Goal: Task Accomplishment & Management: Manage account settings

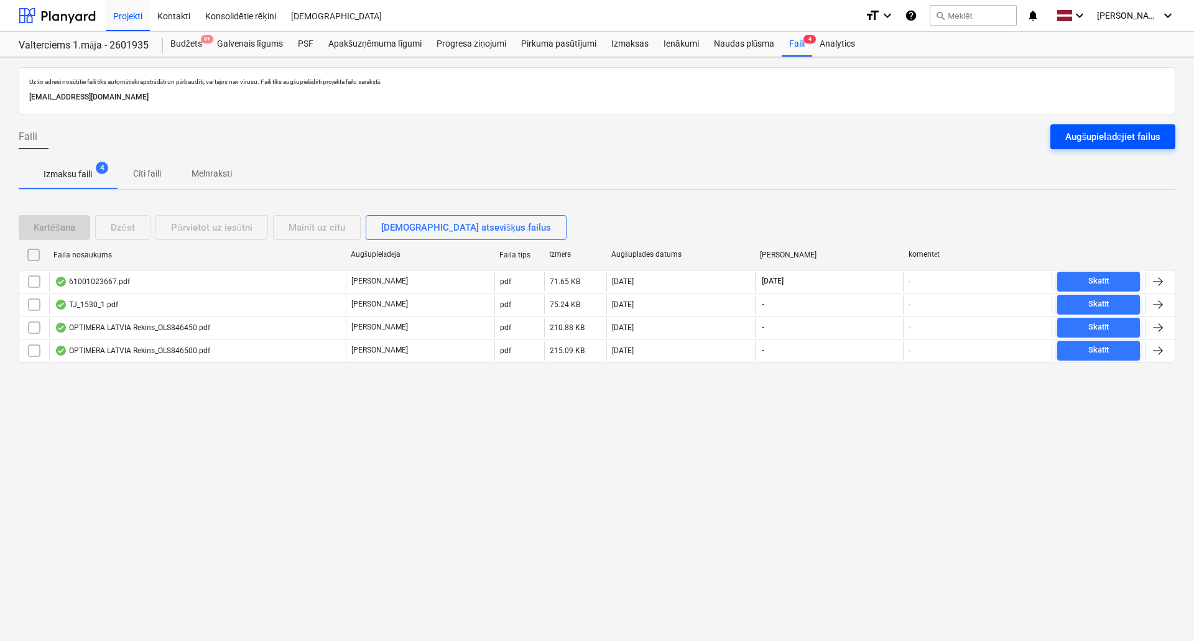
click at [1131, 137] on div "Augšupielādējiet failus" at bounding box center [1112, 137] width 95 height 16
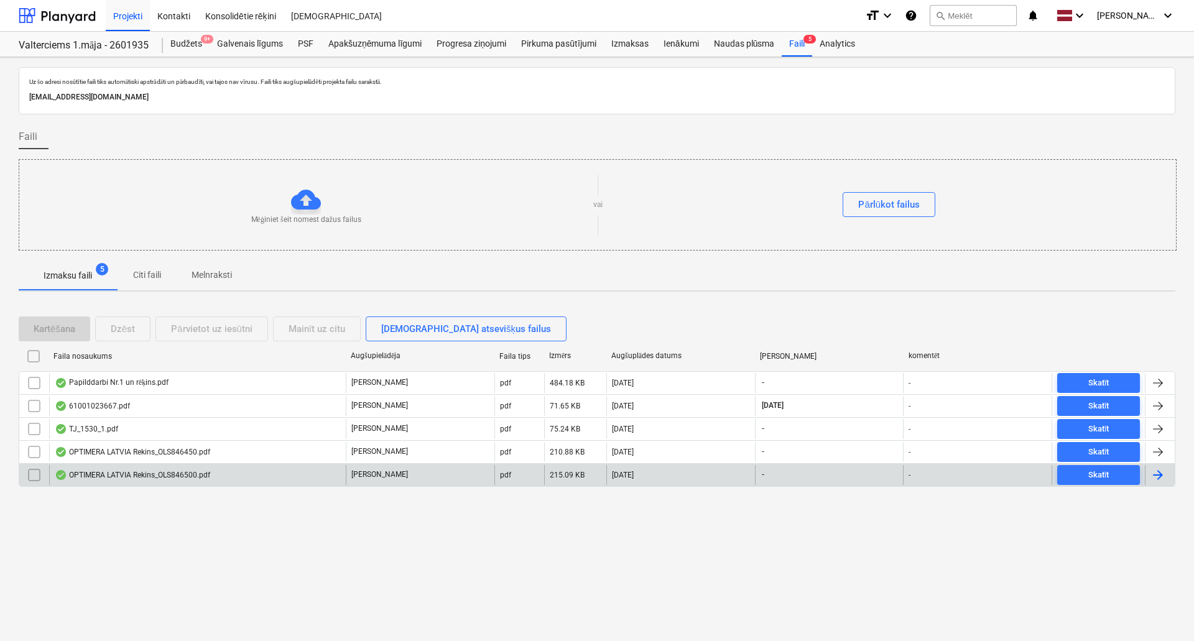
click at [156, 472] on div "OPTIMERA LATVIA Rekins_OLS846500.pdf" at bounding box center [132, 475] width 155 height 10
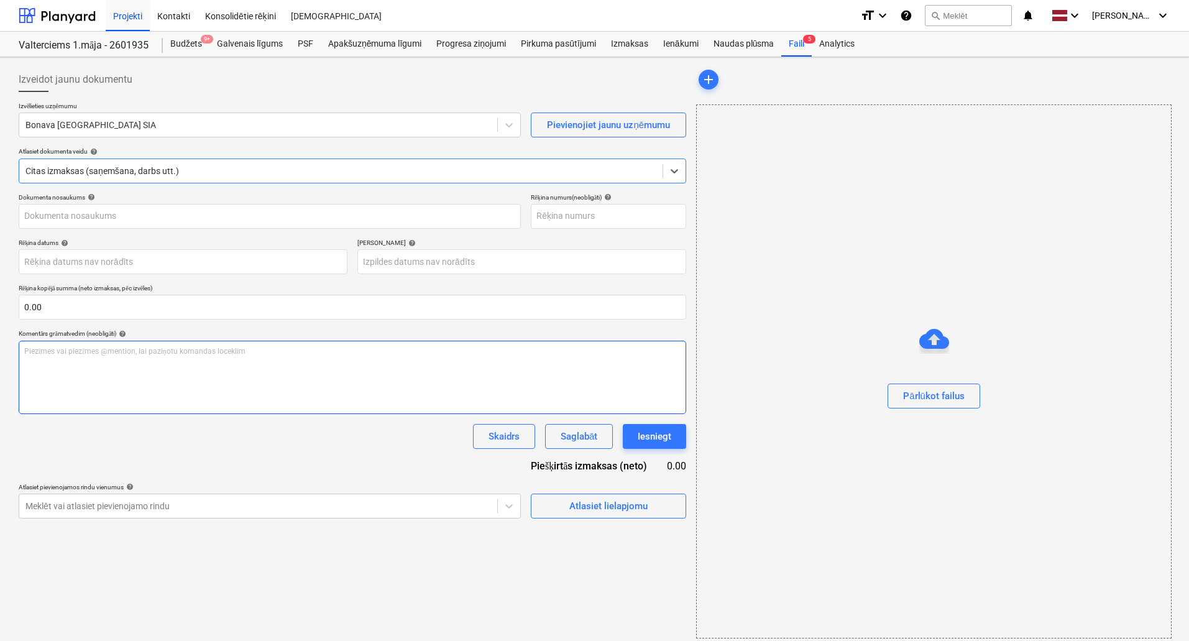
type input "OLS846500"
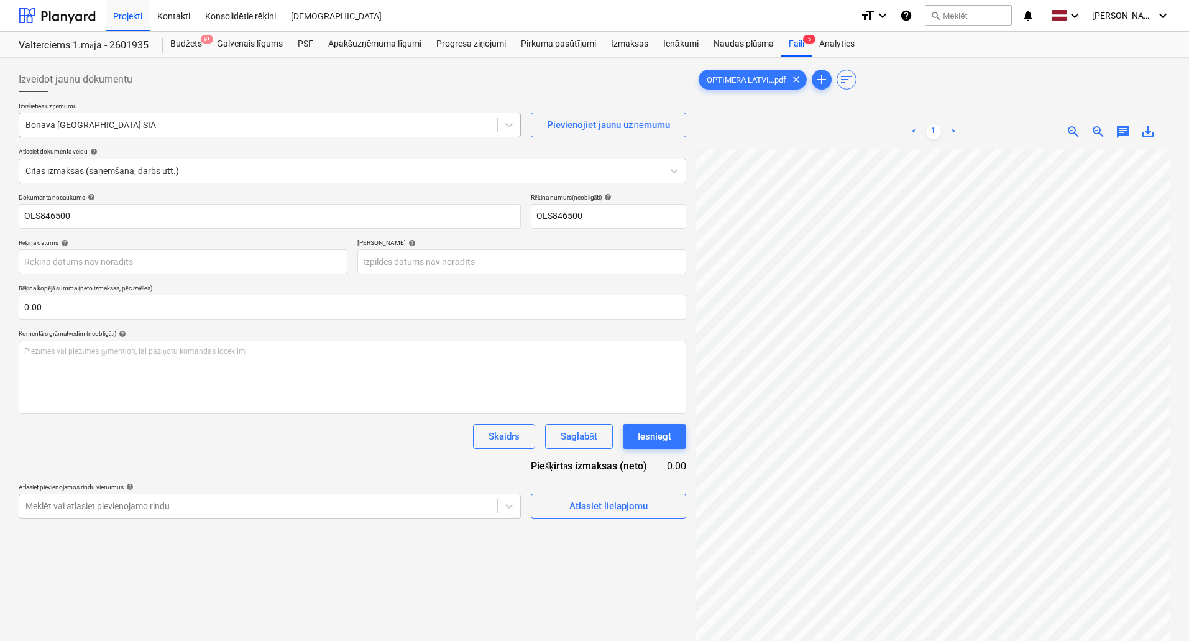
click at [142, 124] on div at bounding box center [258, 125] width 466 height 12
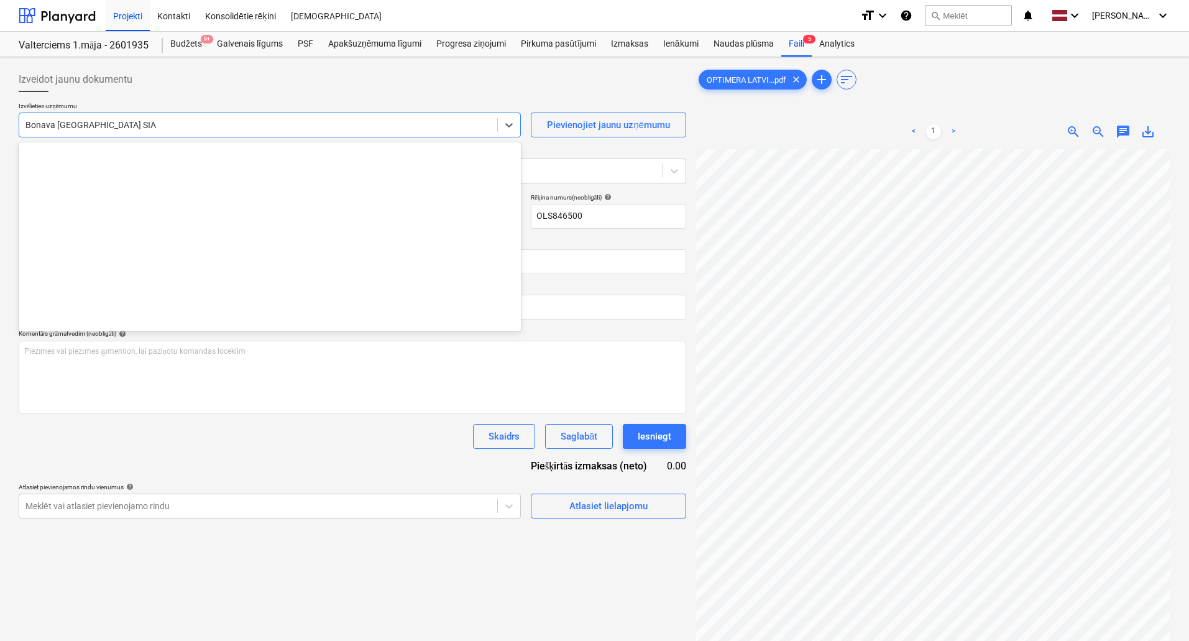
scroll to position [2328, 0]
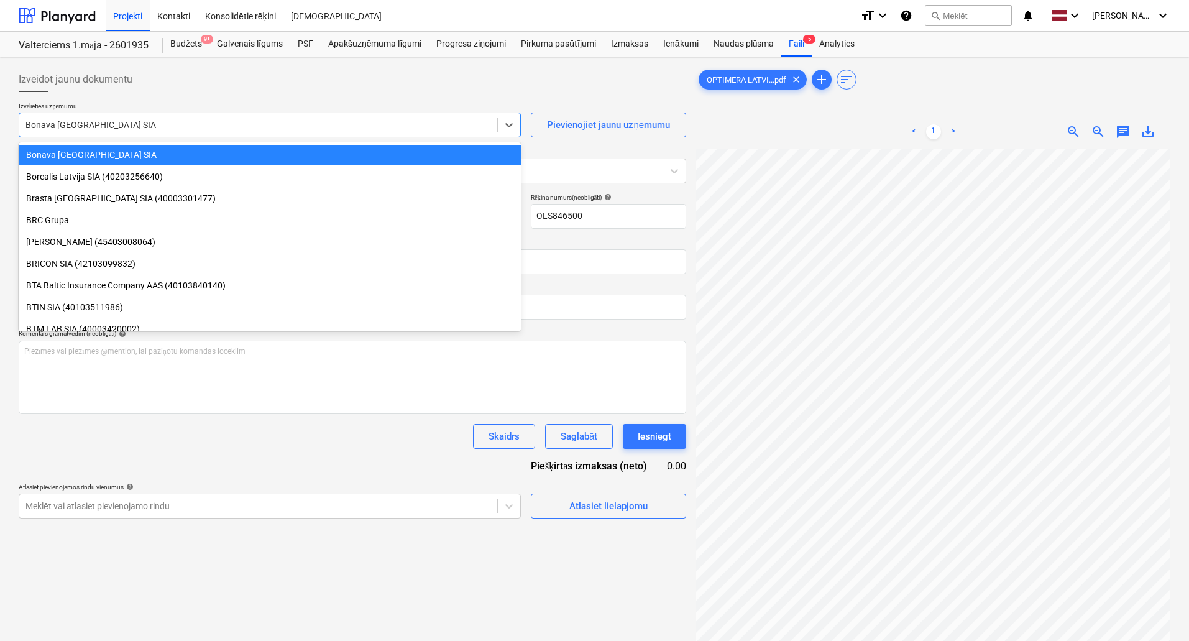
click at [167, 87] on div "Izveidot jaunu dokumentu" at bounding box center [353, 79] width 668 height 25
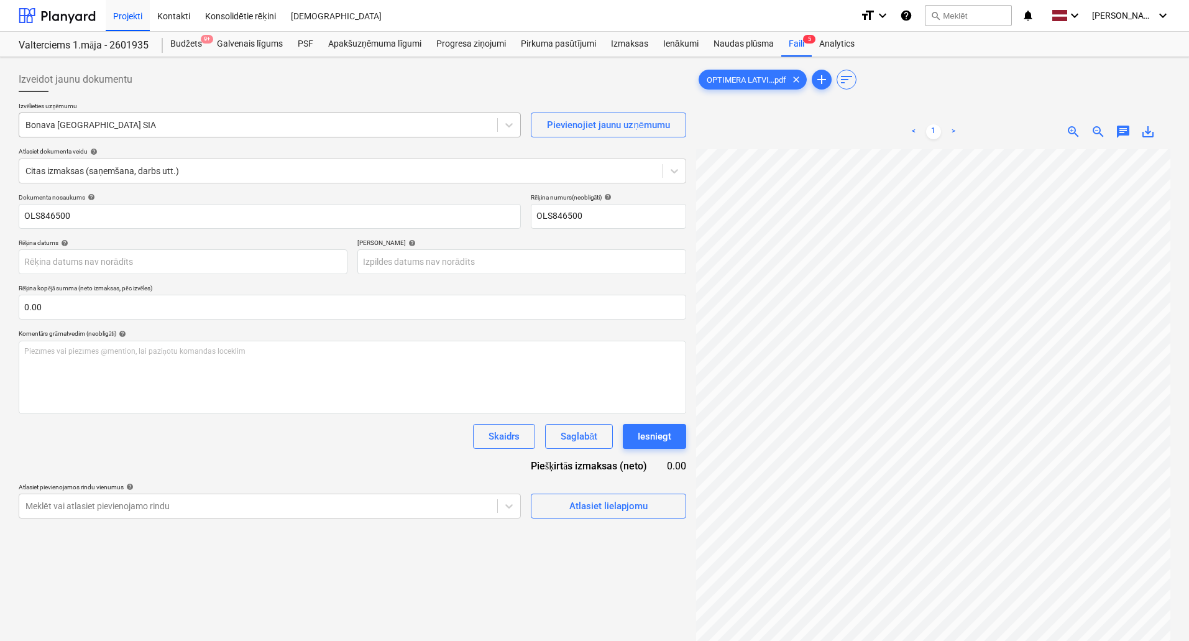
click at [149, 122] on div at bounding box center [258, 125] width 466 height 12
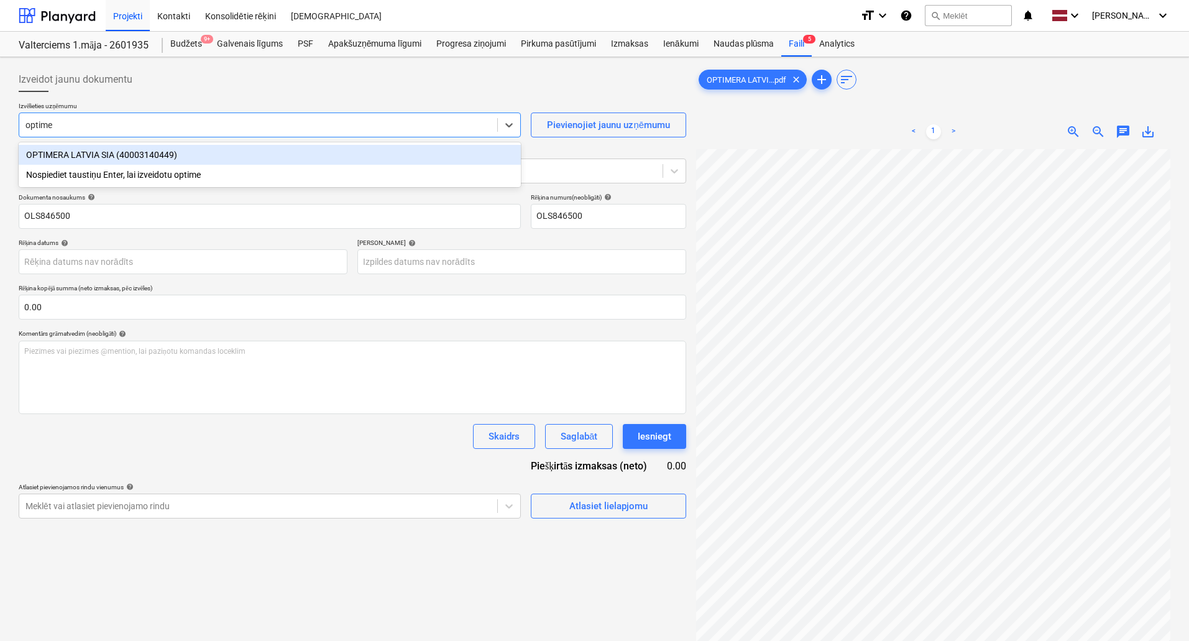
type input "optimer"
click at [142, 157] on div "OPTIMERA LATVIA SIA (40003140449)" at bounding box center [270, 155] width 502 height 20
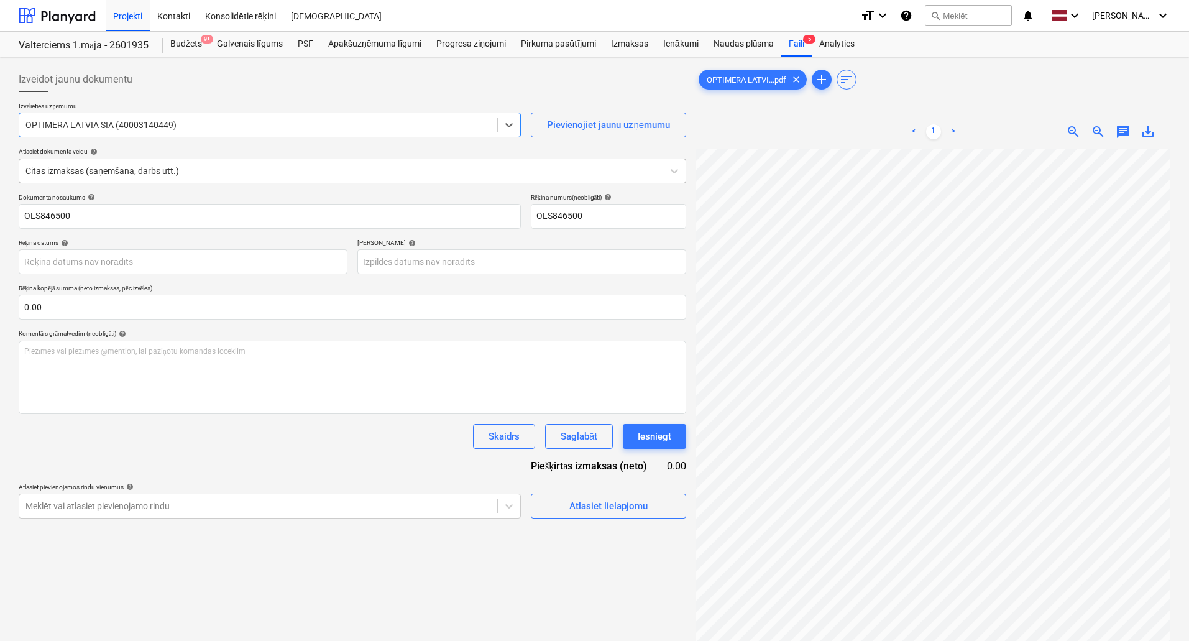
click at [134, 170] on div at bounding box center [340, 171] width 631 height 12
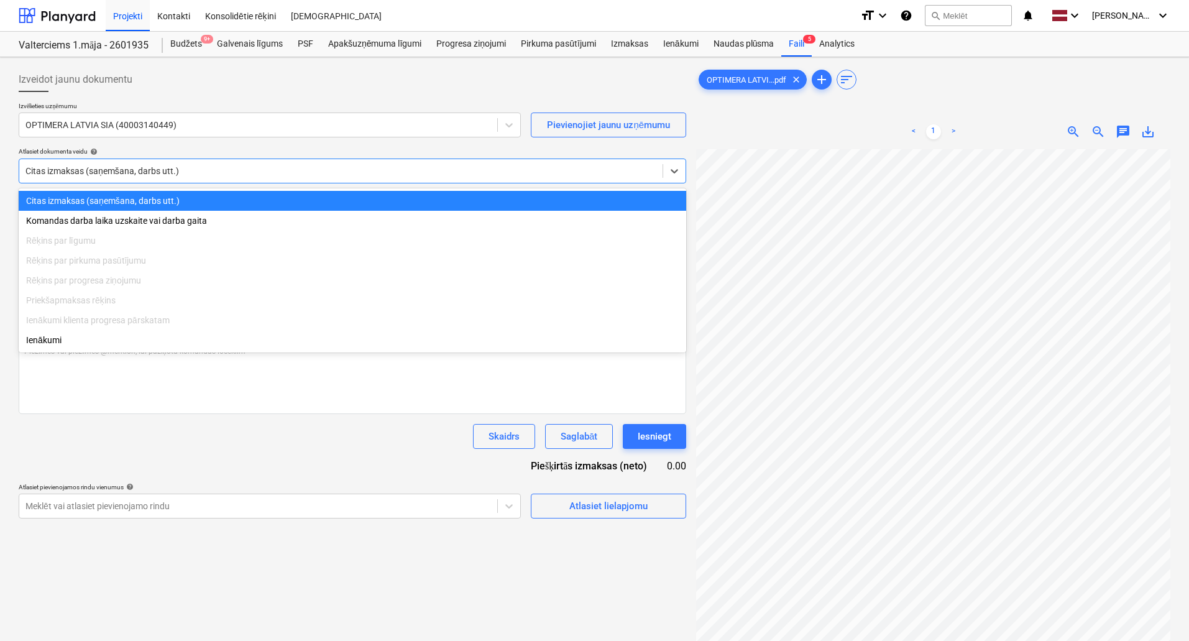
click at [134, 170] on div at bounding box center [340, 171] width 631 height 12
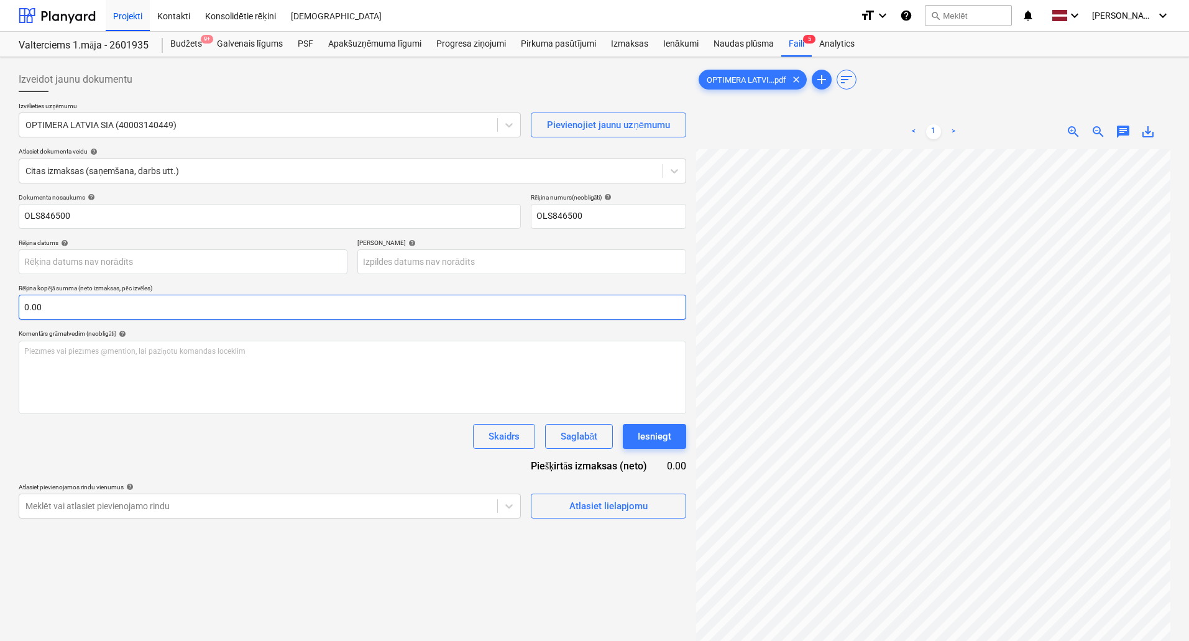
scroll to position [20, 22]
click at [103, 251] on body "Projekti Kontakti Konsolidētie rēķini Iesūtne format_size keyboard_arrow_down h…" at bounding box center [594, 320] width 1189 height 641
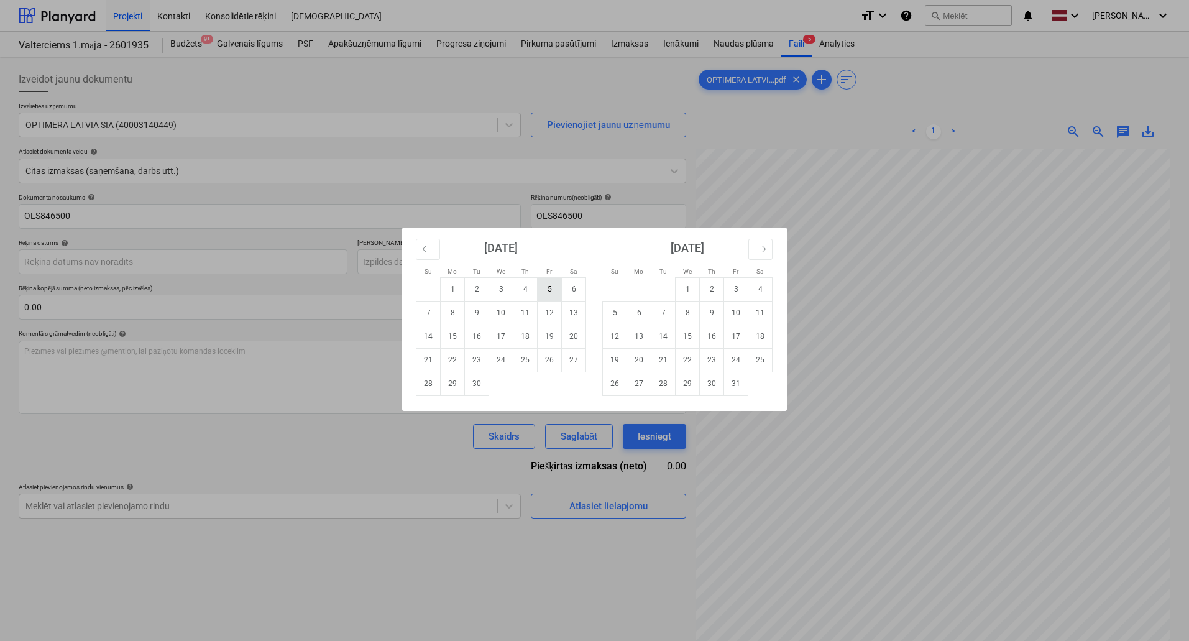
click at [549, 291] on td "5" at bounding box center [550, 289] width 24 height 24
type input "[DATE]"
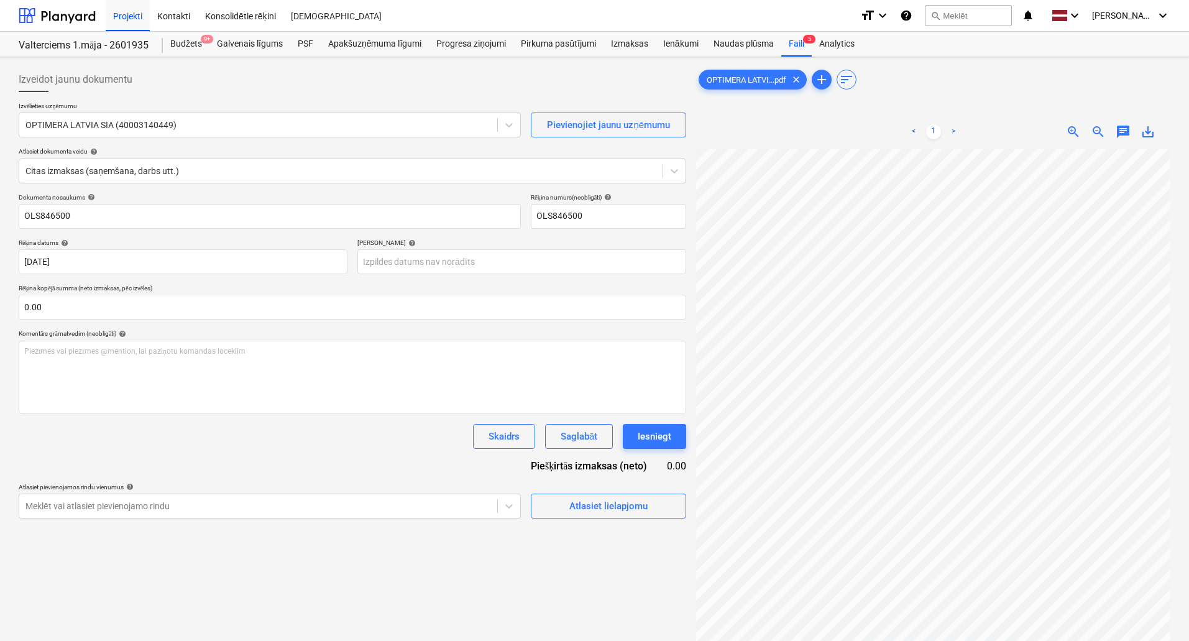
scroll to position [16, 66]
click at [446, 265] on body "Projekti Kontakti Konsolidētie rēķini Iesūtne format_size keyboard_arrow_down h…" at bounding box center [594, 320] width 1189 height 641
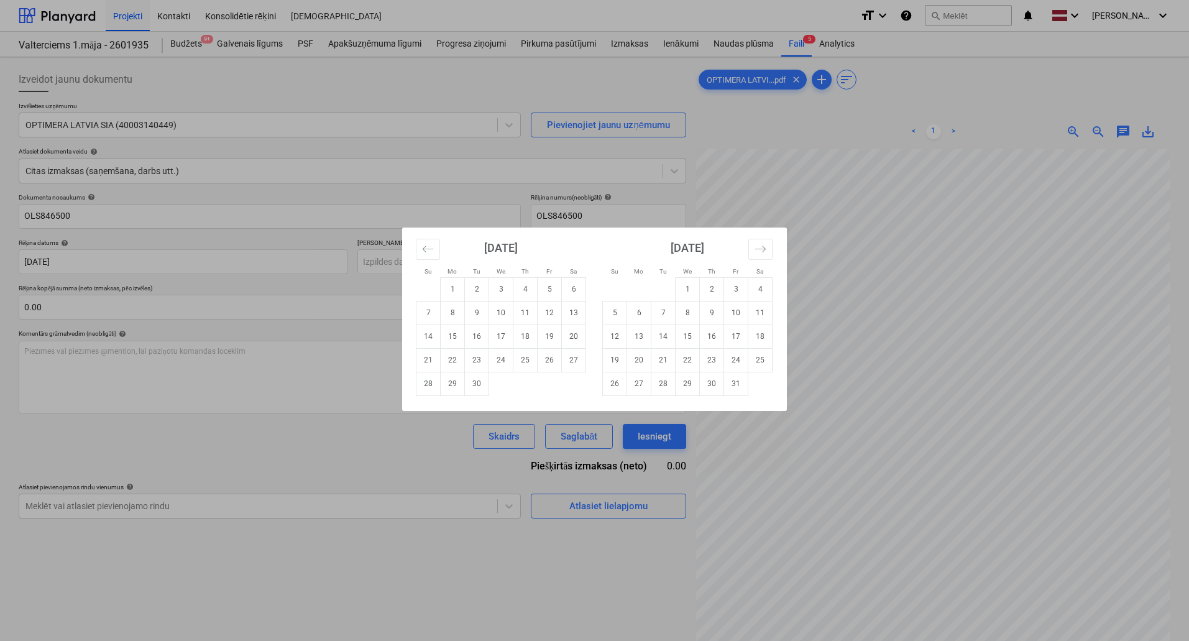
click at [748, 249] on div "[DATE]" at bounding box center [687, 253] width 170 height 50
click at [756, 247] on button "Move forward to switch to the next month." at bounding box center [760, 249] width 24 height 21
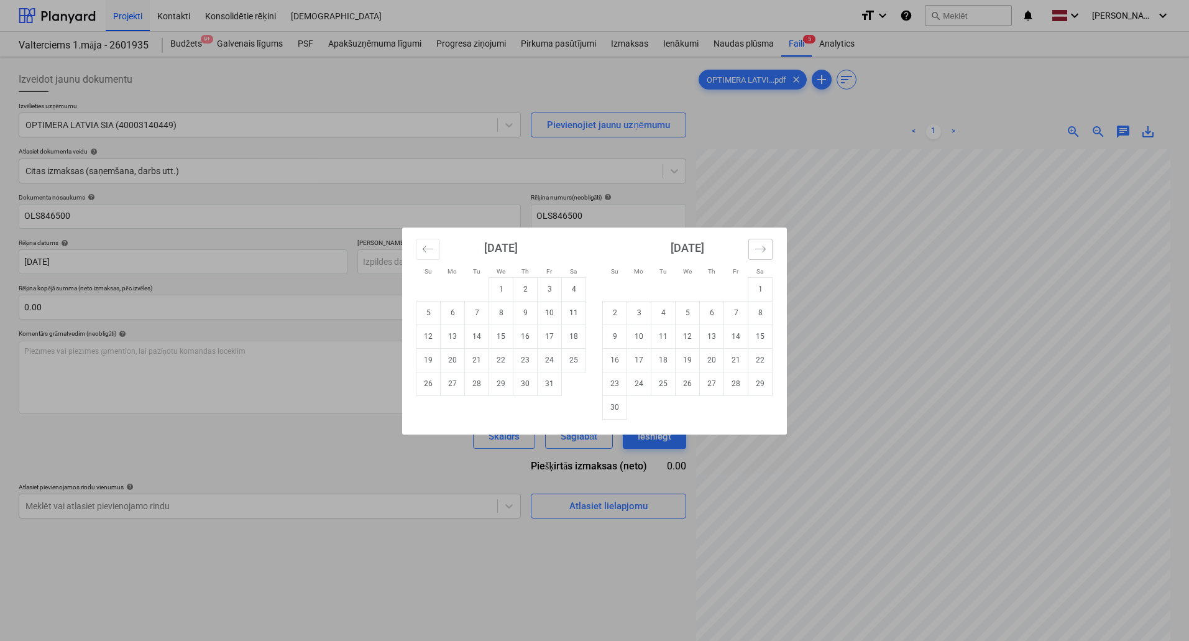
click at [761, 247] on icon "Move forward to switch to the next month." at bounding box center [761, 249] width 12 height 12
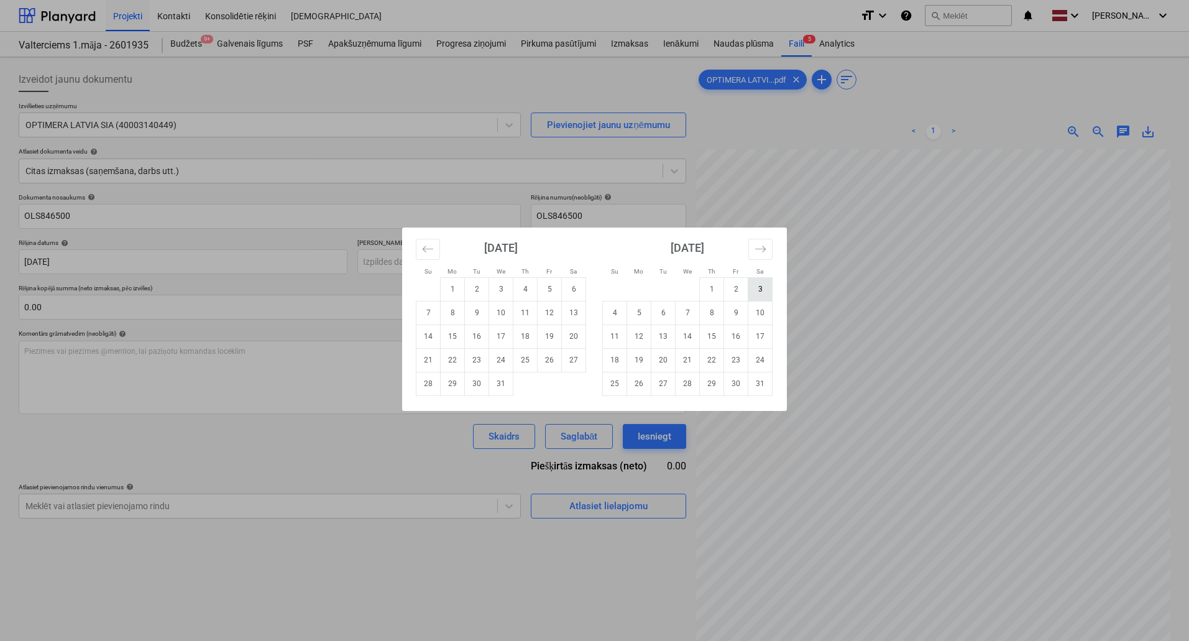
click at [755, 293] on td "3" at bounding box center [760, 289] width 24 height 24
type input "[DATE]"
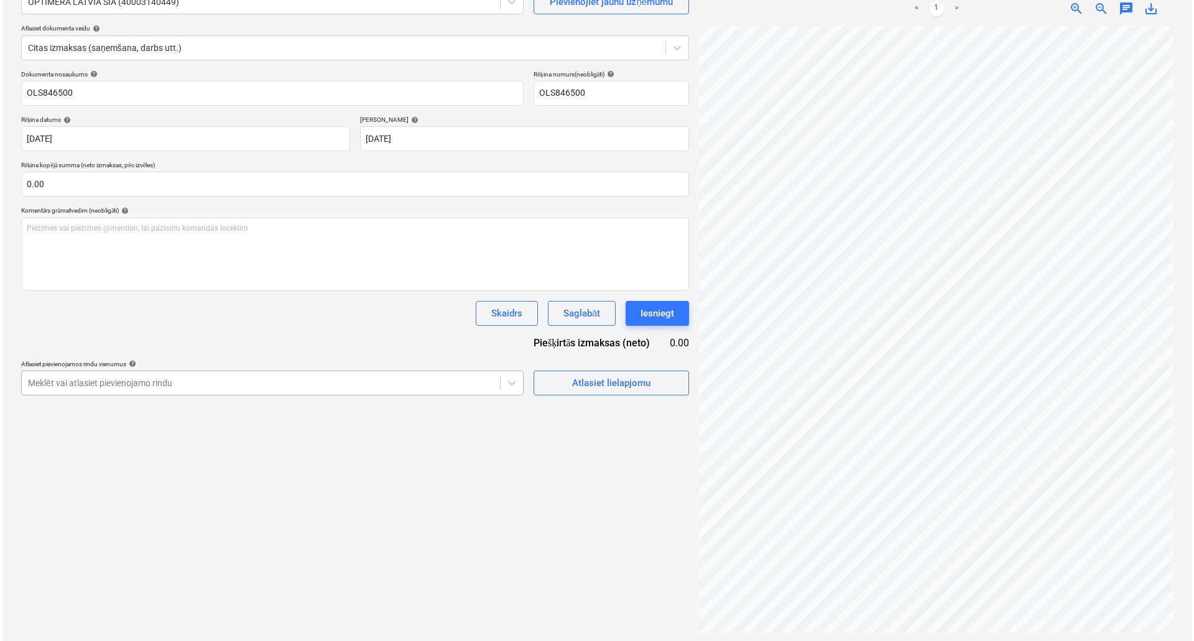
scroll to position [124, 0]
click at [595, 387] on div "Atlasiet lielapjomu" at bounding box center [608, 382] width 78 height 16
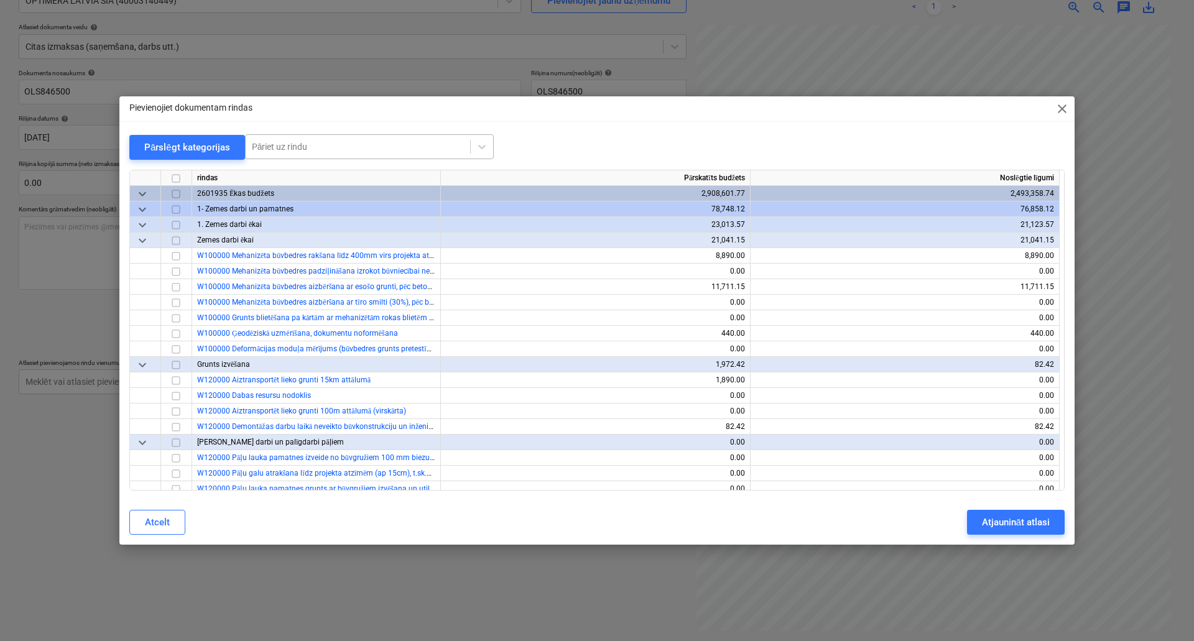
click at [270, 143] on div at bounding box center [358, 146] width 212 height 12
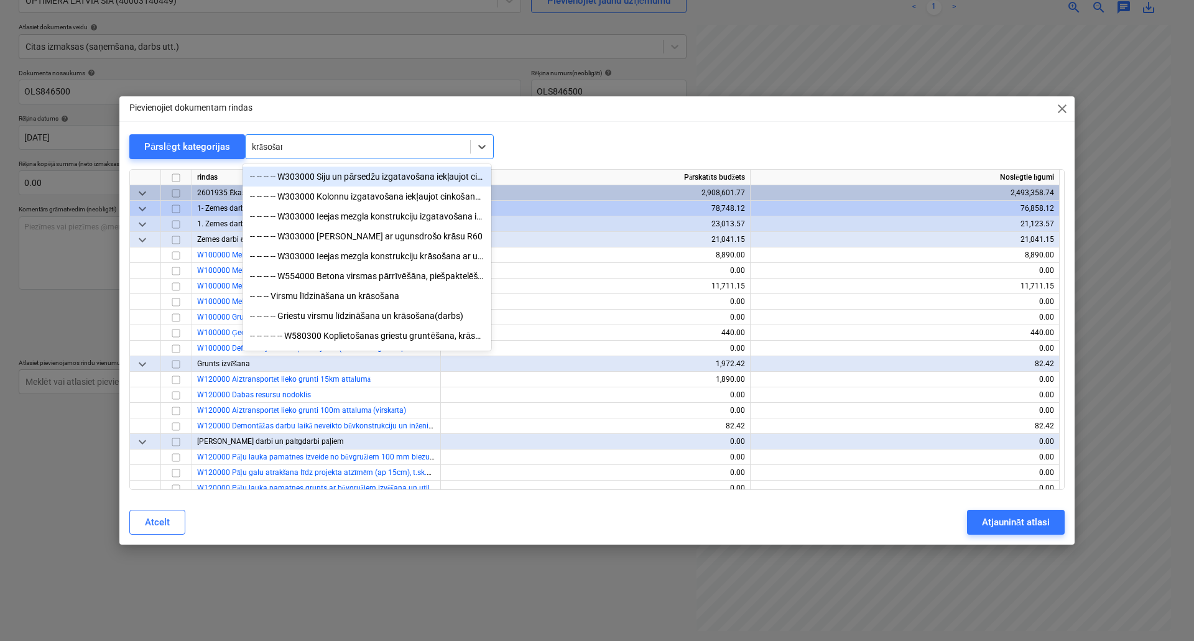
type input "krāsošana"
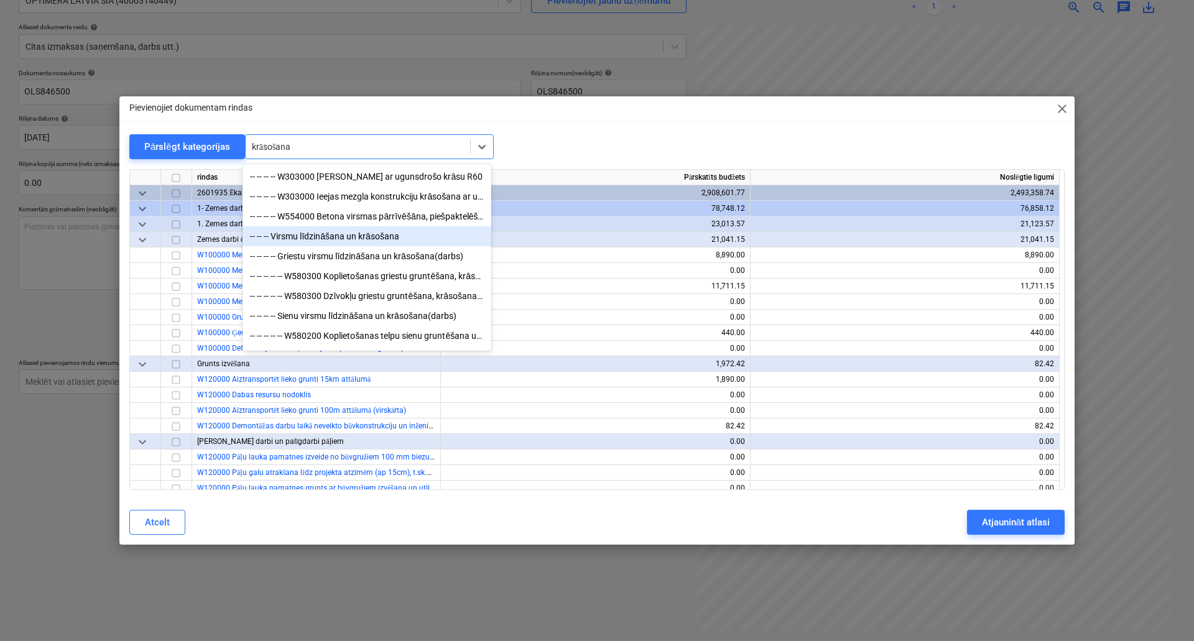
click at [357, 243] on div "-- -- -- Virsmu līdzināšana un krāsošana" at bounding box center [366, 236] width 249 height 20
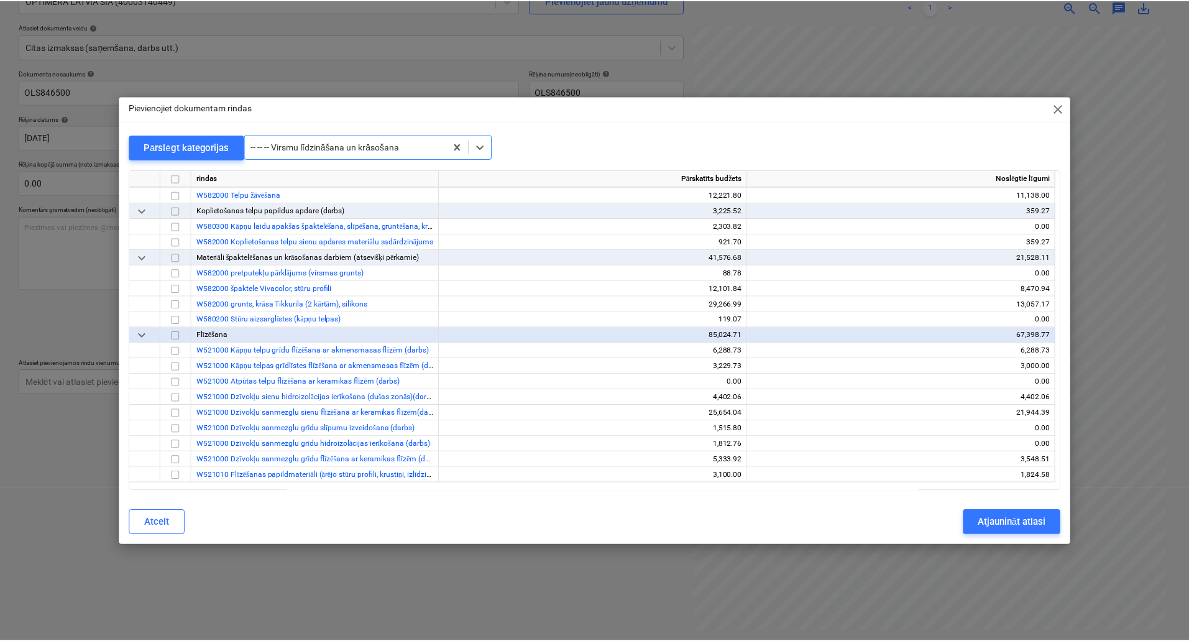
scroll to position [6589, 0]
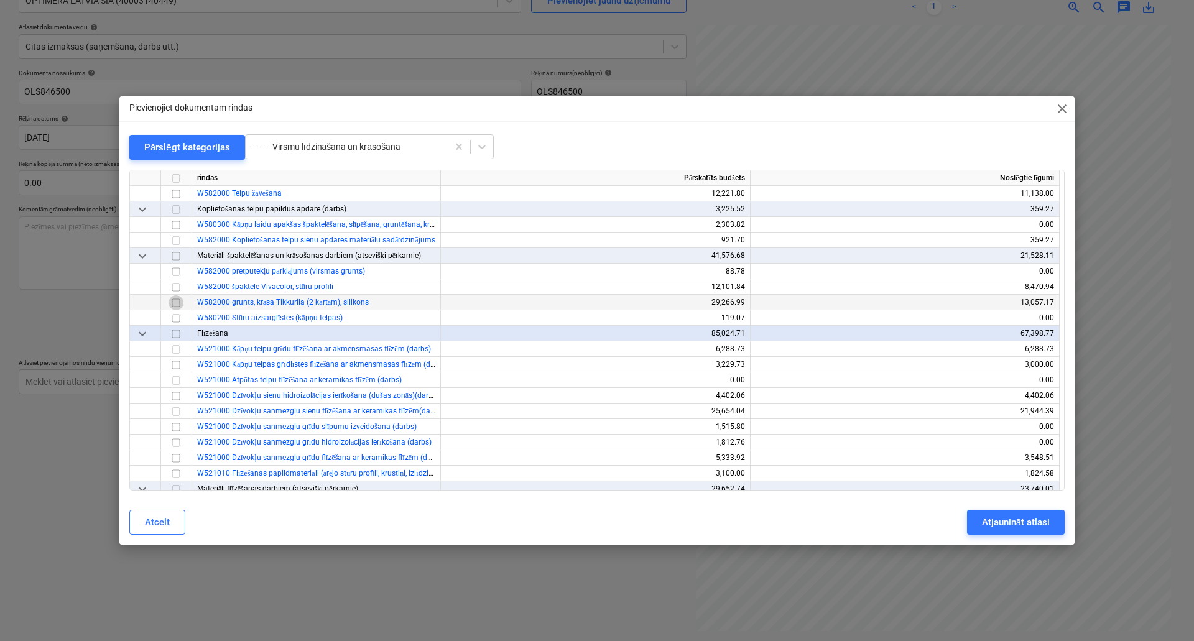
click at [177, 301] on input "checkbox" at bounding box center [175, 302] width 15 height 15
click at [992, 531] on button "Atjaunināt atlasi" at bounding box center [1016, 522] width 98 height 25
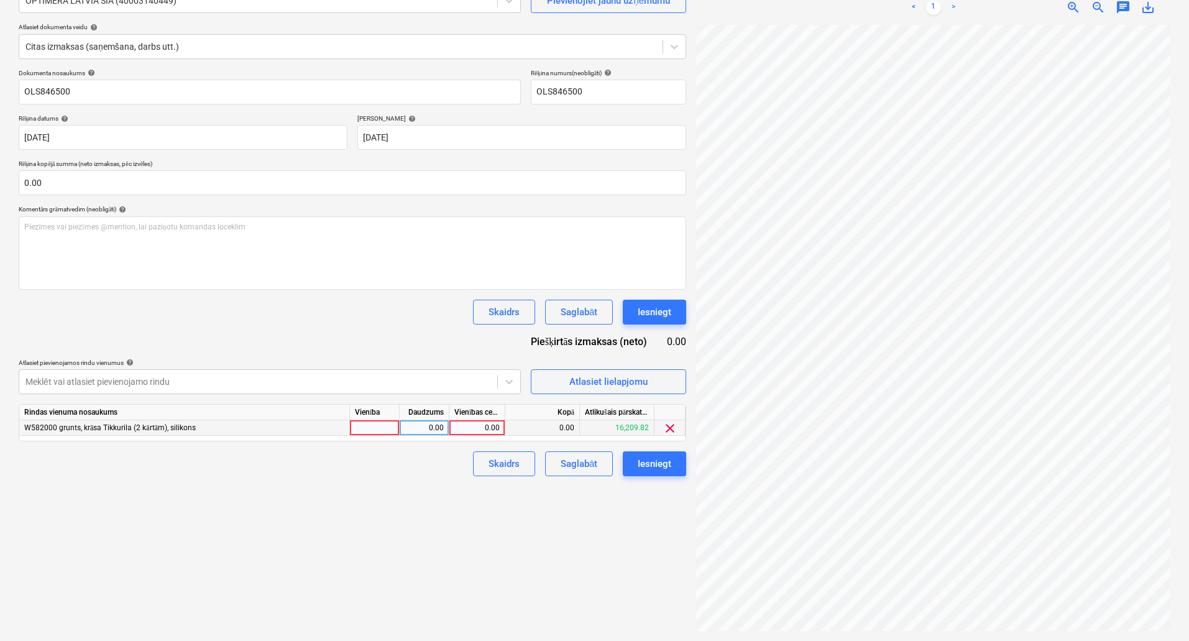
click at [470, 426] on div "0.00" at bounding box center [476, 428] width 45 height 16
type input "65.98"
click at [417, 499] on div "Izveidot jaunu dokumentu Izvēlieties uzņēmumu OPTIMERA LATVIA SIA (40003140449)…" at bounding box center [353, 287] width 678 height 698
click at [987, 637] on div "Izveidot jaunu dokumentu Izvēlieties uzņēmumu OPTIMERA LATVIA SIA (40003140449)…" at bounding box center [594, 287] width 1189 height 708
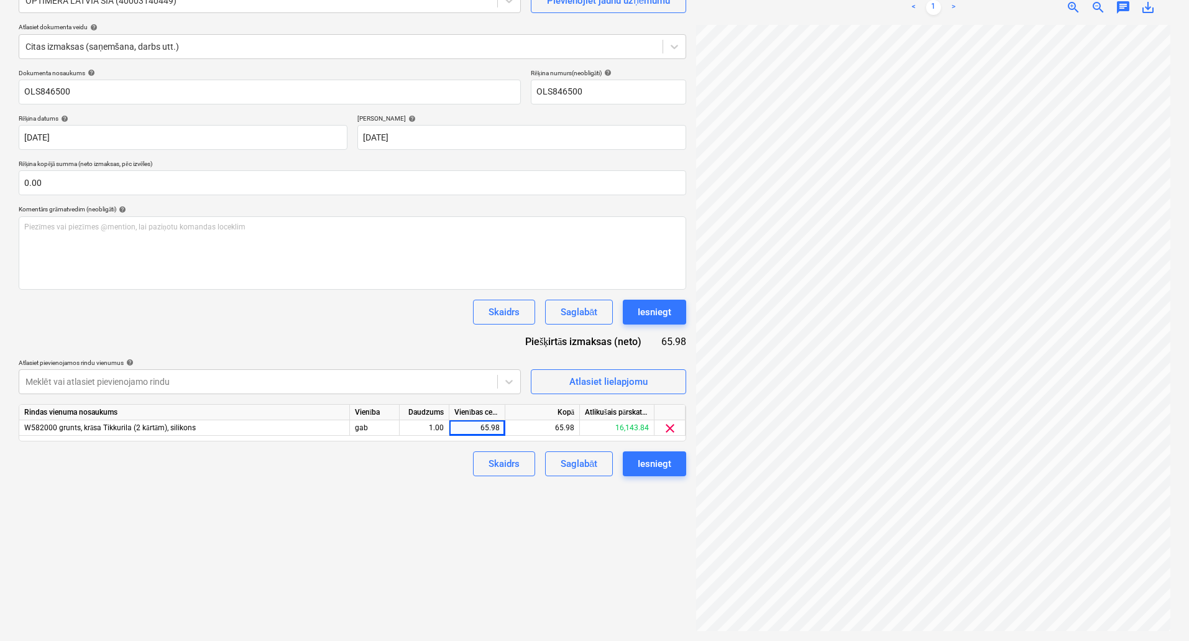
click at [455, 556] on div "Izveidot jaunu dokumentu Izvēlieties uzņēmumu OPTIMERA LATVIA SIA (40003140449)…" at bounding box center [353, 287] width 678 height 698
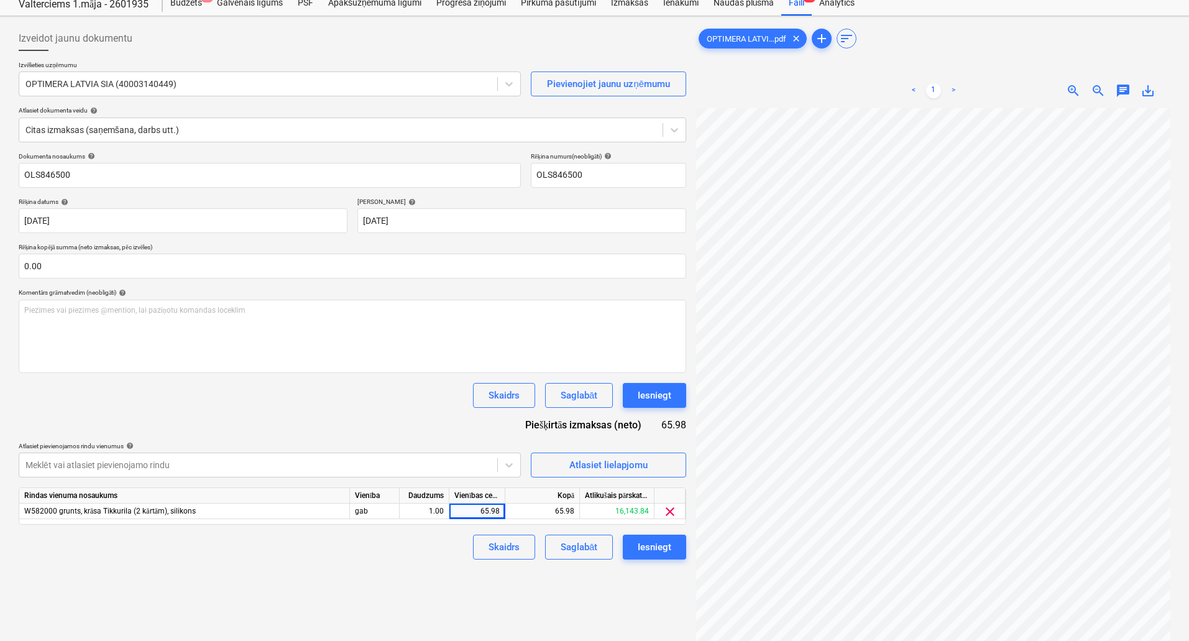
scroll to position [62, 0]
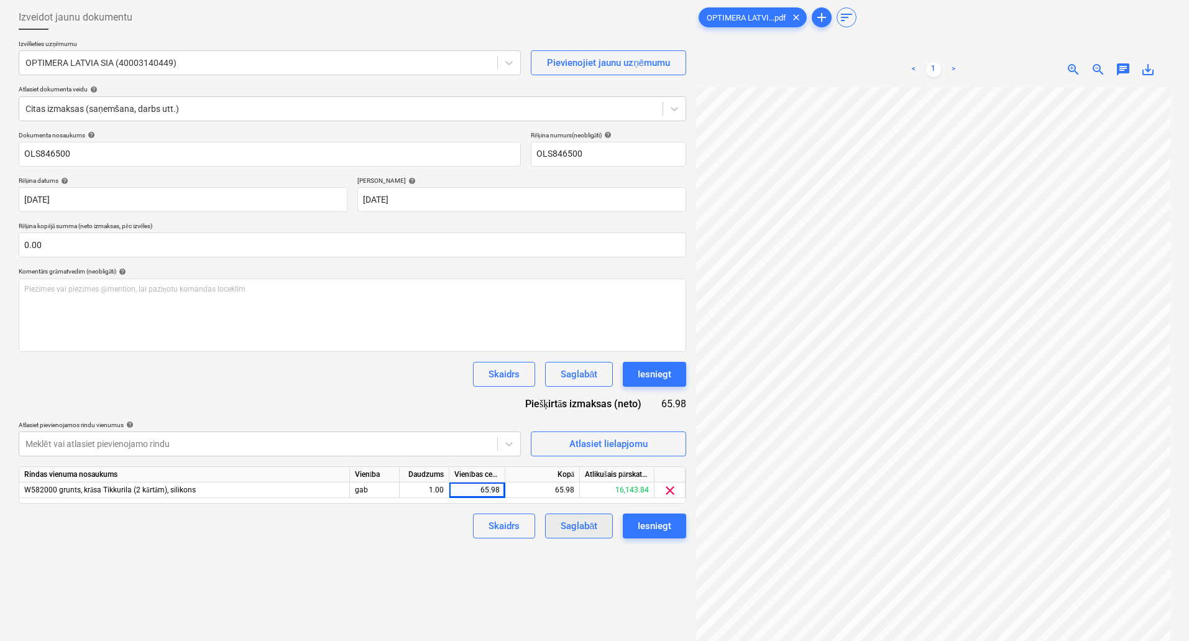
click at [578, 530] on div "Saglabāt" at bounding box center [579, 526] width 37 height 16
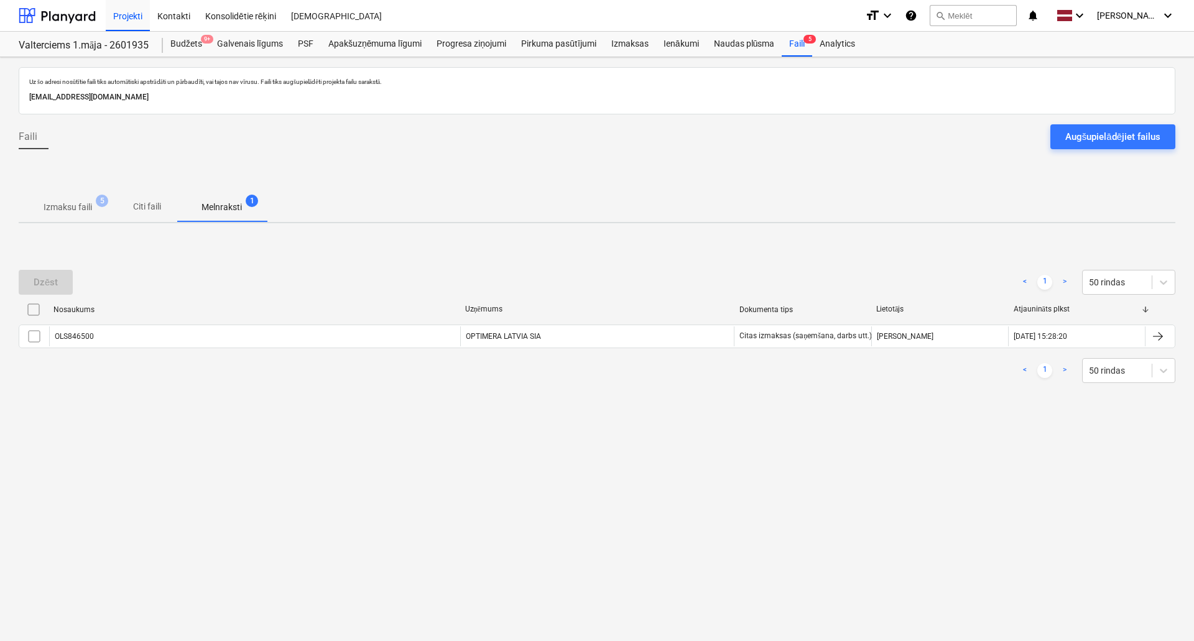
click at [70, 219] on button "Izmaksu faili 5" at bounding box center [68, 207] width 98 height 30
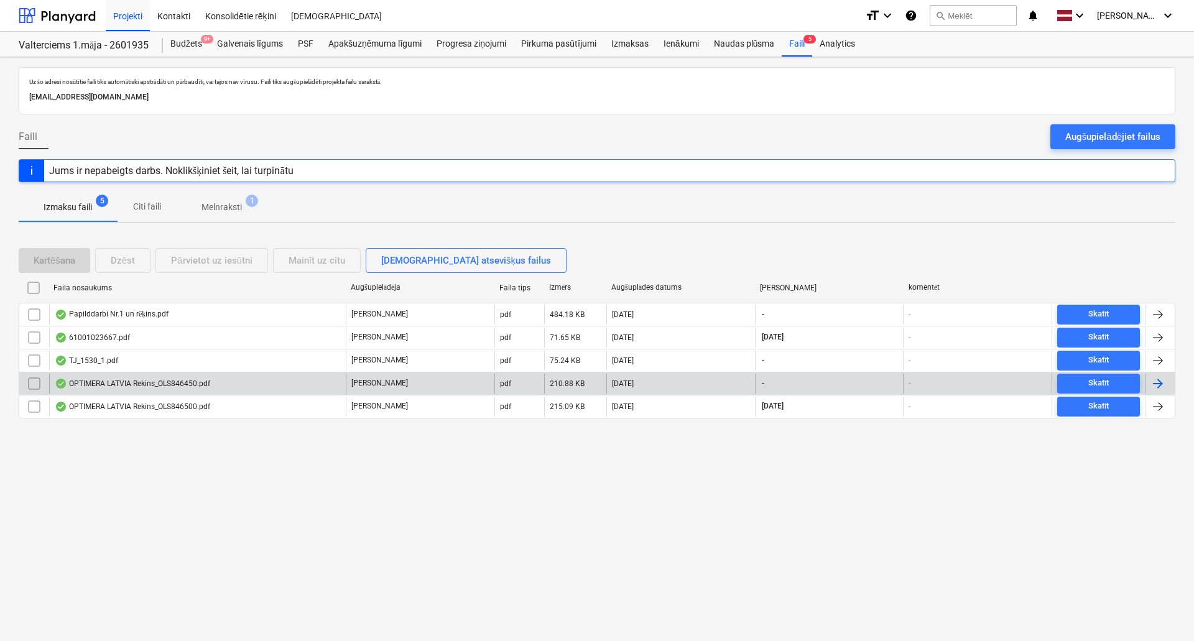
click at [155, 385] on div "OPTIMERA LATVIA Rekins_OLS846450.pdf" at bounding box center [132, 384] width 155 height 10
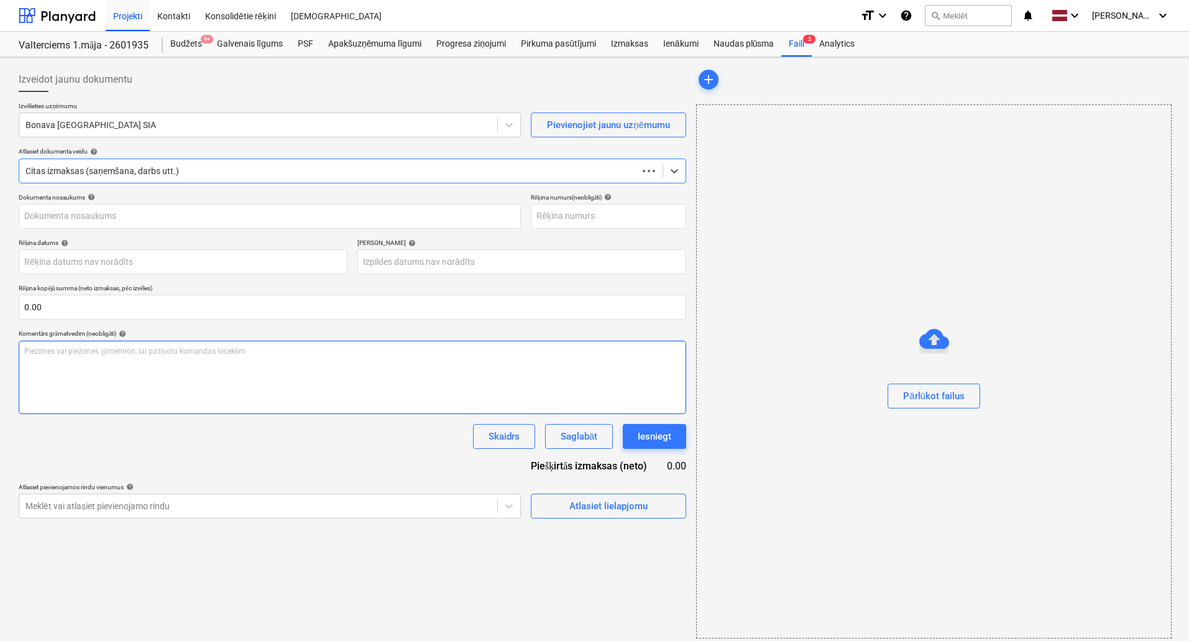
type input "OLS846450"
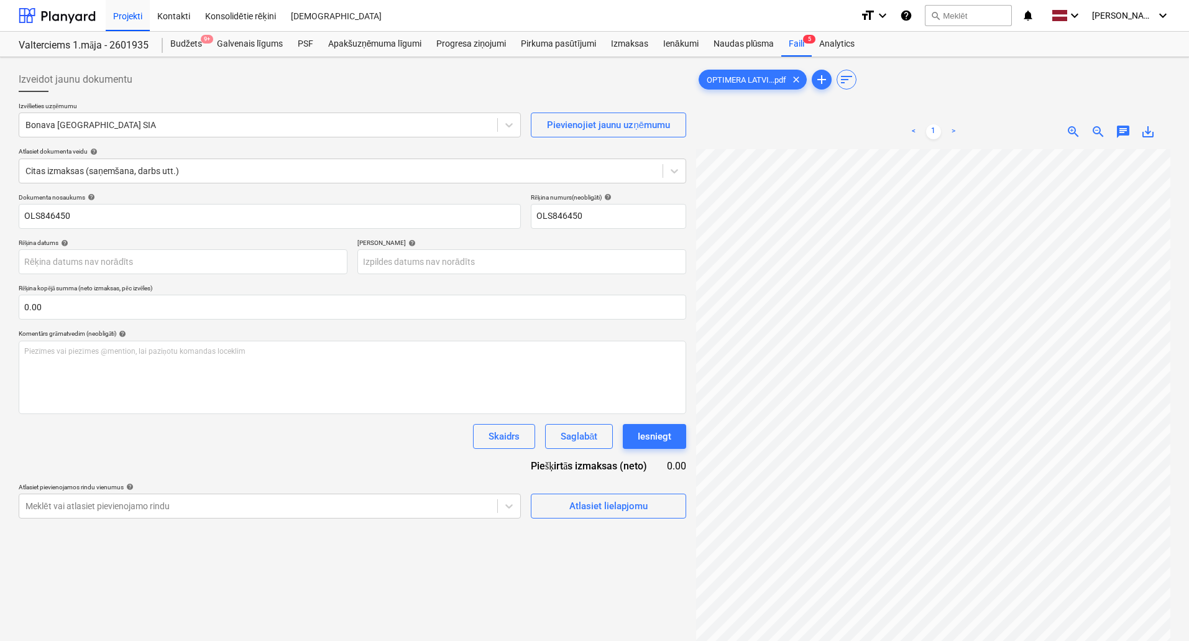
scroll to position [131, 0]
click at [113, 132] on div "Bonava [GEOGRAPHIC_DATA] SIA" at bounding box center [258, 124] width 478 height 17
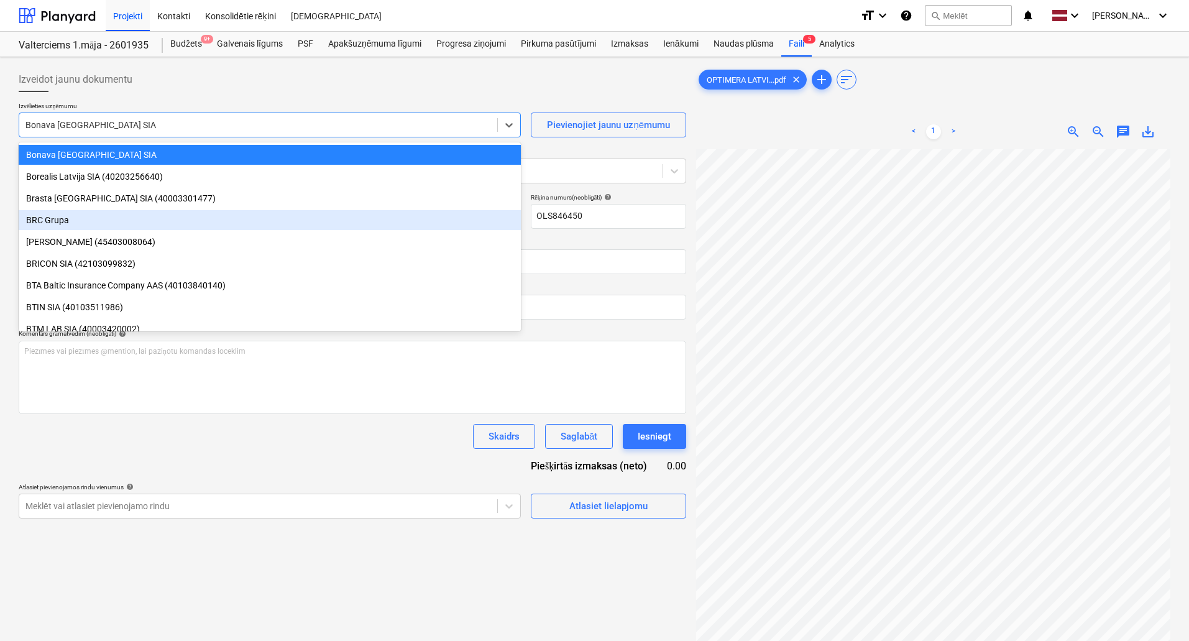
scroll to position [0, 0]
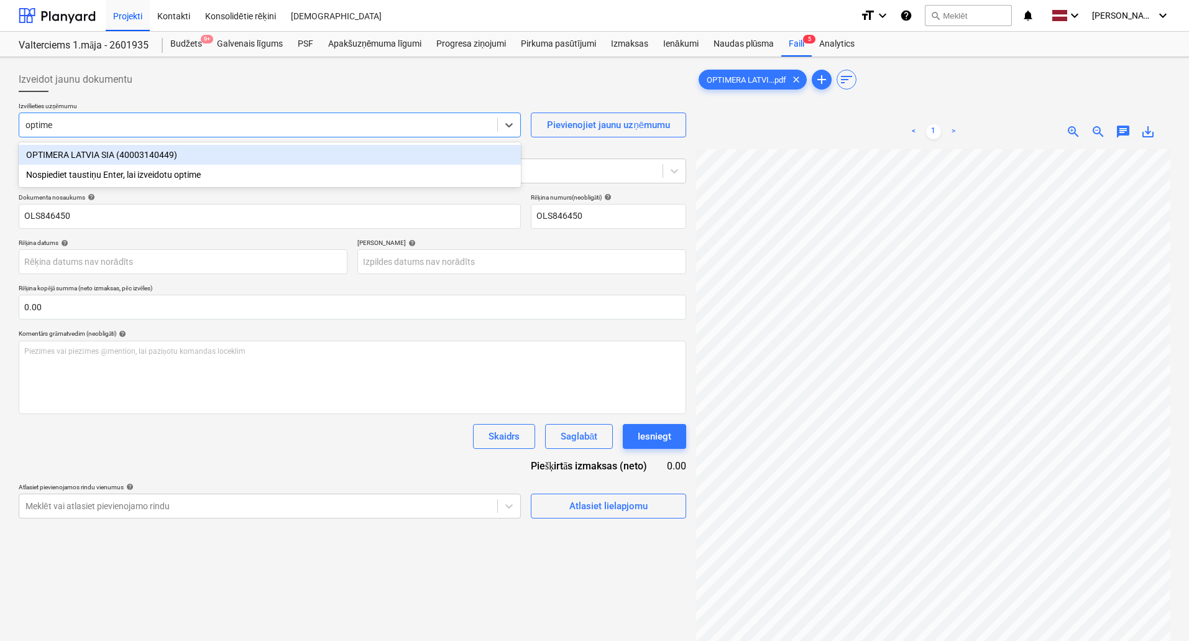
type input "optimer"
click at [128, 157] on div "OPTIMERA LATVIA SIA (40003140449)" at bounding box center [270, 155] width 502 height 20
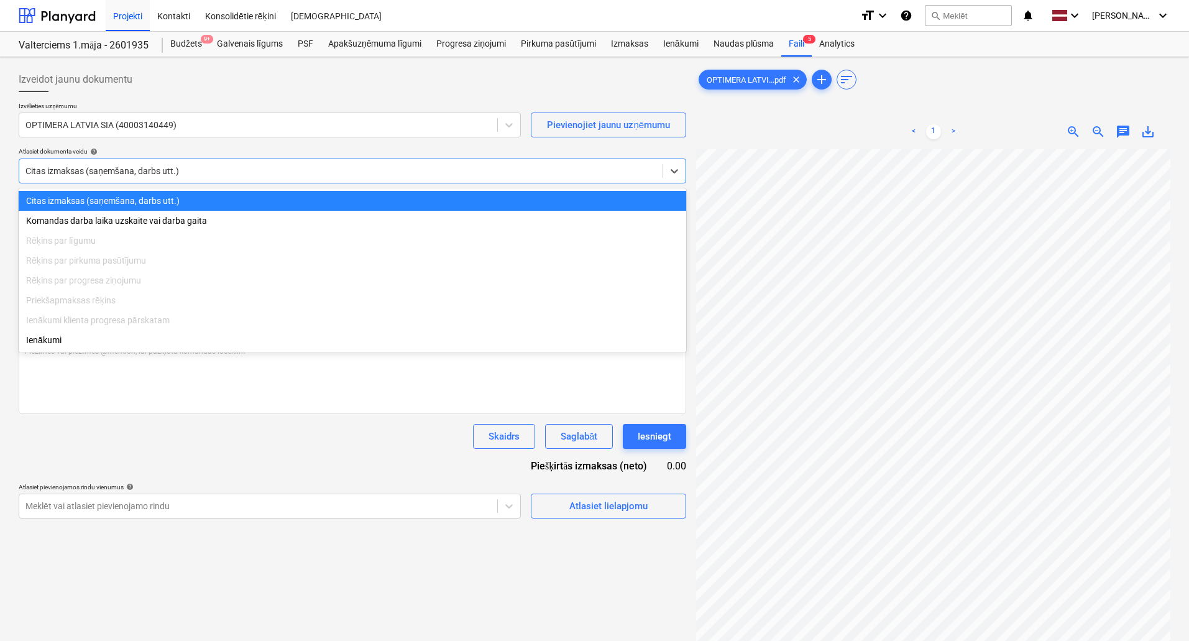
click at [150, 168] on div at bounding box center [340, 171] width 631 height 12
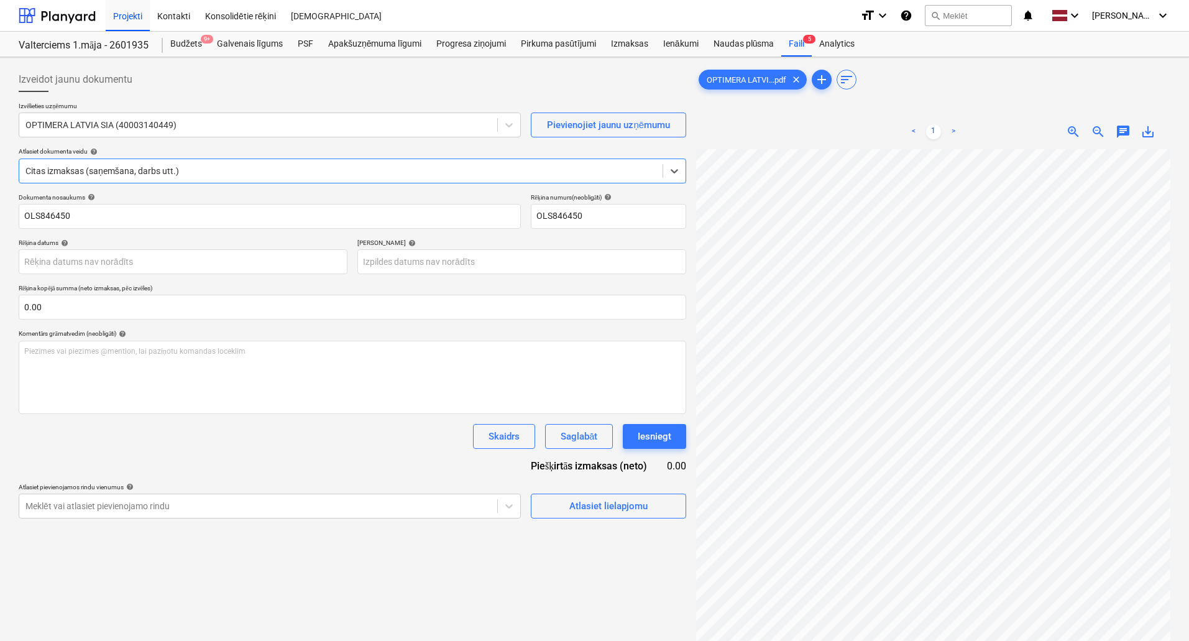
click at [150, 168] on div at bounding box center [340, 171] width 631 height 12
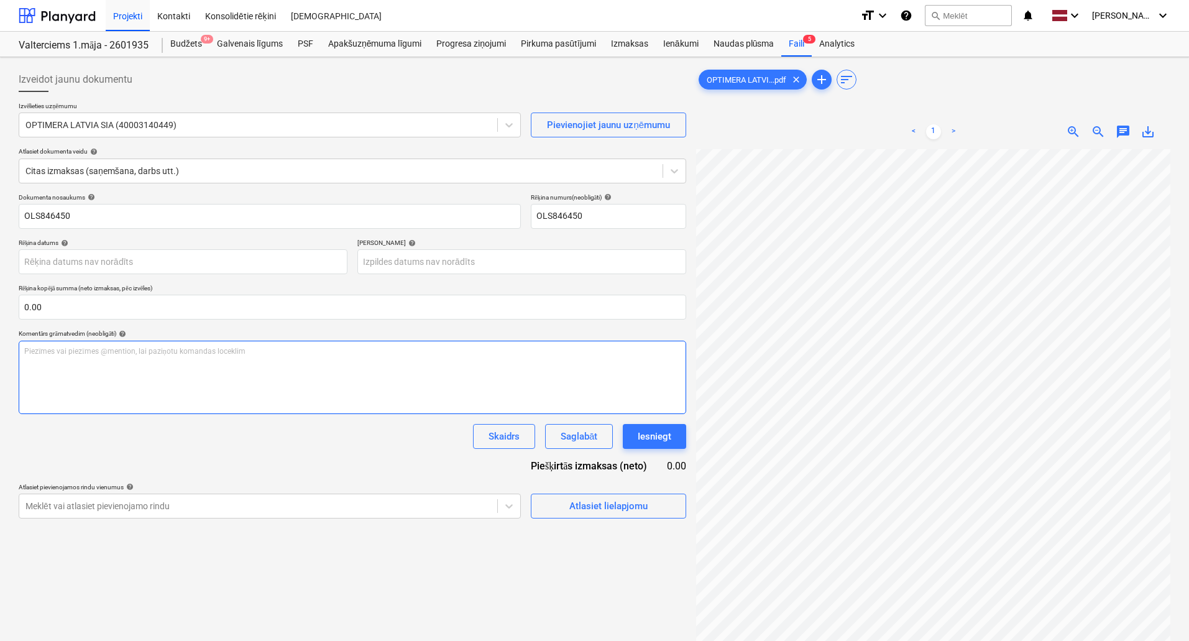
scroll to position [7, 64]
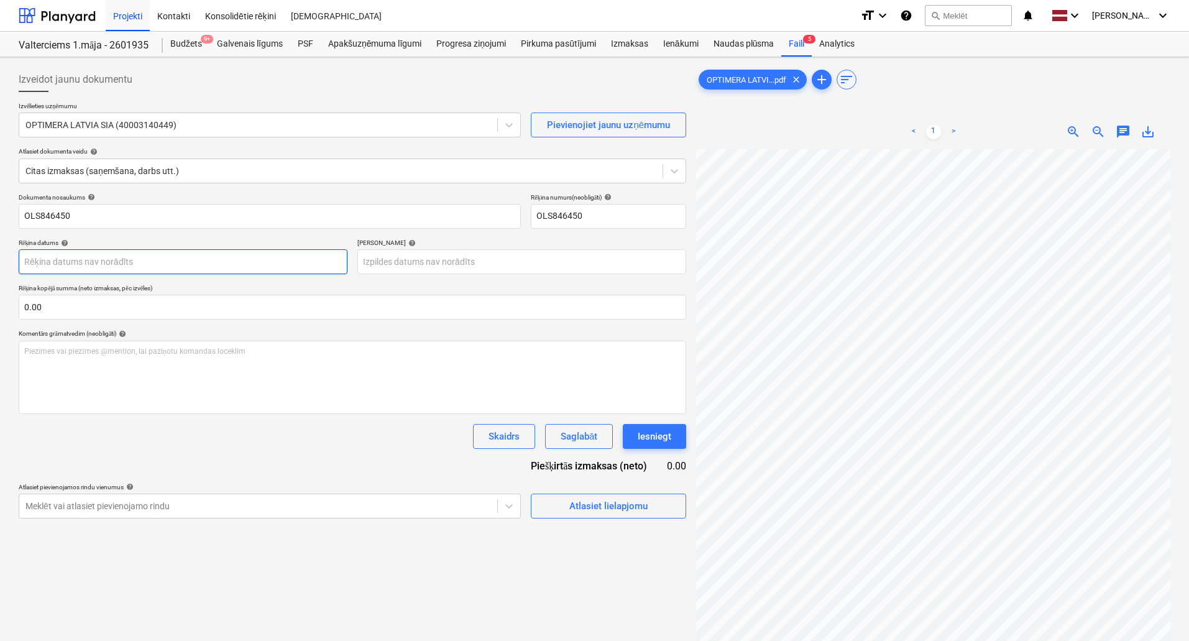
click at [122, 261] on body "Projekti Kontakti Konsolidētie rēķini Iesūtne format_size keyboard_arrow_down h…" at bounding box center [594, 320] width 1189 height 641
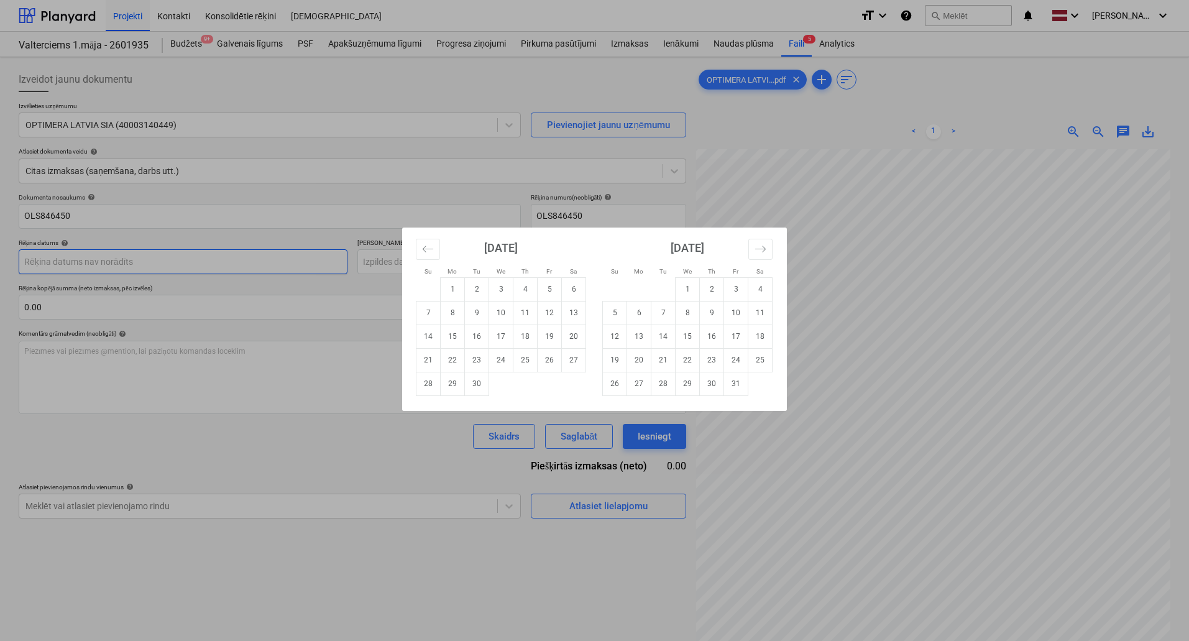
click at [122, 261] on div "Su Mo Tu We Th Fr Sa Su Mo Tu We Th Fr Sa [DATE] 1 2 3 4 5 6 7 8 9 10 11 12 13 …" at bounding box center [594, 320] width 1189 height 641
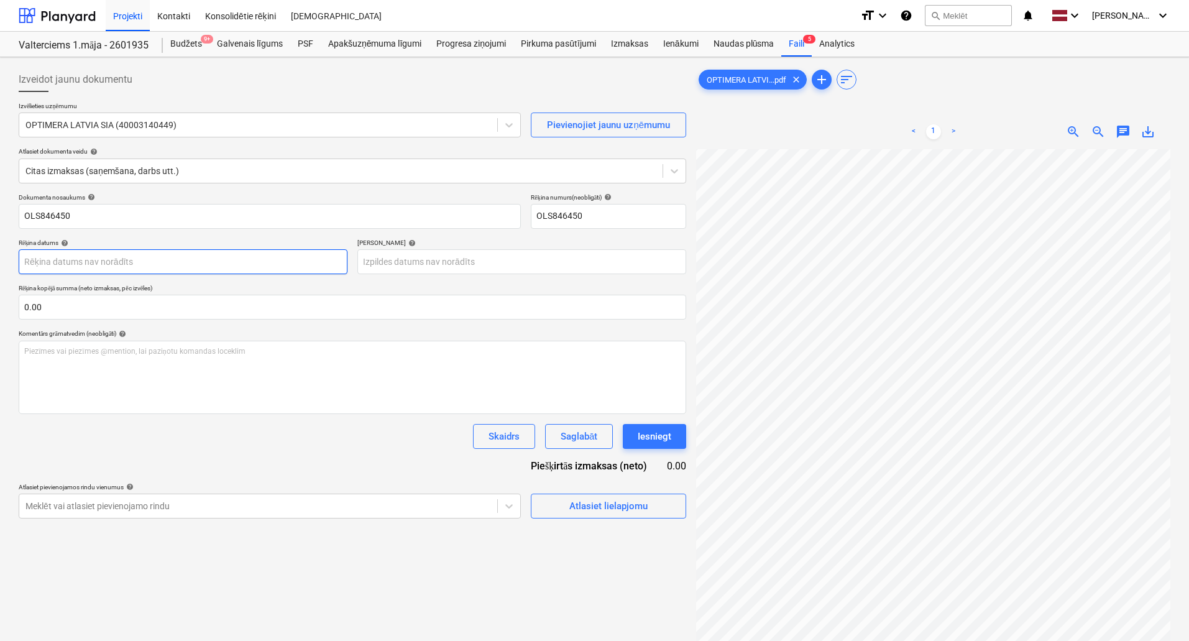
click at [122, 261] on body "Projekti Kontakti Konsolidētie rēķini Iesūtne format_size keyboard_arrow_down h…" at bounding box center [594, 320] width 1189 height 641
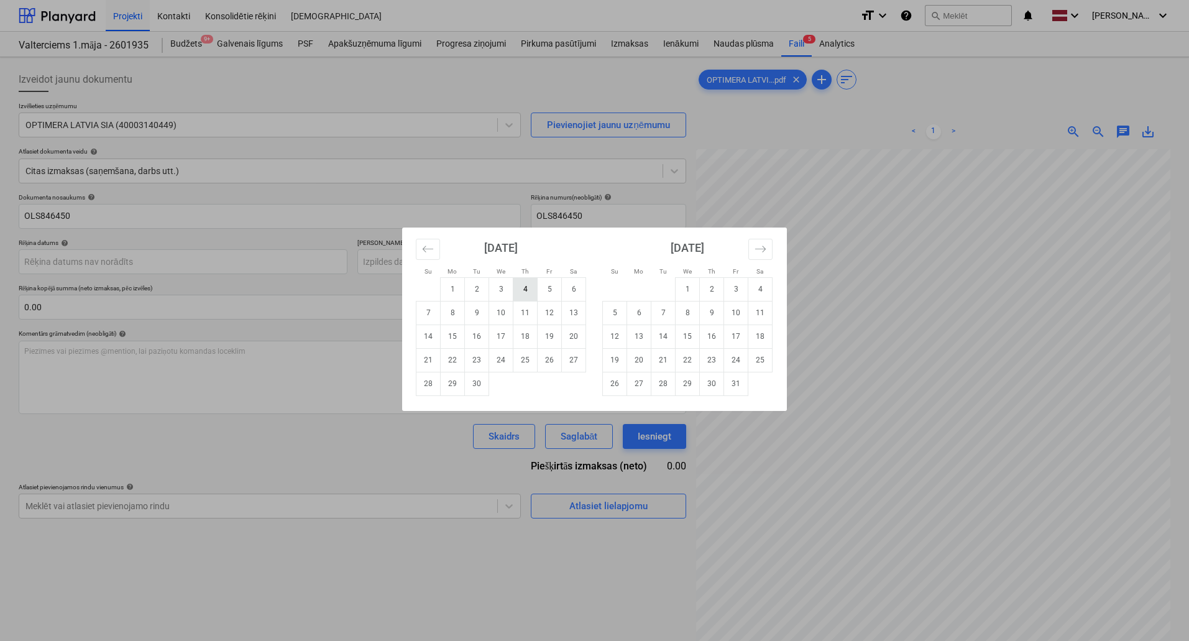
click at [522, 289] on td "4" at bounding box center [525, 289] width 24 height 24
type input "[DATE]"
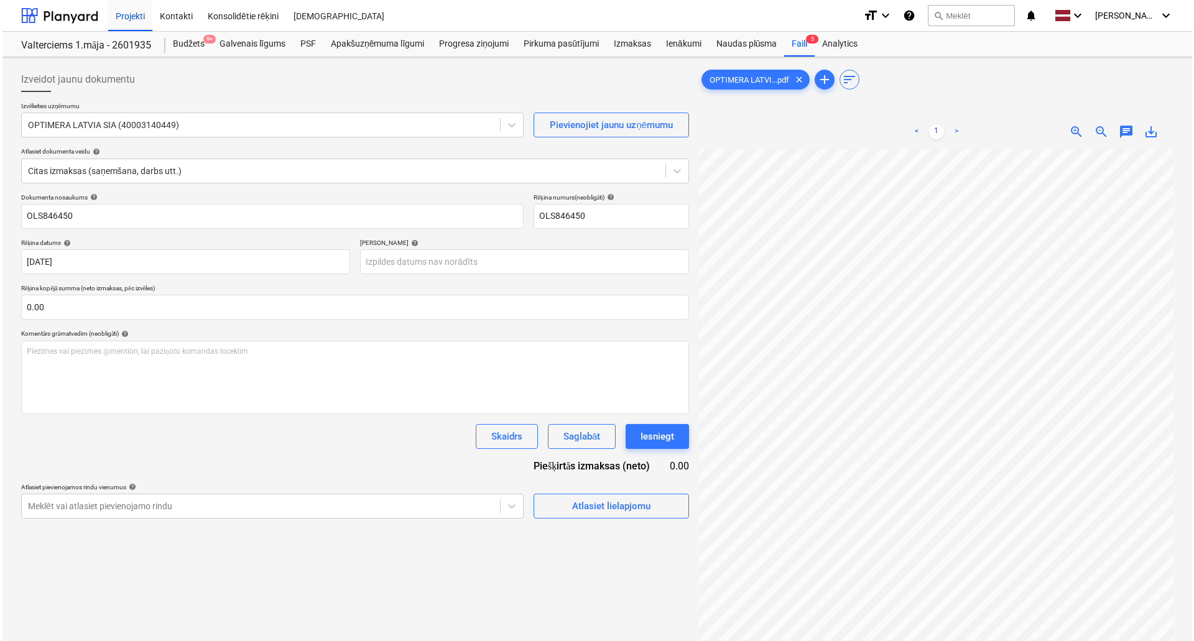
scroll to position [51, 47]
click at [439, 262] on body "Projekti Kontakti Konsolidētie rēķini Iesūtne format_size keyboard_arrow_down h…" at bounding box center [594, 320] width 1189 height 641
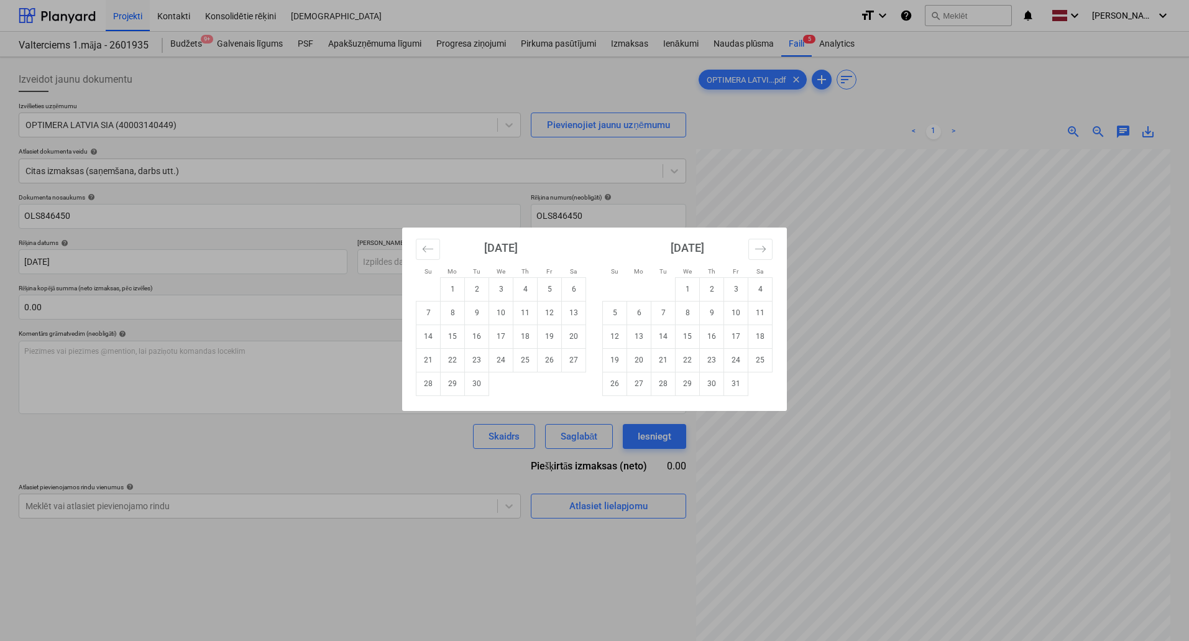
click at [743, 250] on div "[DATE]" at bounding box center [687, 253] width 170 height 50
click at [748, 250] on div "[DATE]" at bounding box center [687, 253] width 170 height 50
click at [762, 251] on icon "Move forward to switch to the next month." at bounding box center [761, 249] width 12 height 12
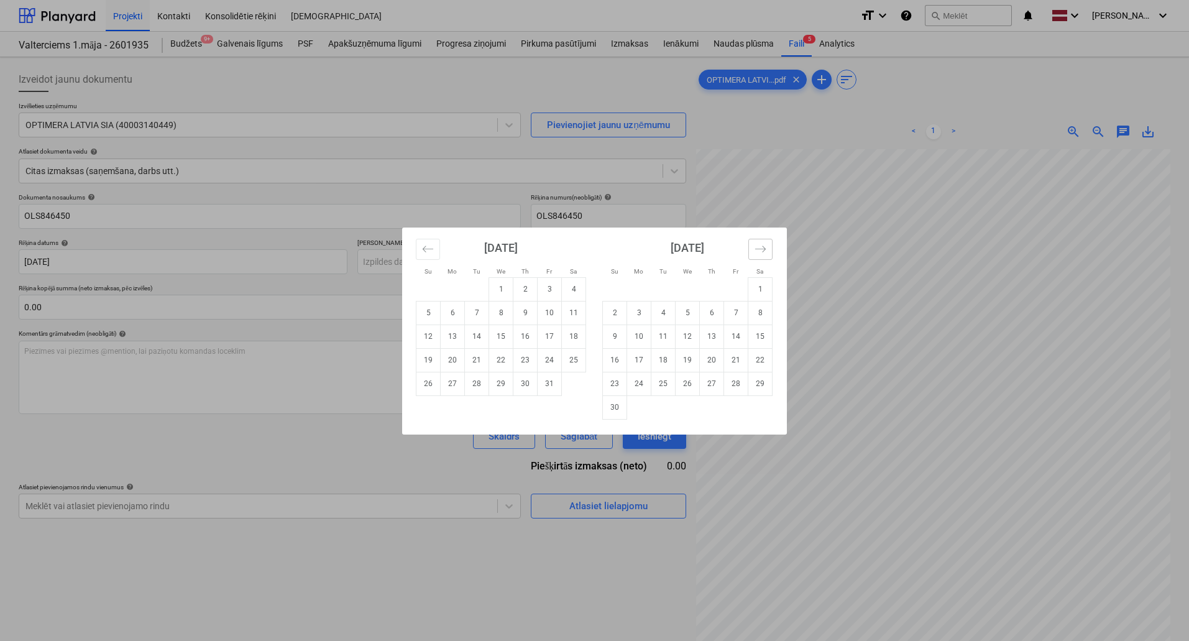
click at [762, 251] on icon "Move forward to switch to the next month." at bounding box center [761, 249] width 12 height 12
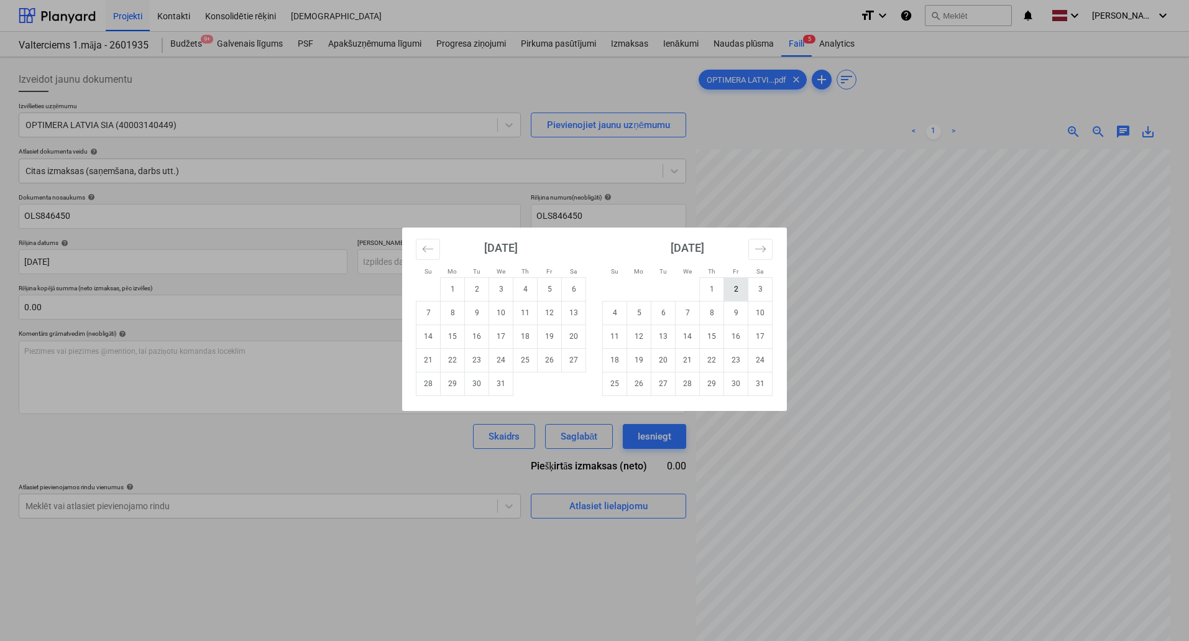
click at [741, 295] on td "2" at bounding box center [736, 289] width 24 height 24
type input "[DATE]"
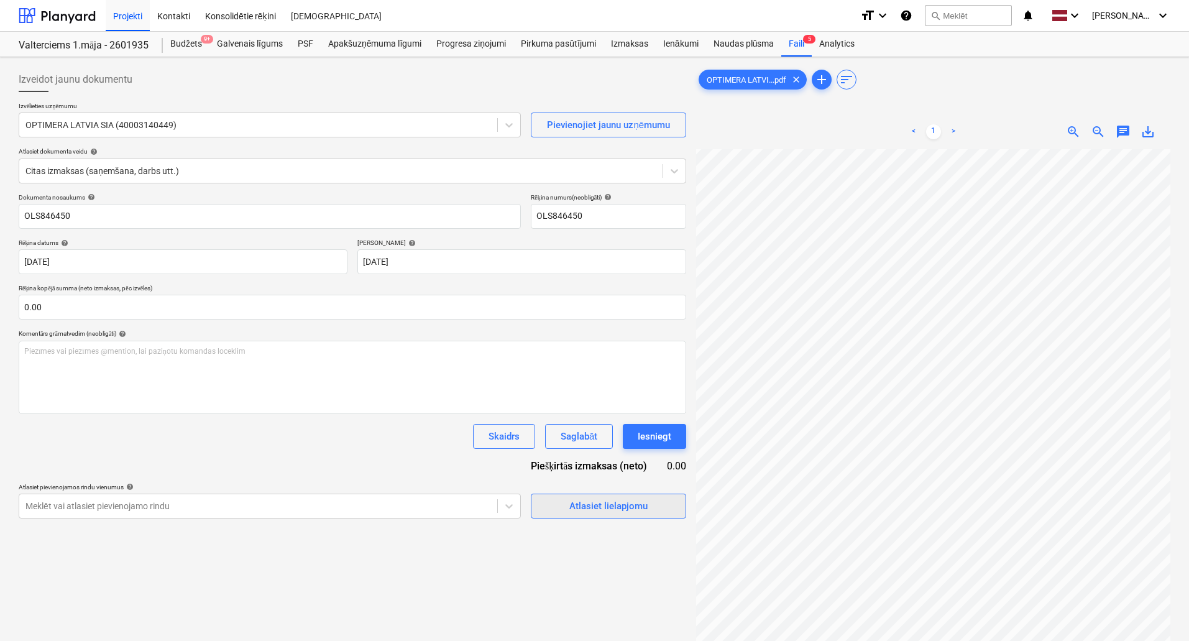
click at [601, 504] on div "Atlasiet lielapjomu" at bounding box center [608, 506] width 78 height 16
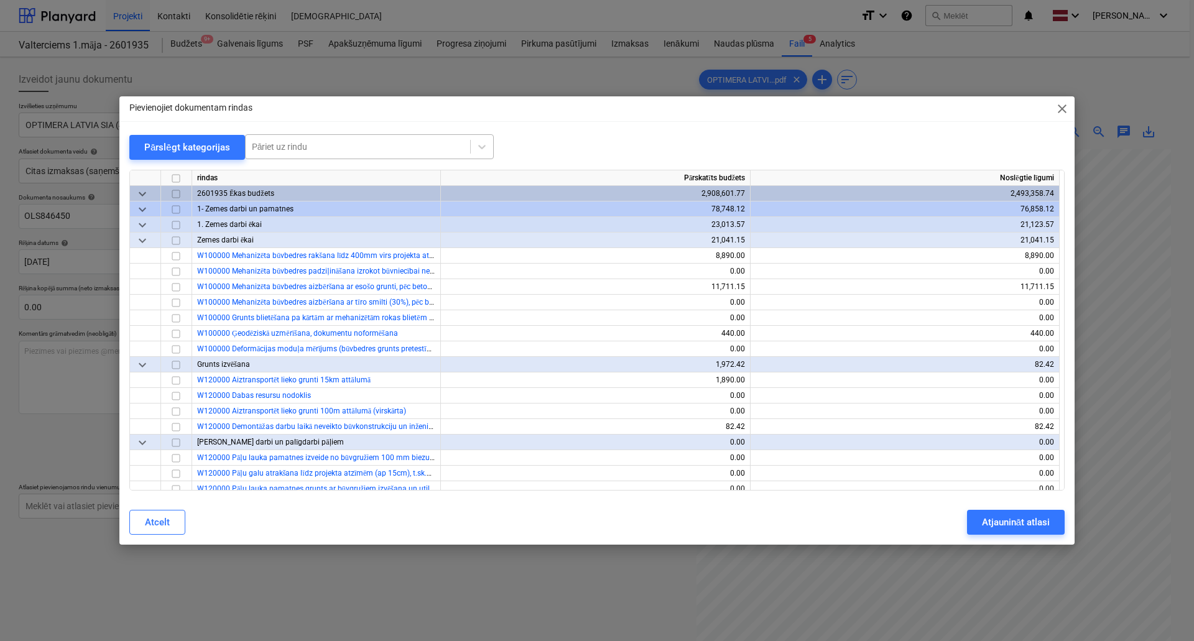
click at [348, 141] on div at bounding box center [358, 146] width 212 height 12
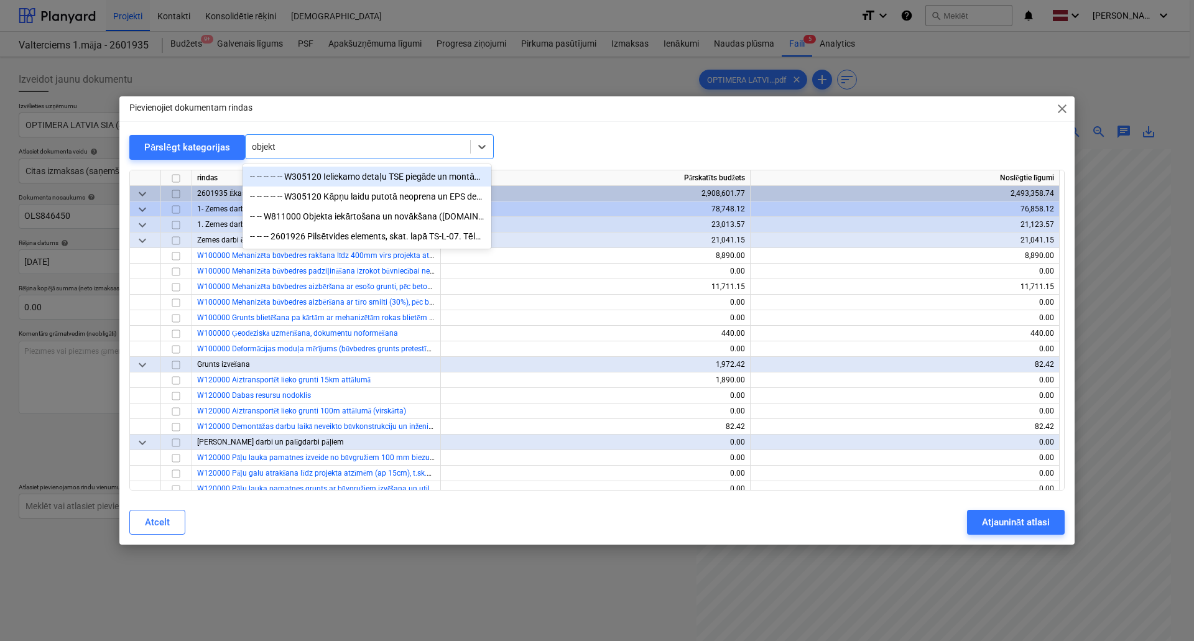
type input "objekta"
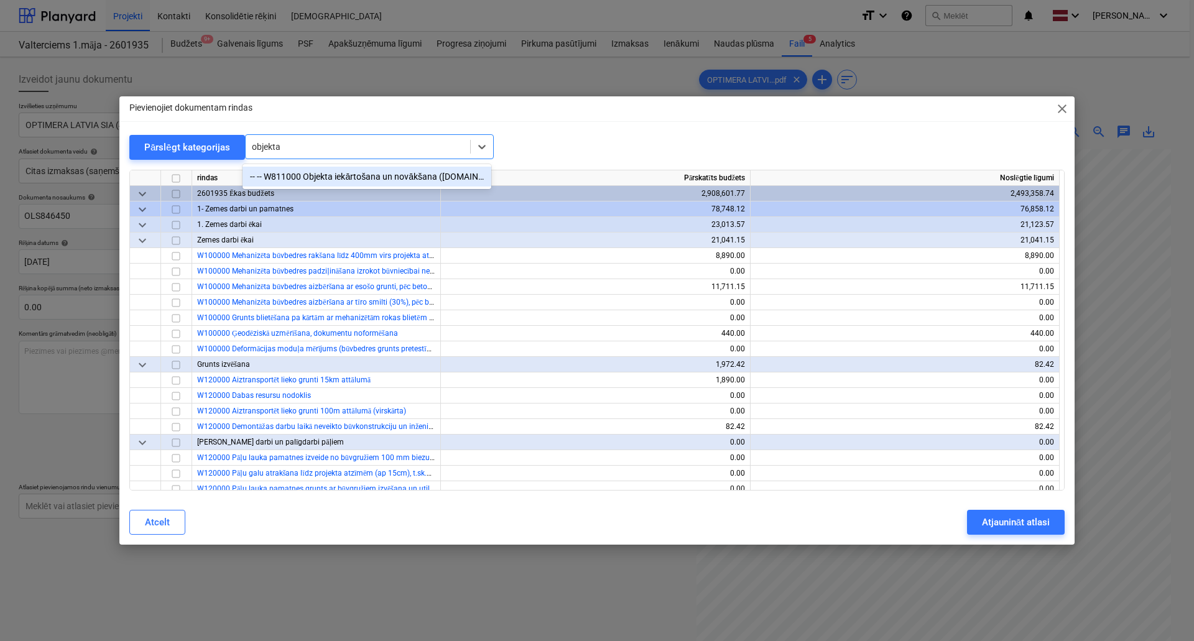
click at [372, 180] on div "-- -- W811000 Objekta iekārtošana un novākšana ([DOMAIN_NAME]. karogs, ugunsdzē…" at bounding box center [366, 177] width 249 height 20
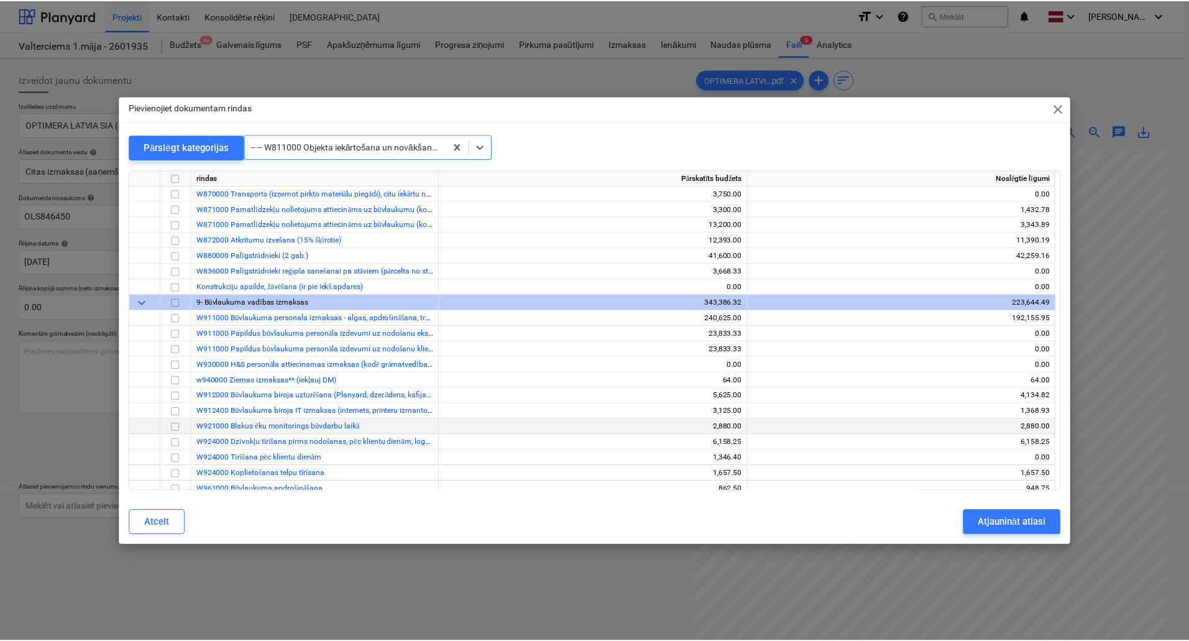
scroll to position [11174, 0]
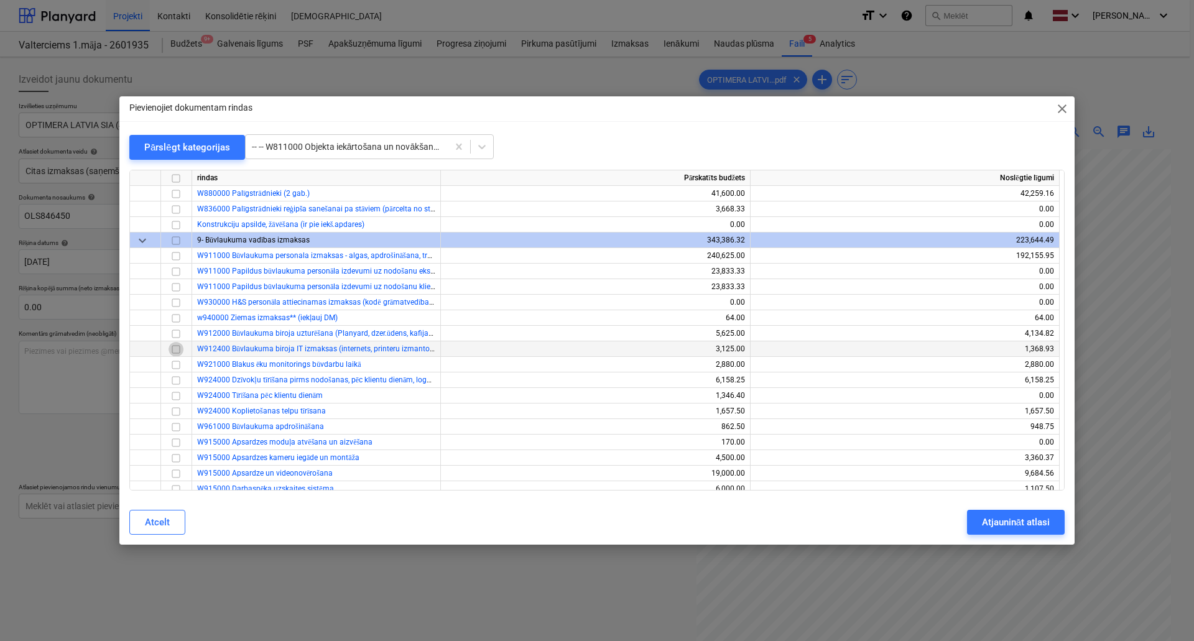
click at [175, 349] on input "checkbox" at bounding box center [175, 348] width 15 height 15
click at [1031, 518] on div "Atjaunināt atlasi" at bounding box center [1016, 522] width 68 height 16
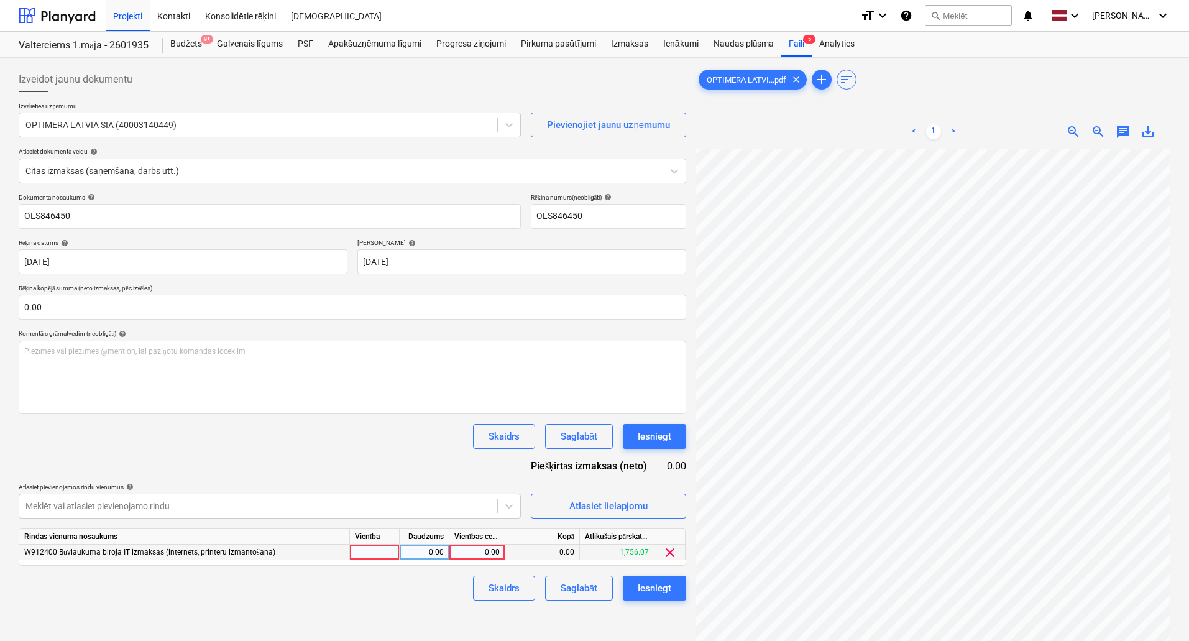
click at [476, 549] on div "0.00" at bounding box center [476, 553] width 45 height 16
click at [486, 548] on div "0.00" at bounding box center [476, 553] width 45 height 16
type input "6.86"
drag, startPoint x: 428, startPoint y: 591, endPoint x: 433, endPoint y: 579, distance: 12.8
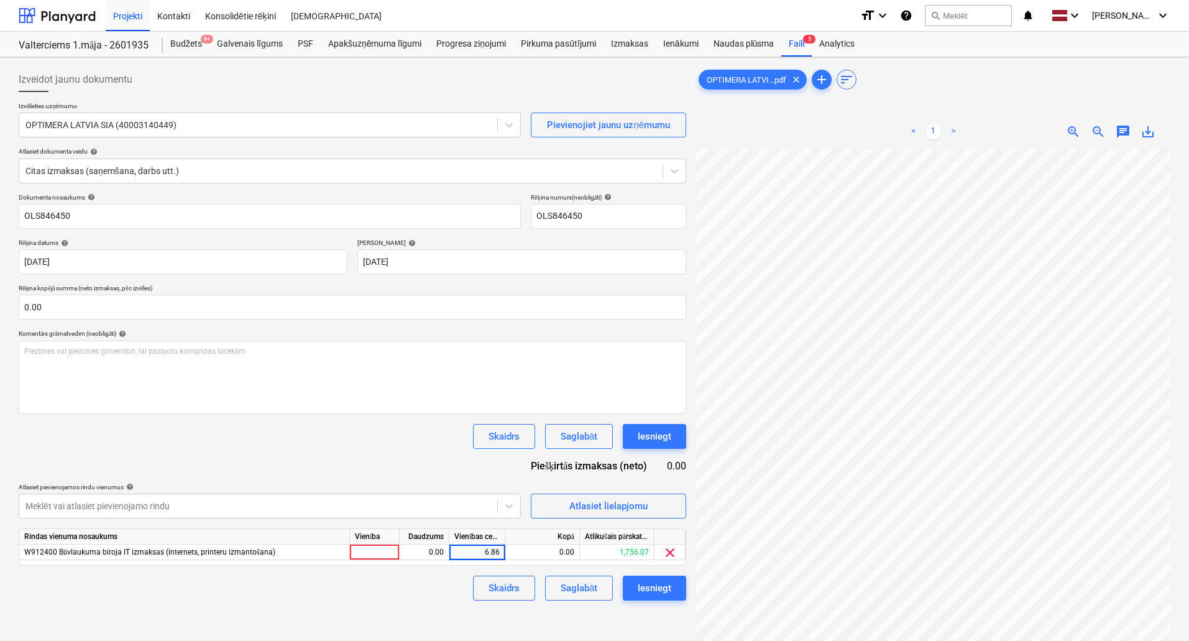
click at [428, 592] on div "Skaidrs Saglabāt Iesniegt" at bounding box center [353, 588] width 668 height 25
click at [563, 586] on div "Saglabāt" at bounding box center [579, 588] width 37 height 16
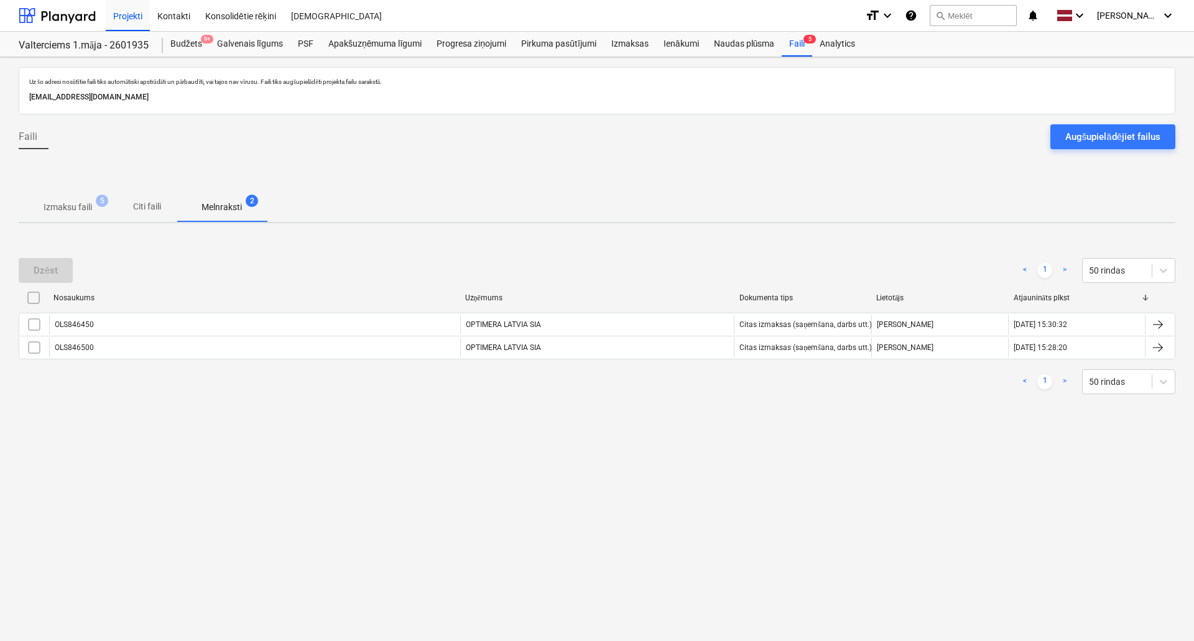
click at [71, 211] on p "Izmaksu faili" at bounding box center [68, 207] width 48 height 13
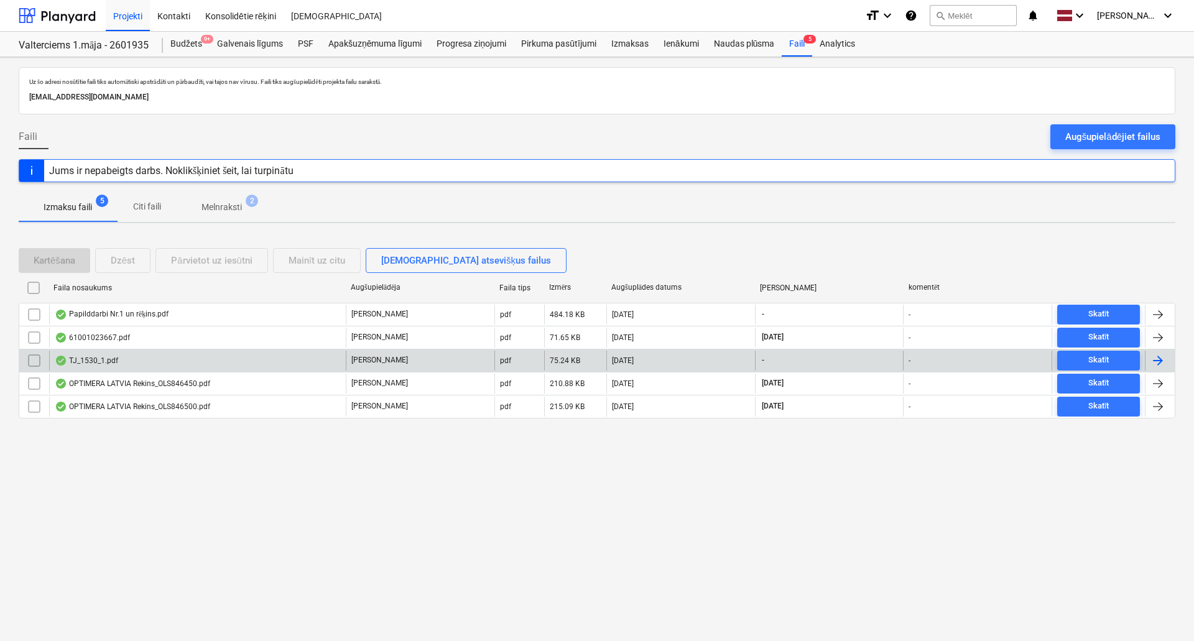
click at [120, 364] on div "TJ_1530_1.pdf" at bounding box center [197, 361] width 297 height 20
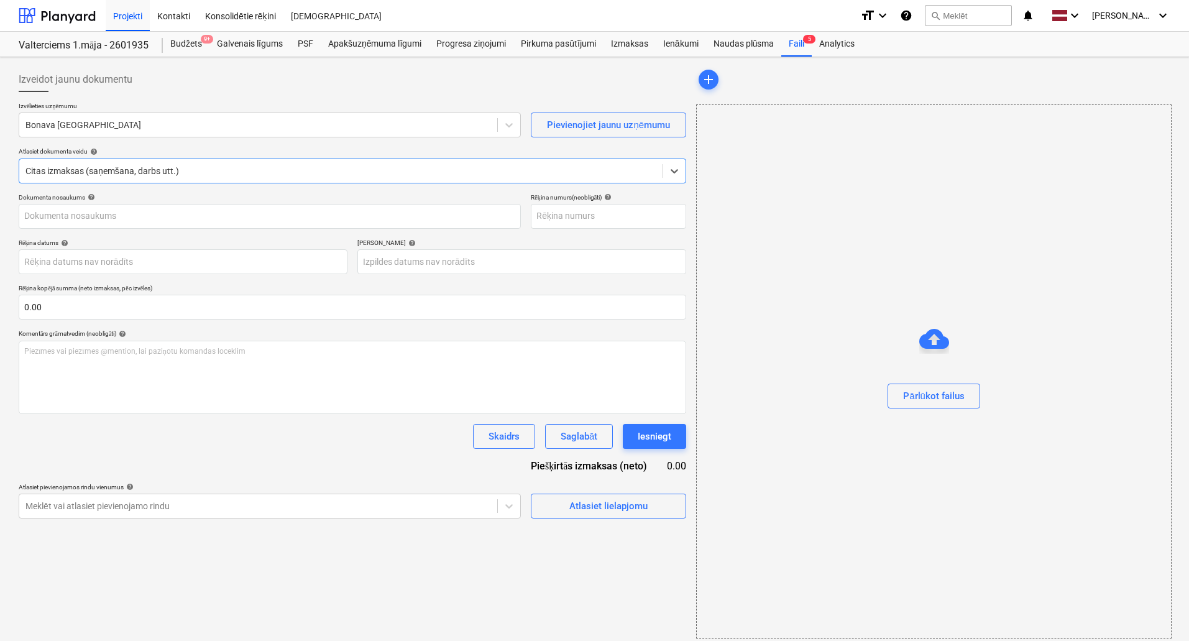
type input "TJ_1530_1.pdf"
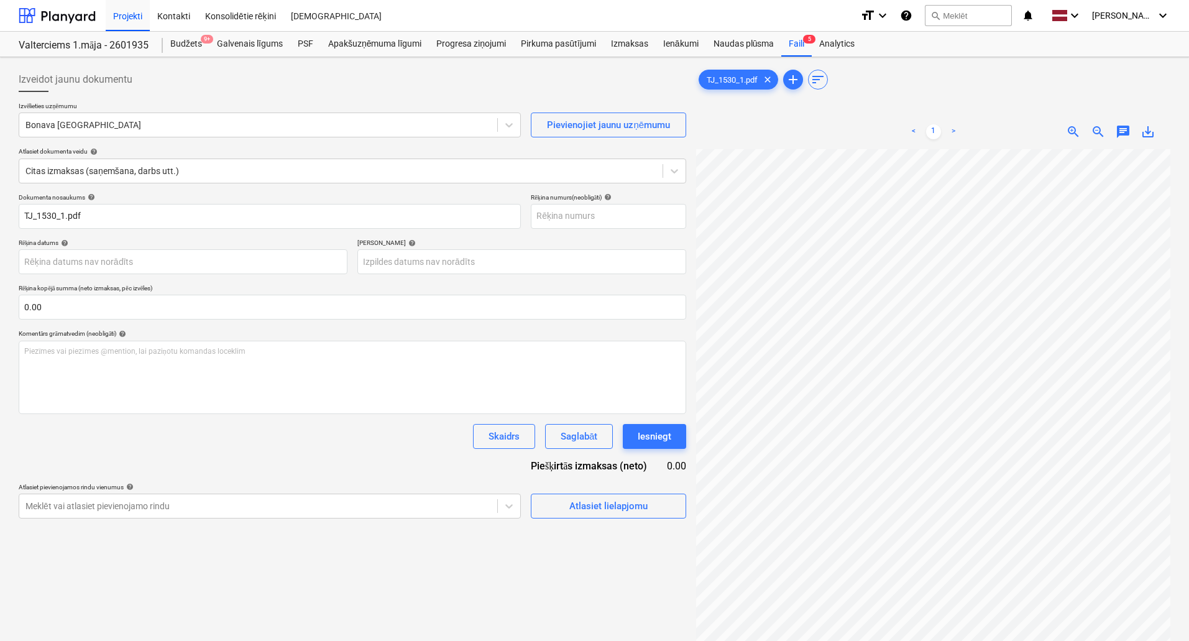
scroll to position [15, 80]
click at [465, 553] on div "Izveidot jaunu dokumentu Izvēlieties uzņēmumu Bonava Latvija Pievienojiet jaunu…" at bounding box center [353, 411] width 678 height 698
click at [909, 91] on div "TJ_1530_1.pdf clear add sort" at bounding box center [933, 79] width 474 height 25
click at [1154, 132] on span "save_alt" at bounding box center [1148, 131] width 15 height 15
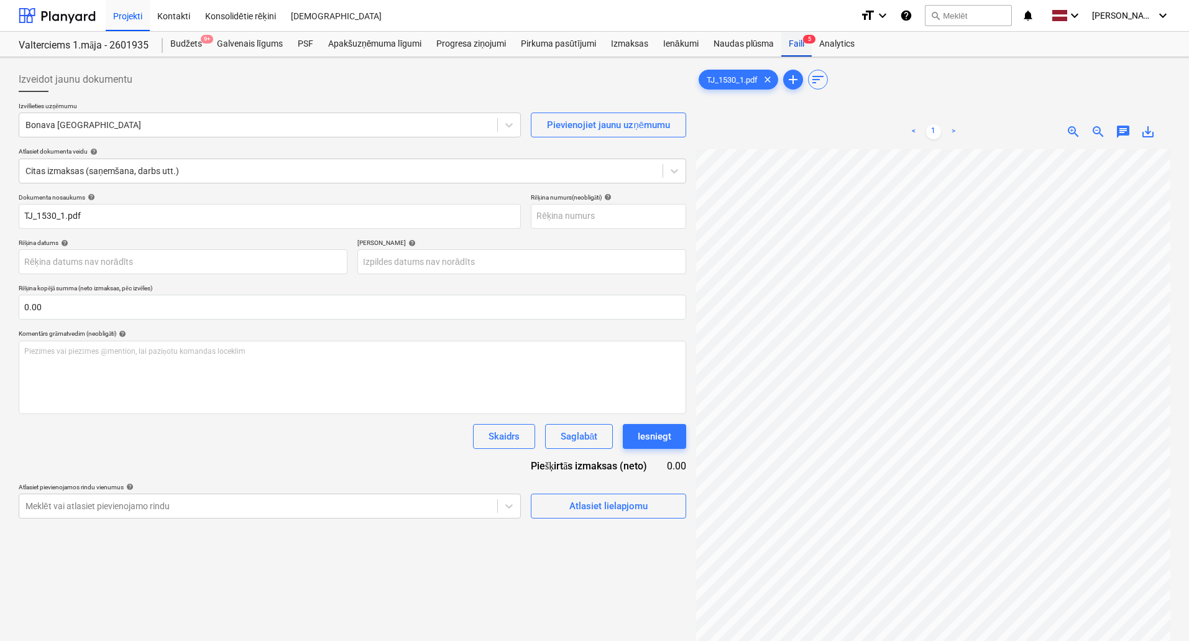
click at [799, 41] on div "Faili 5" at bounding box center [796, 44] width 30 height 25
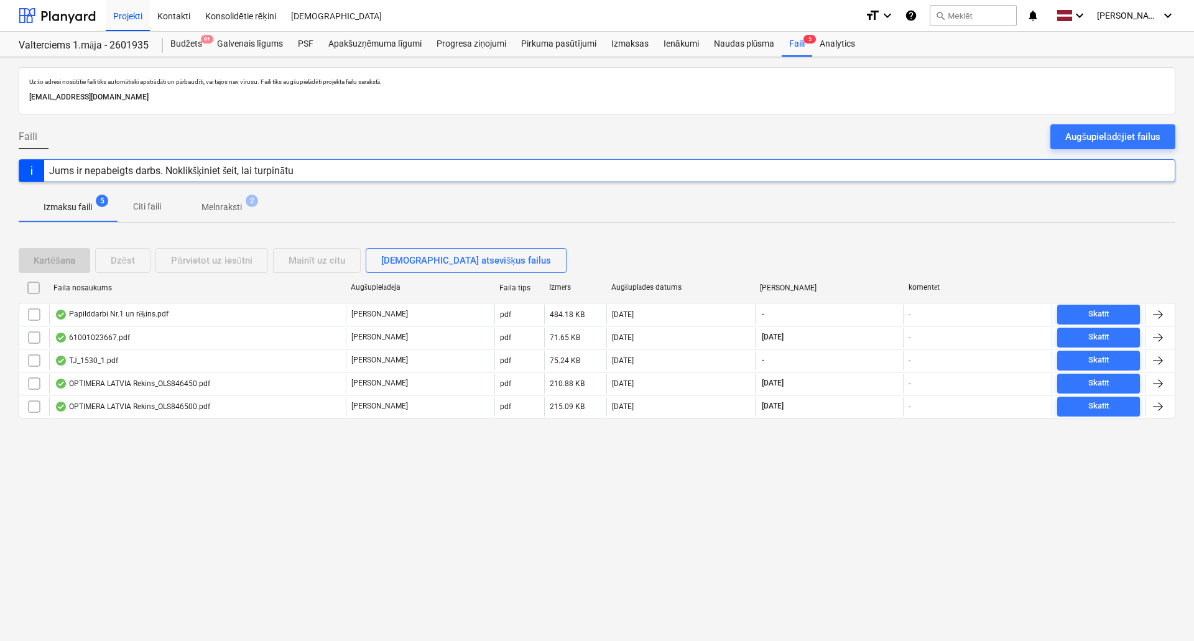
click at [222, 513] on div "Uz šo adresi nosūtītie faili tiks automātiski apstrādāti un pārbaudīti, vai taj…" at bounding box center [597, 349] width 1194 height 584
click at [255, 453] on div "Uz šo adresi nosūtītie faili tiks automātiski apstrādāti un pārbaudīti, vai taj…" at bounding box center [597, 349] width 1194 height 584
click at [205, 533] on div "Uz šo adresi nosūtītie faili tiks automātiski apstrādāti un pārbaudīti, vai taj…" at bounding box center [597, 349] width 1194 height 584
click at [272, 489] on div "Uz šo adresi nosūtītie faili tiks automātiski apstrādāti un pārbaudīti, vai taj…" at bounding box center [597, 349] width 1194 height 584
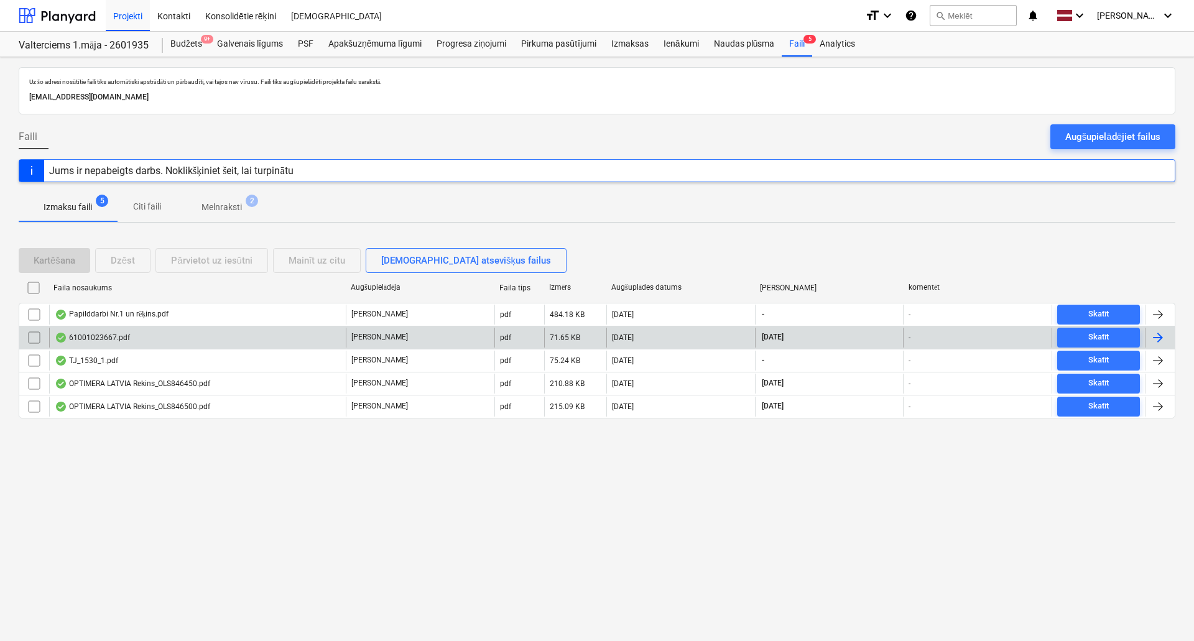
click at [94, 334] on div "61001023667.pdf" at bounding box center [92, 338] width 75 height 10
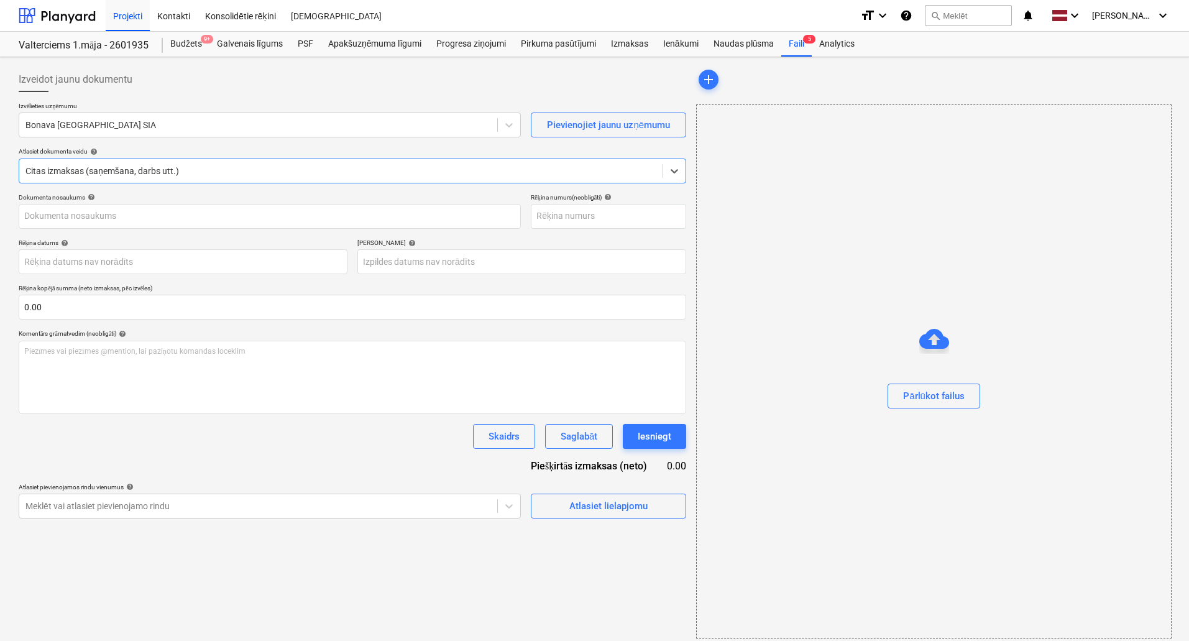
type input "61001023667"
type input "[DATE]"
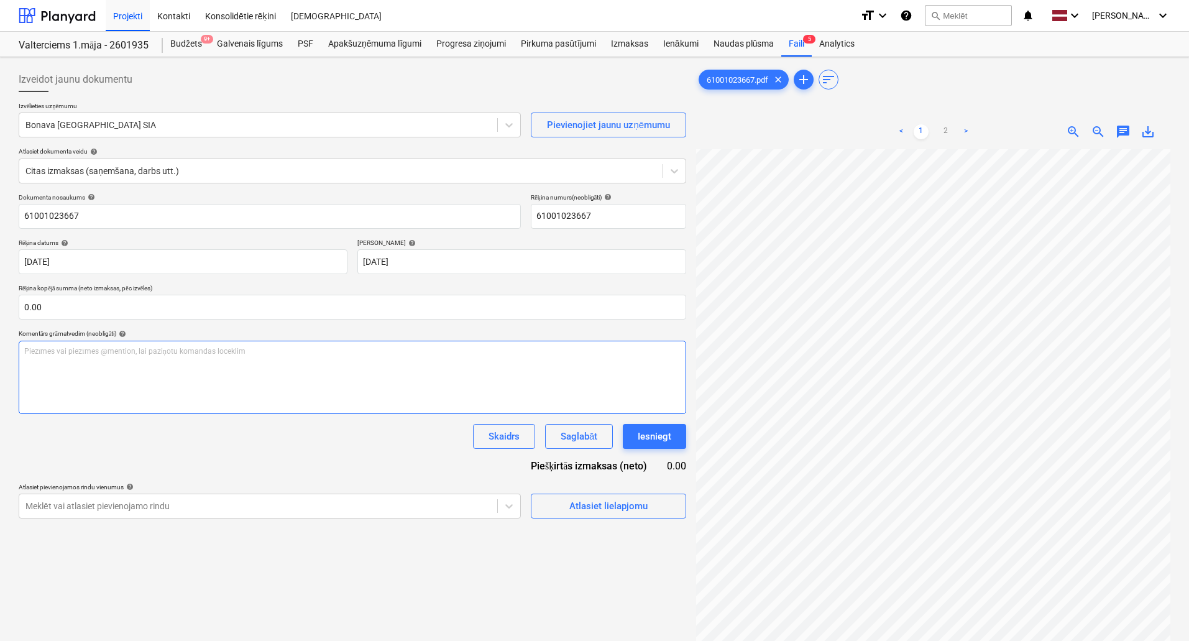
scroll to position [9, 0]
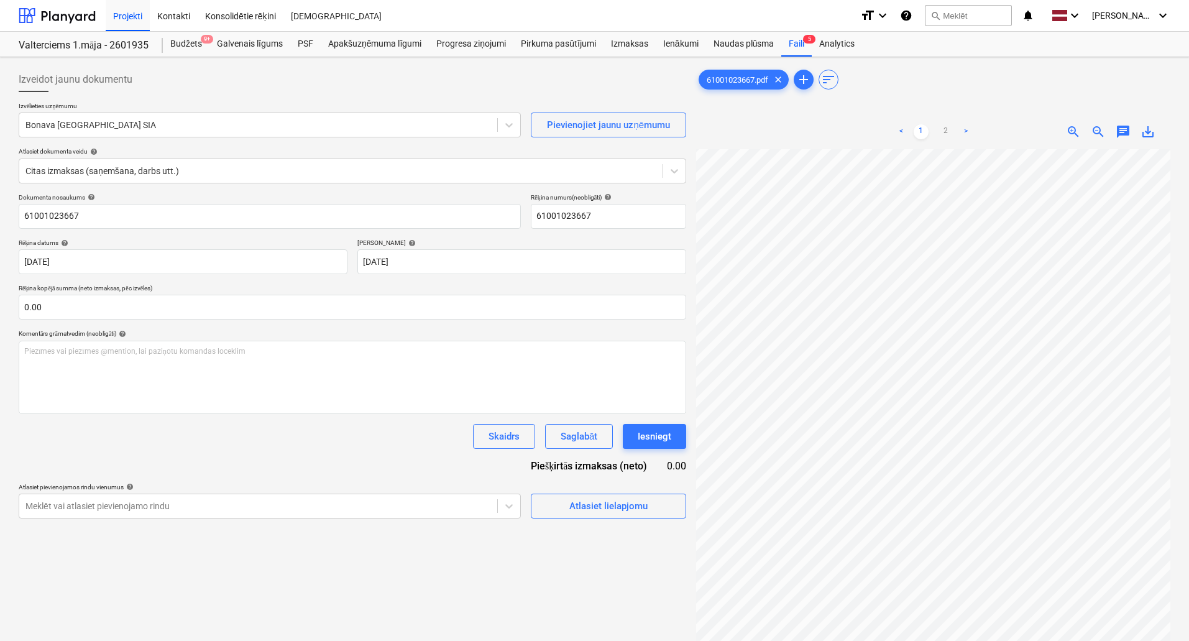
click at [1169, 640] on html "Projekti Kontakti Konsolidētie rēķini Iesūtne format_size keyboard_arrow_down h…" at bounding box center [594, 320] width 1189 height 641
click at [383, 443] on div "Skaidrs Saglabāt Iesniegt" at bounding box center [353, 436] width 668 height 25
click at [72, 130] on div at bounding box center [258, 125] width 466 height 12
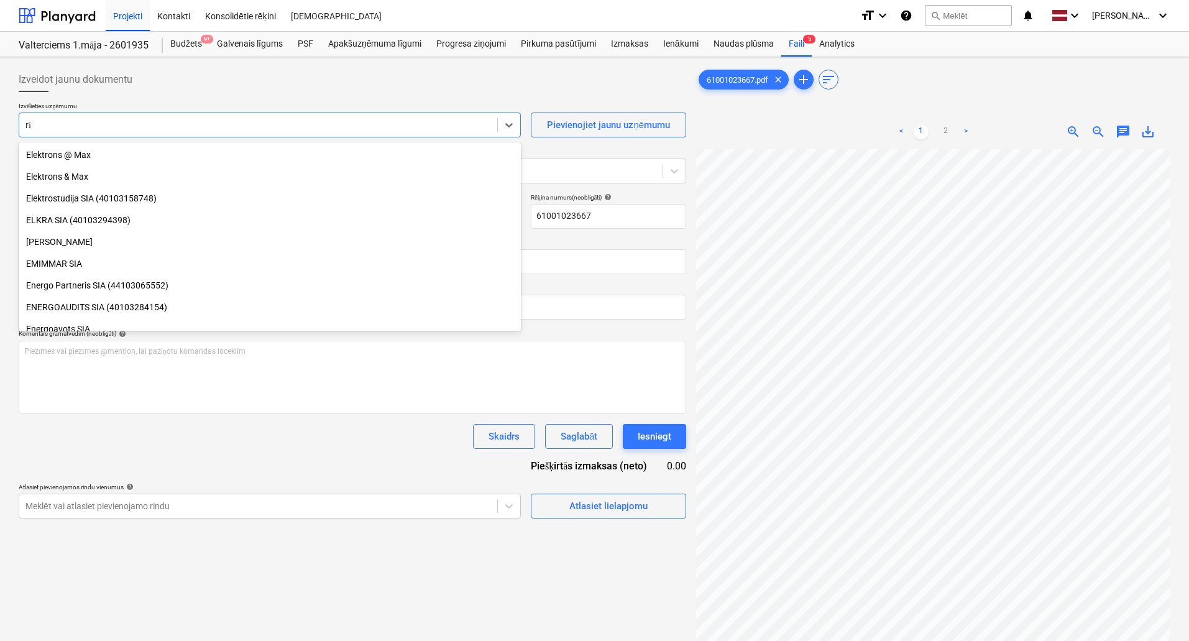
scroll to position [270, 0]
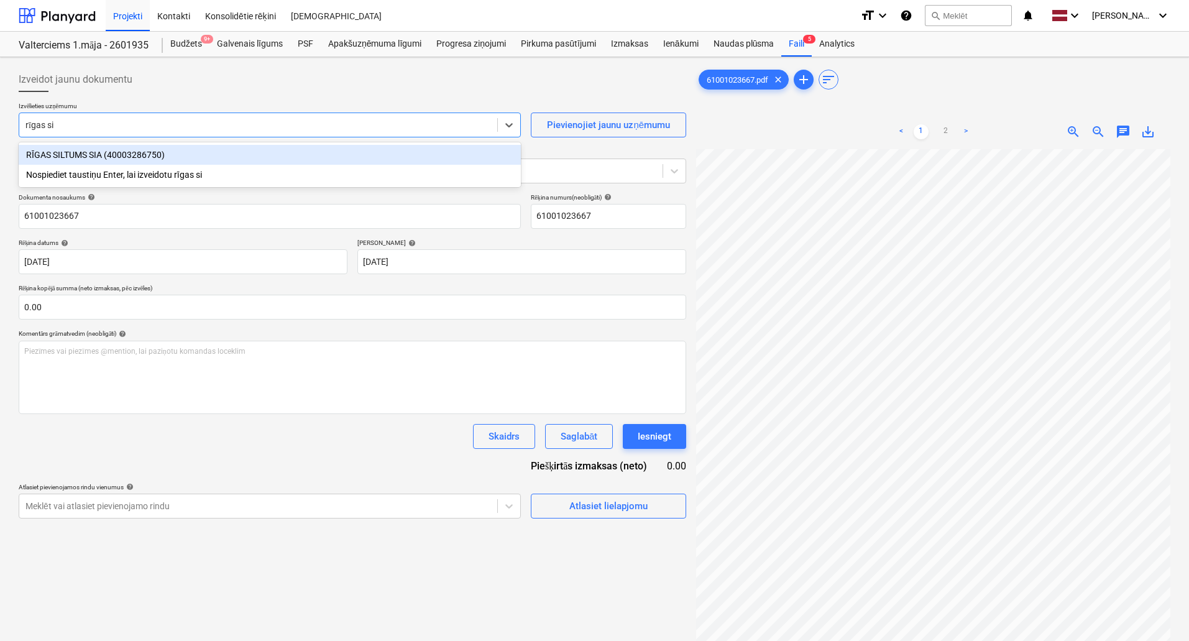
type input "rīgas sil"
click at [96, 155] on div "RĪGAS SILTUMS SIA (40003286750)" at bounding box center [270, 155] width 502 height 20
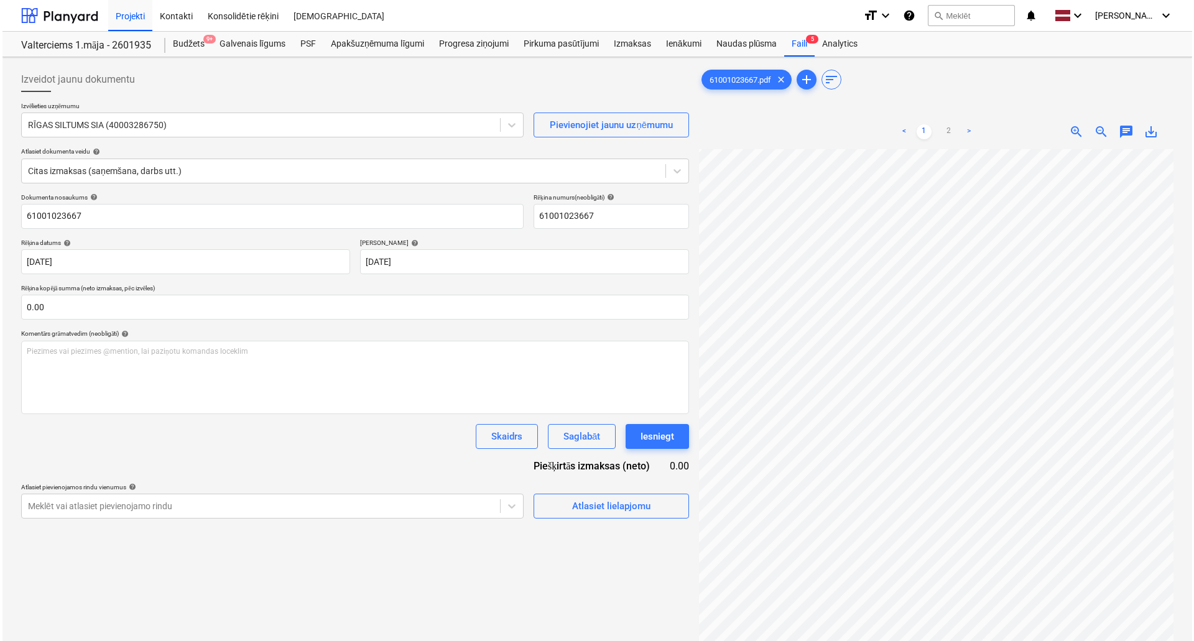
scroll to position [0, 88]
click at [570, 507] on div "Atlasiet lielapjomu" at bounding box center [608, 506] width 78 height 16
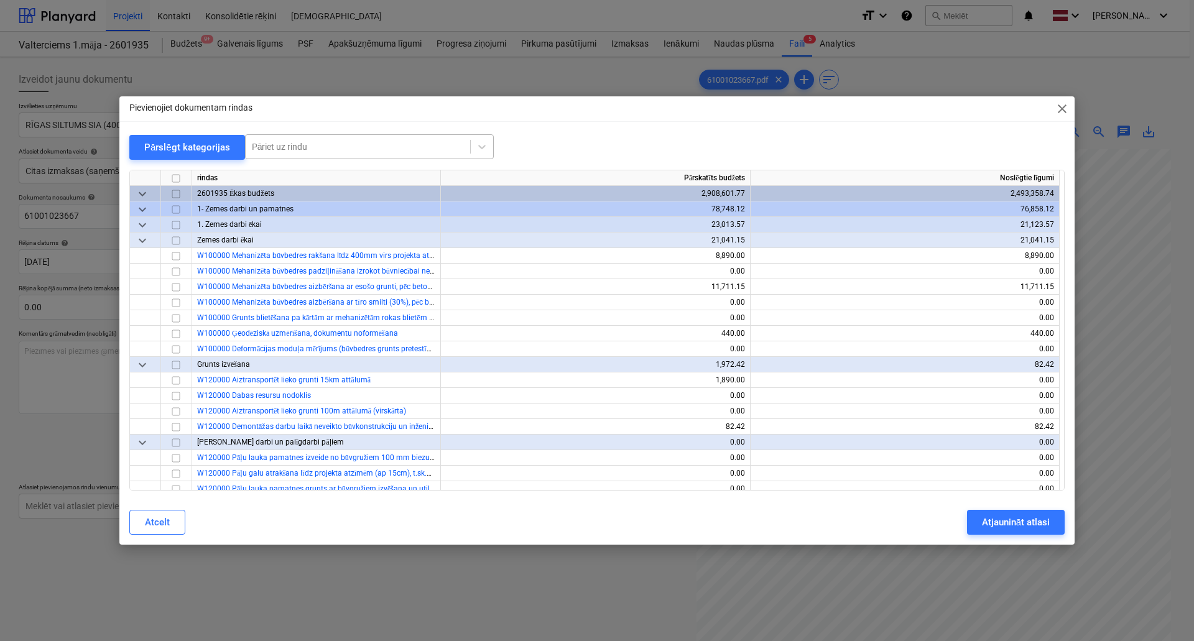
click at [333, 147] on div at bounding box center [358, 146] width 212 height 12
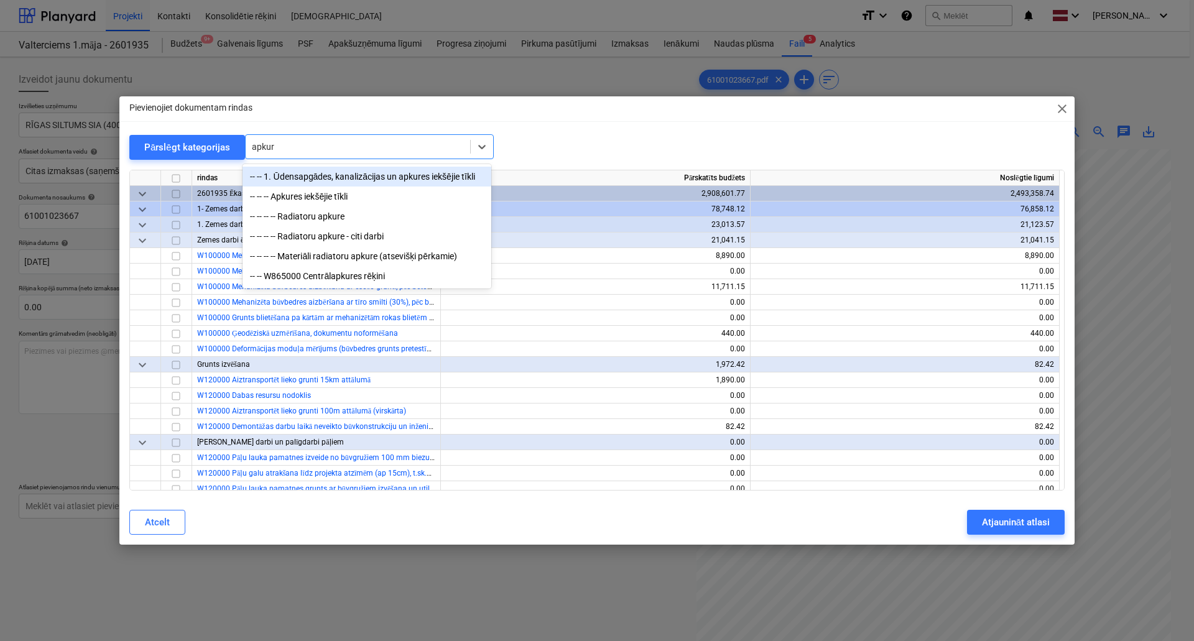
type input "apkure"
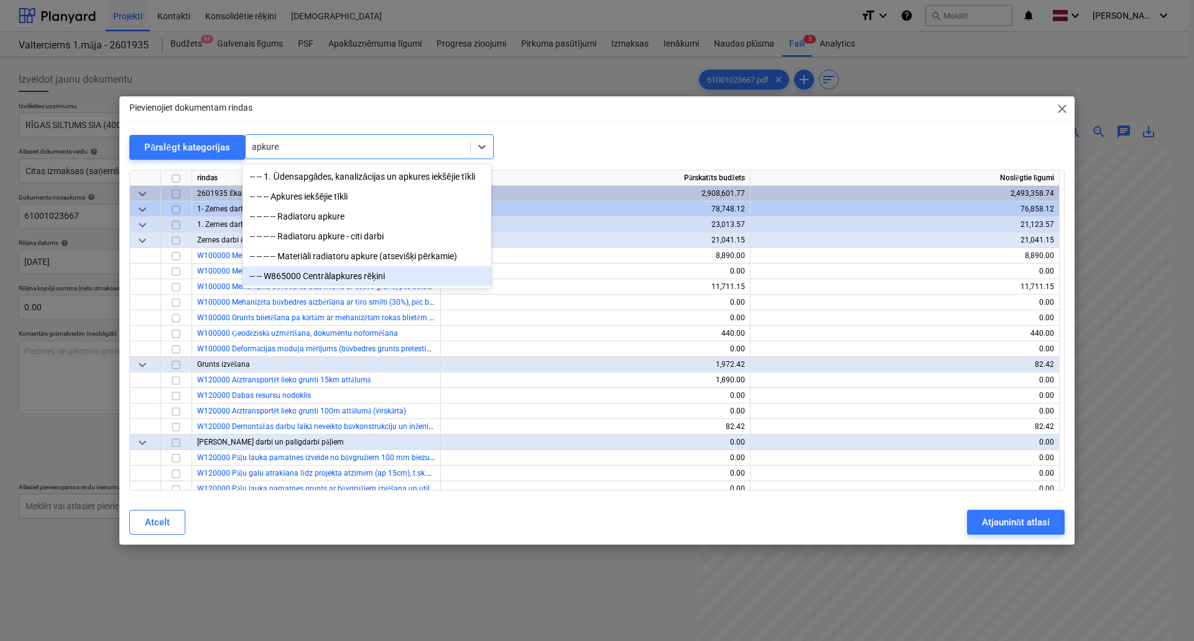
click at [352, 281] on div "-- -- W865000 Centrālapkures rēķini" at bounding box center [366, 276] width 249 height 20
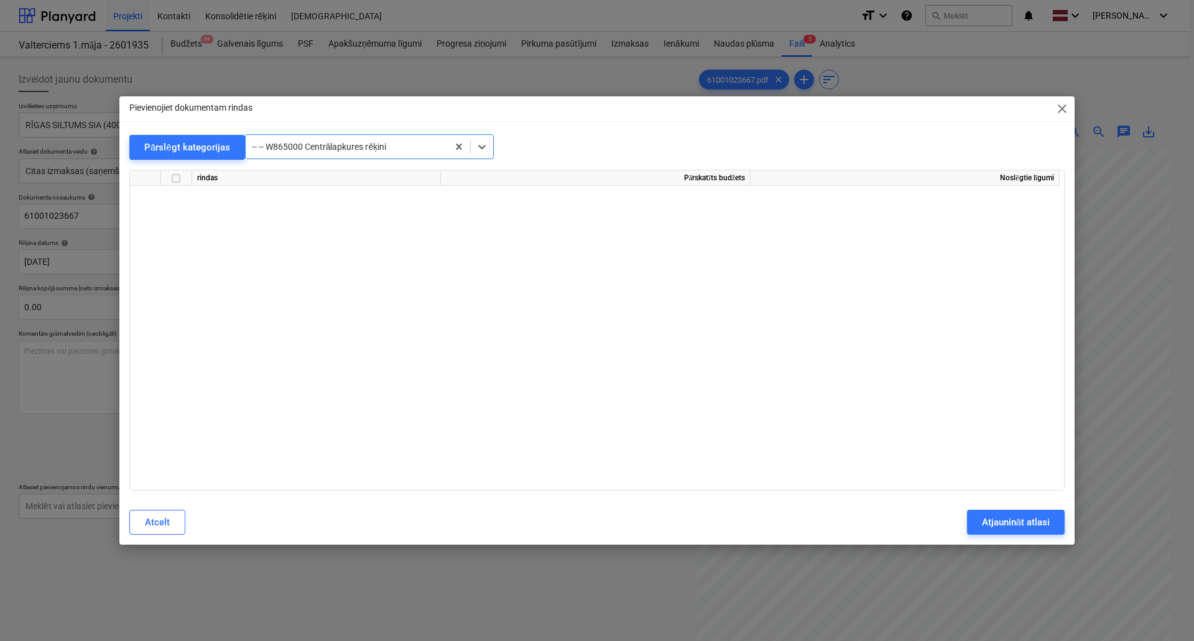
scroll to position [11096, 0]
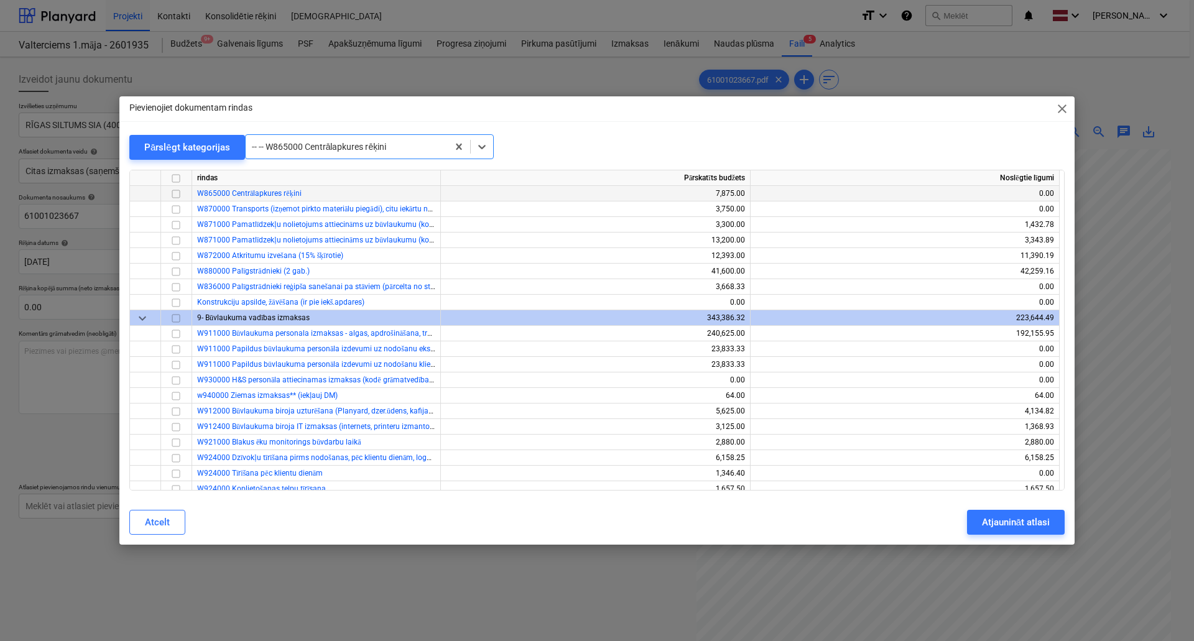
click at [177, 193] on input "checkbox" at bounding box center [175, 193] width 15 height 15
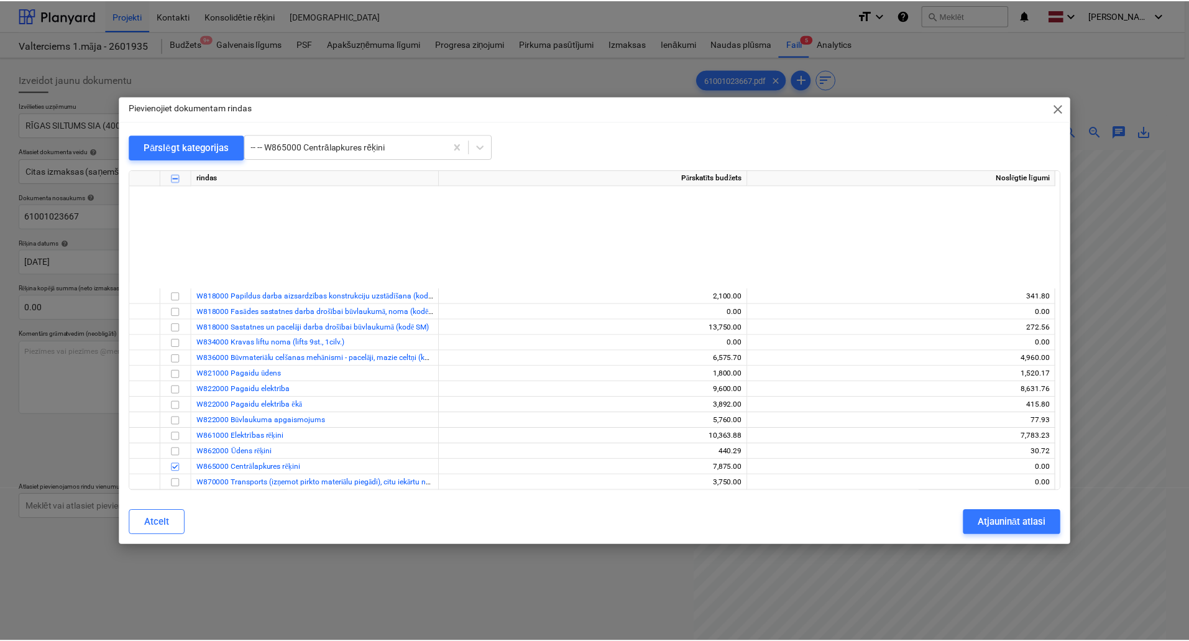
scroll to position [11034, 0]
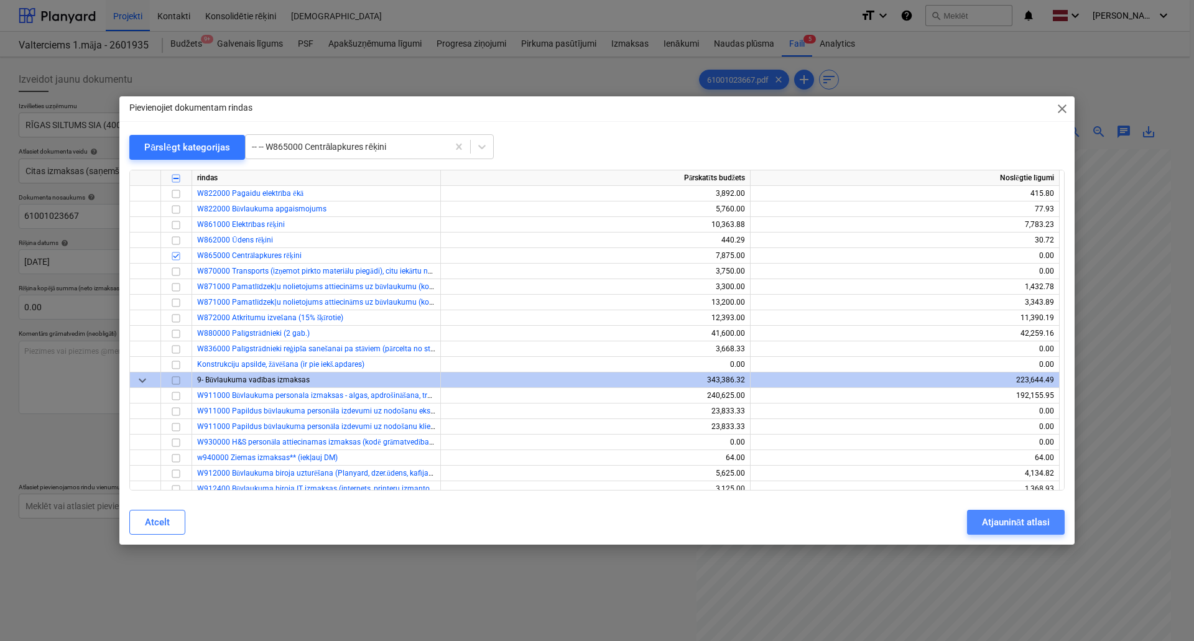
click at [1005, 522] on div "Atjaunināt atlasi" at bounding box center [1016, 522] width 68 height 16
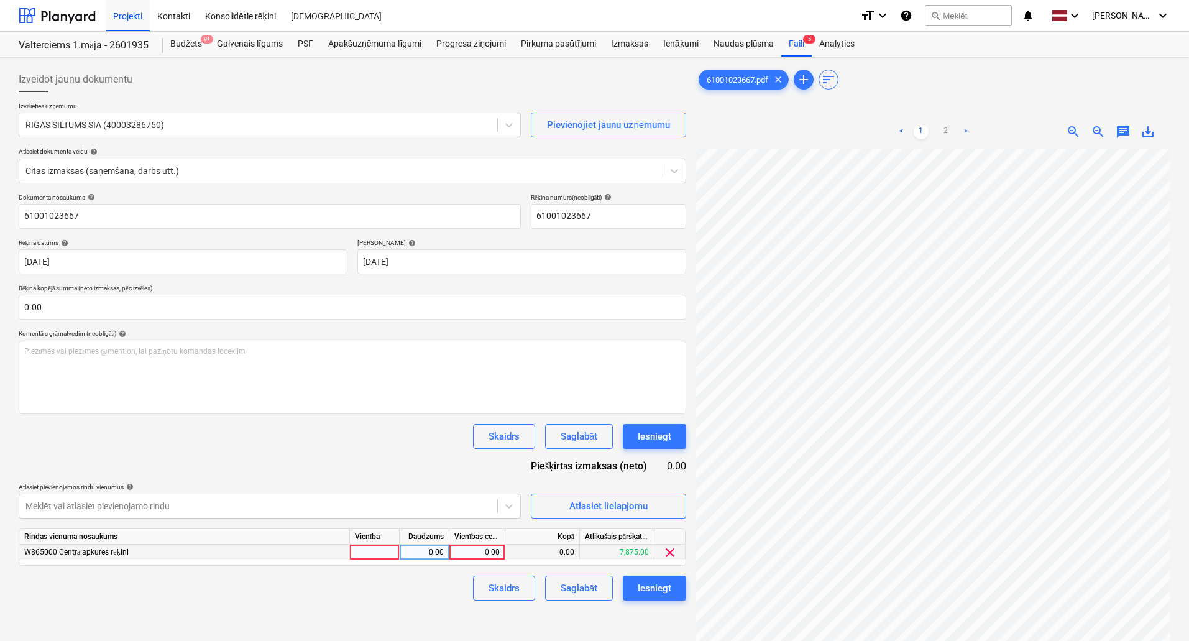
click at [484, 550] on div "0.00" at bounding box center [476, 553] width 45 height 16
type input "33.38"
click at [433, 612] on div "Izveidot jaunu dokumentu Izvēlieties uzņēmumu RĪGAS SILTUMS SIA (40003286750) P…" at bounding box center [353, 411] width 678 height 698
click at [559, 589] on button "Saglabāt" at bounding box center [579, 588] width 68 height 25
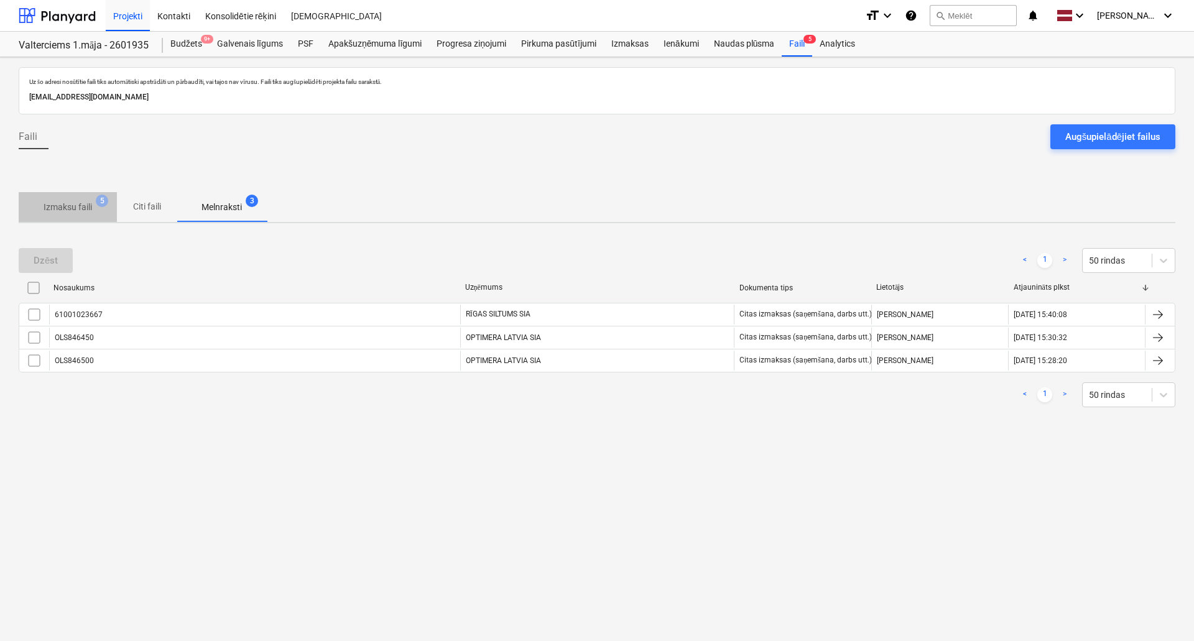
click at [53, 202] on p "Izmaksu faili" at bounding box center [68, 207] width 48 height 13
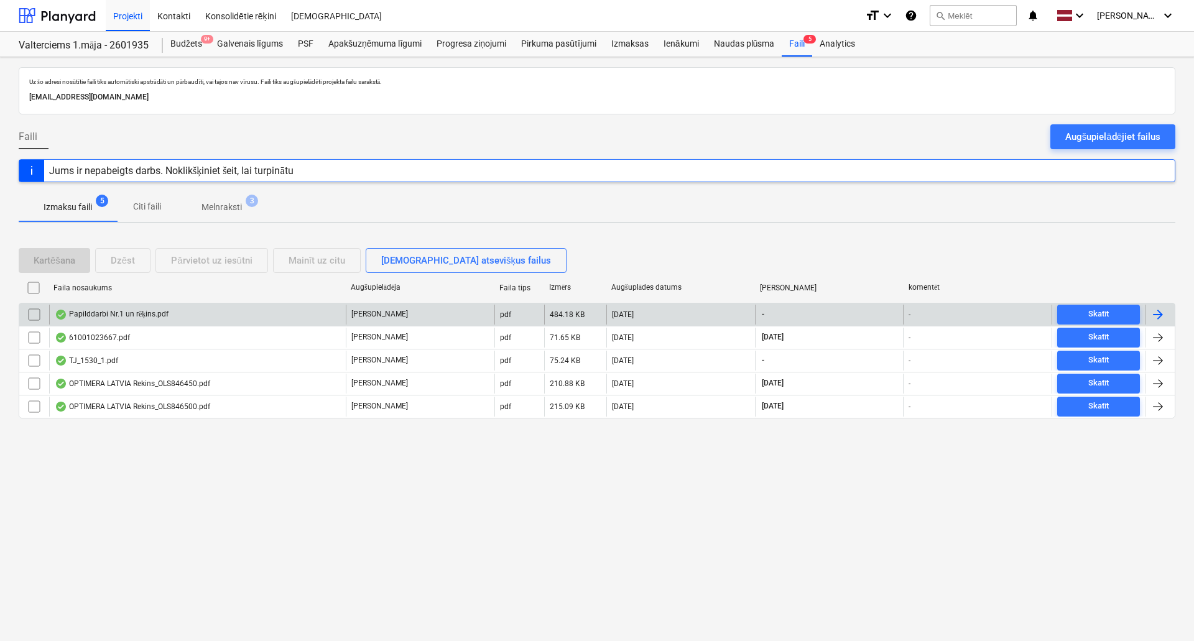
click at [128, 314] on div "Papilddarbi Nr.1 un rēķins.pdf" at bounding box center [112, 315] width 114 height 10
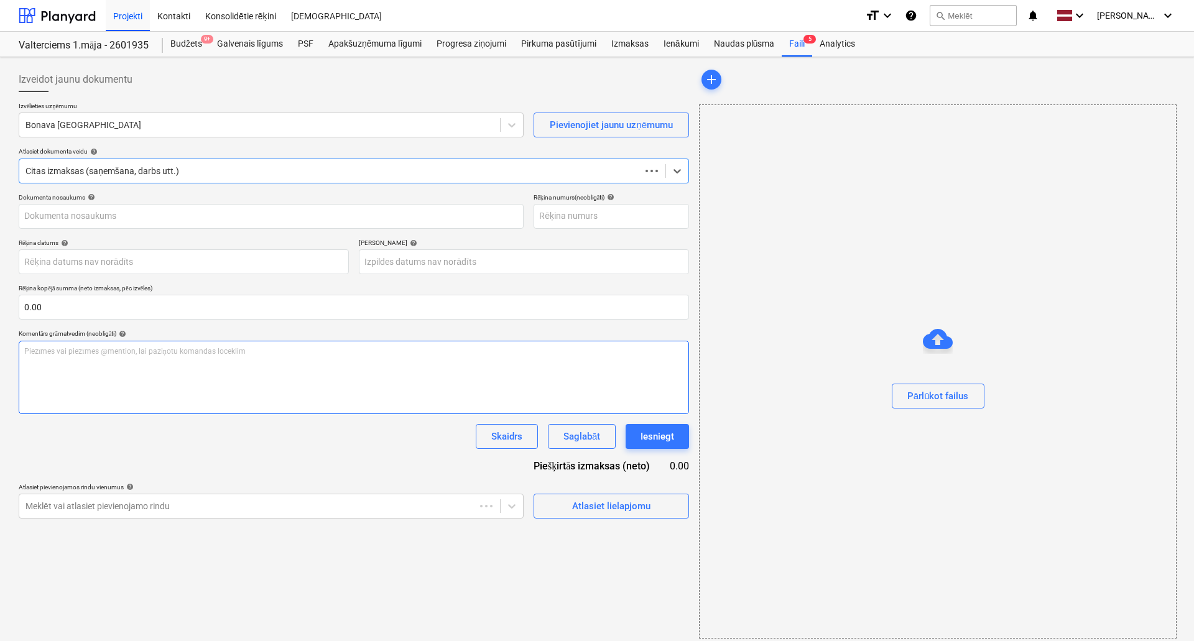
type input "2025-041"
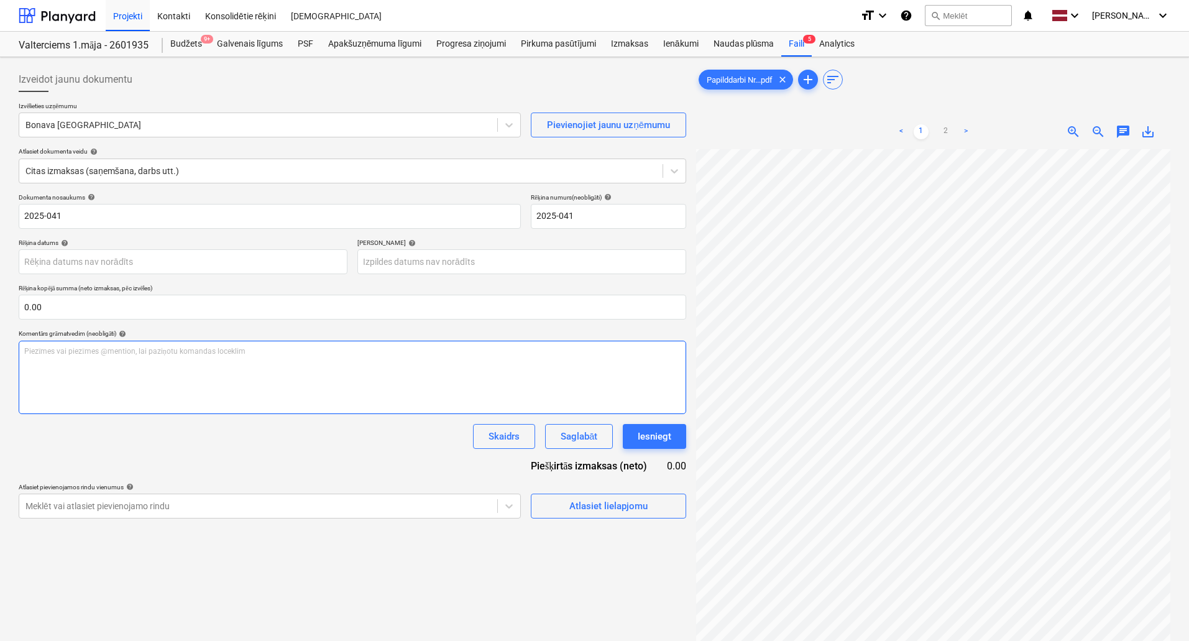
scroll to position [188, 88]
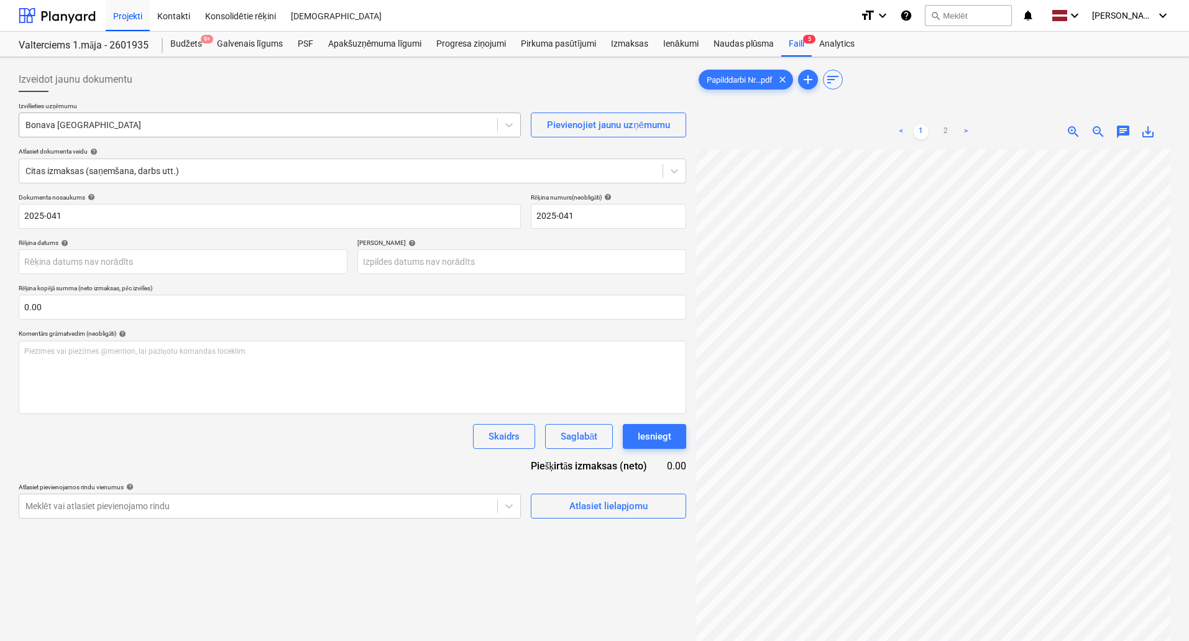
click at [81, 122] on div at bounding box center [258, 125] width 466 height 12
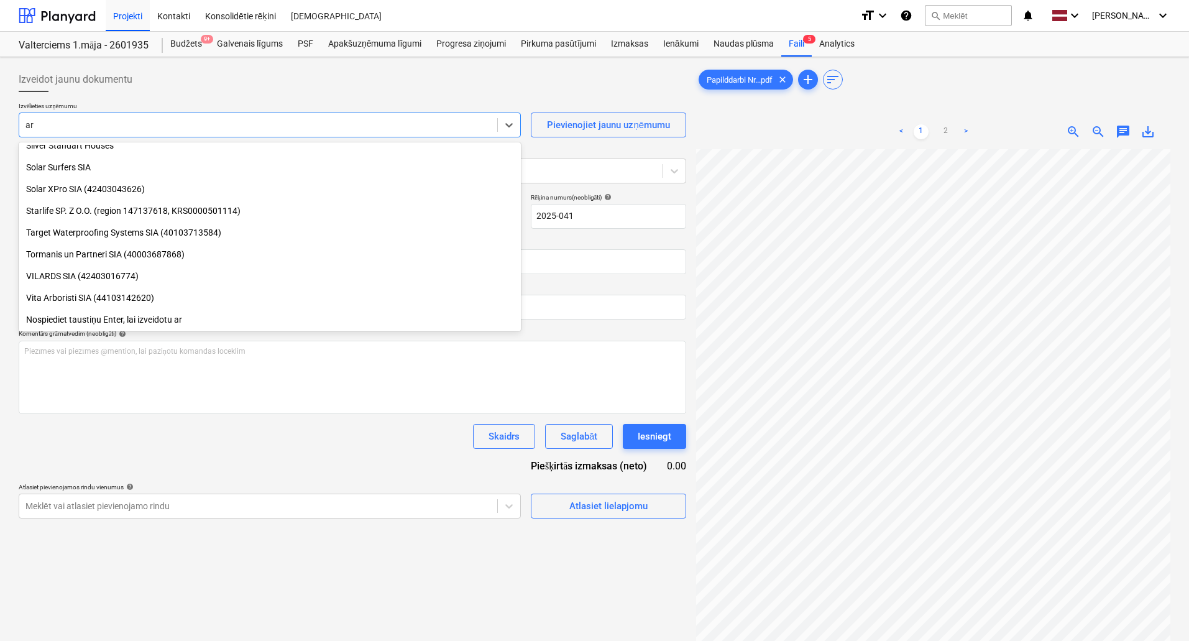
scroll to position [1119, 0]
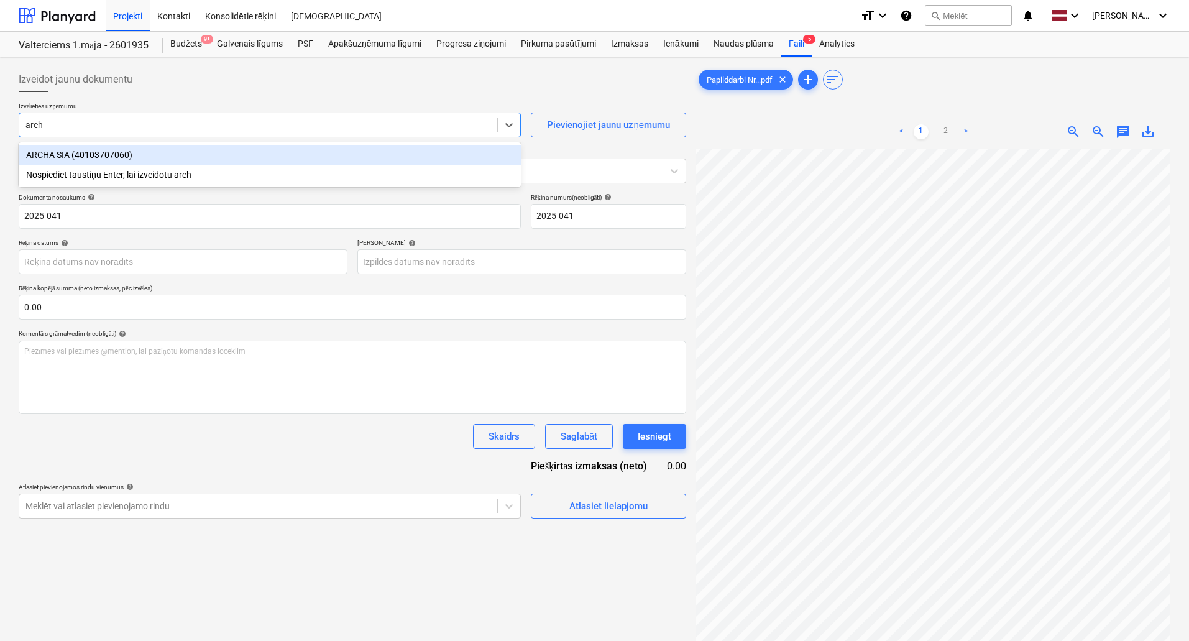
type input "archa"
click at [86, 155] on div "ARCHA SIA (40103707060)" at bounding box center [270, 155] width 502 height 20
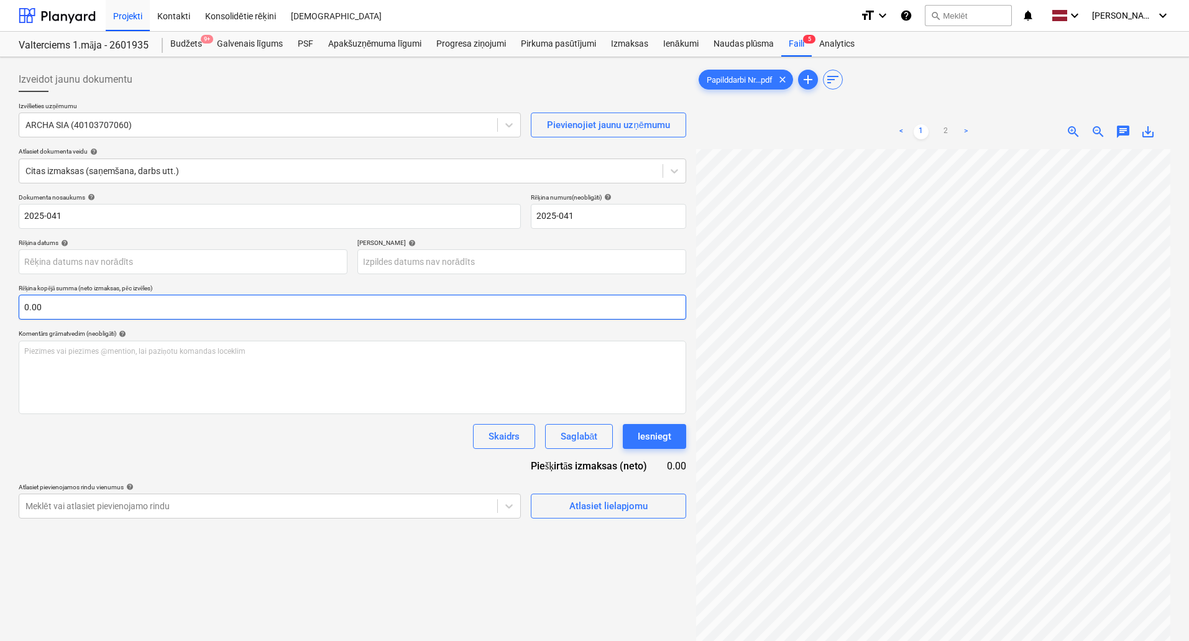
scroll to position [24, 0]
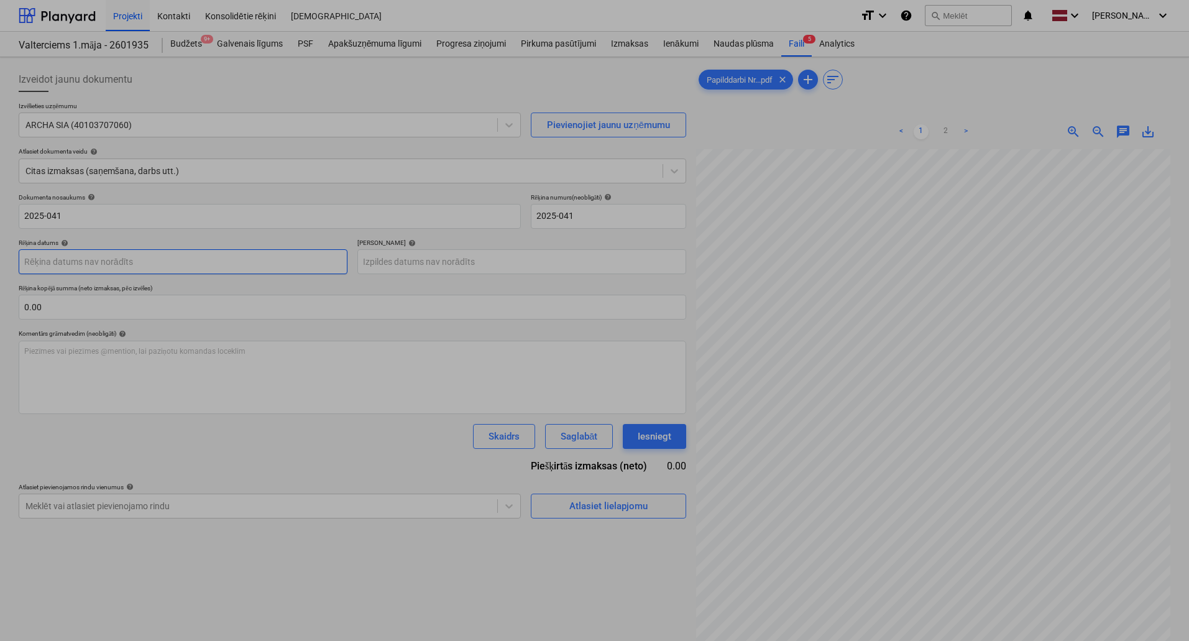
click at [153, 260] on body "Projekti Kontakti Konsolidētie rēķini Iesūtne format_size keyboard_arrow_down h…" at bounding box center [594, 320] width 1189 height 641
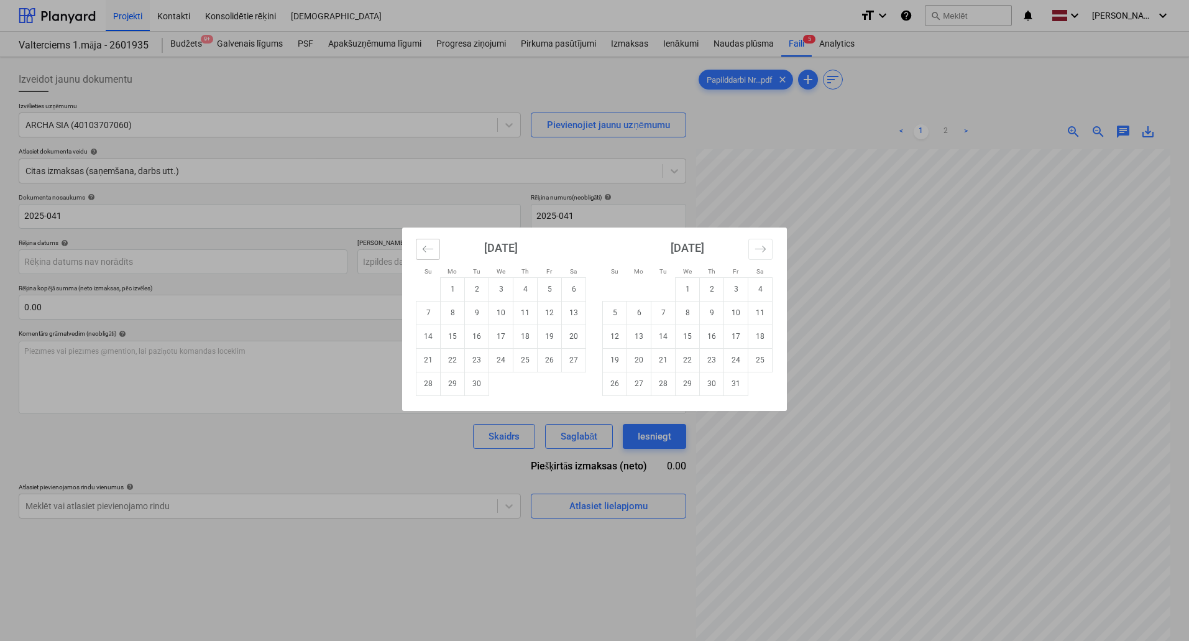
click at [435, 249] on button "Move backward to switch to the previous month." at bounding box center [428, 249] width 24 height 21
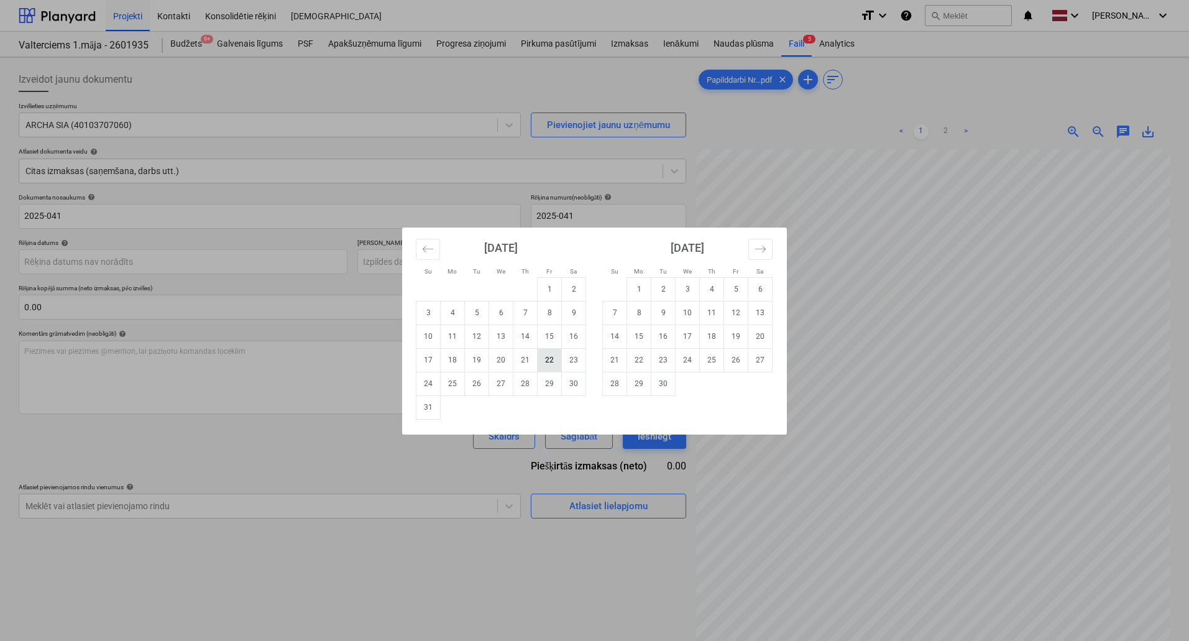
click at [559, 366] on td "22" at bounding box center [550, 360] width 24 height 24
type input "[DATE]"
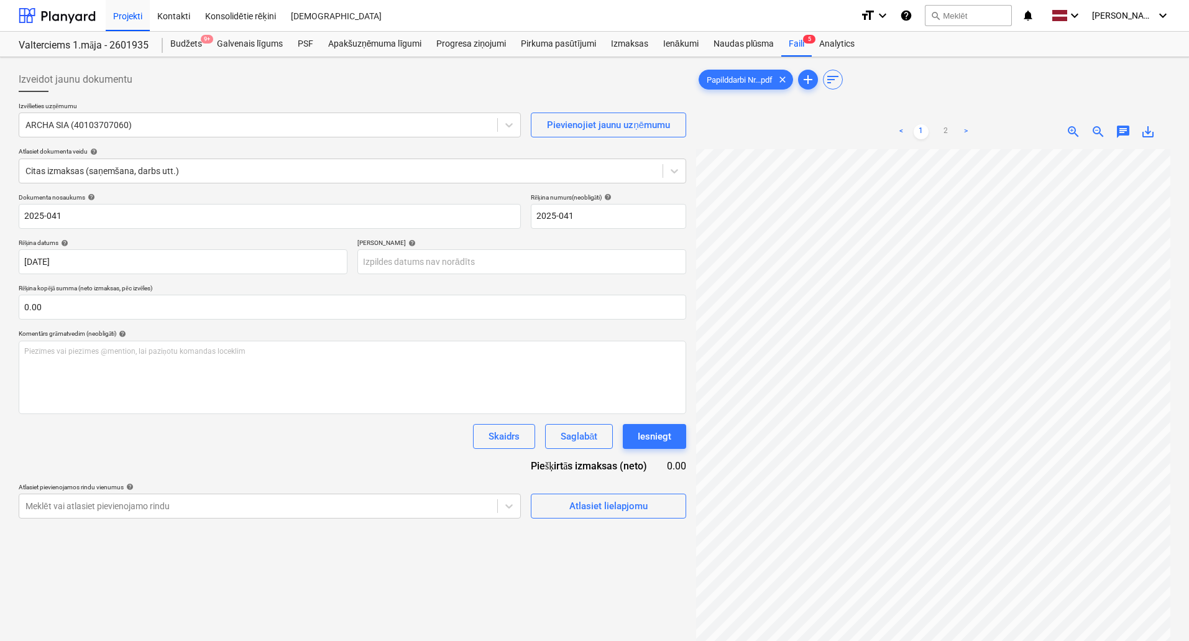
scroll to position [68, 37]
click at [492, 255] on body "Projekti Kontakti Konsolidētie rēķini Iesūtne format_size keyboard_arrow_down h…" at bounding box center [594, 320] width 1189 height 641
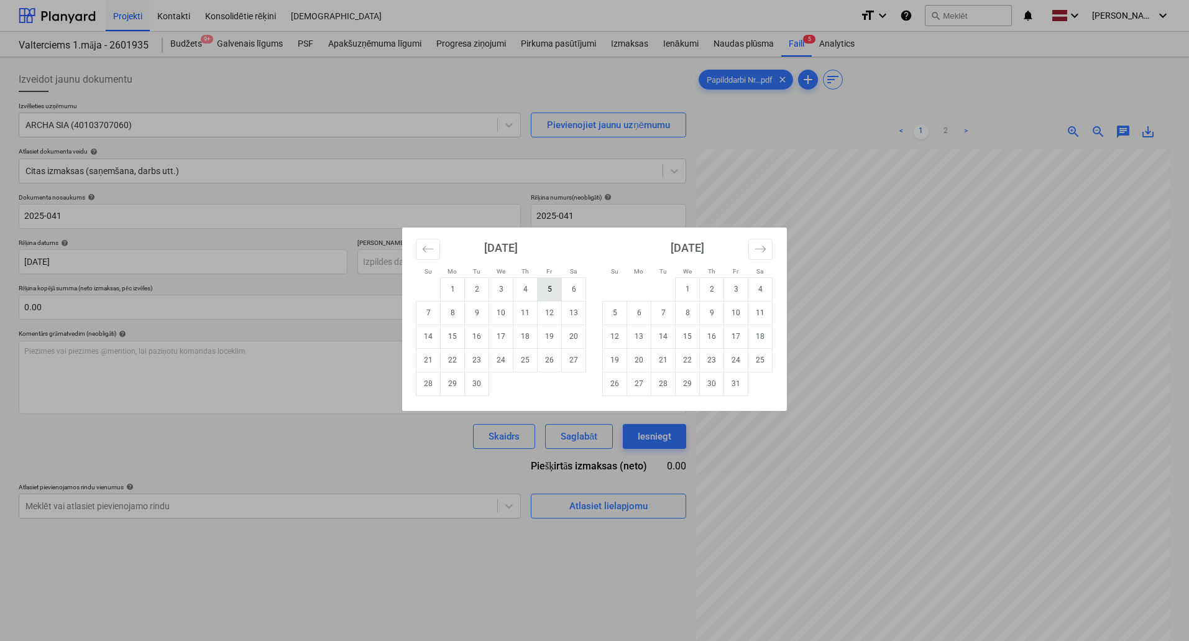
click at [558, 295] on td "5" at bounding box center [550, 289] width 24 height 24
type input "[DATE]"
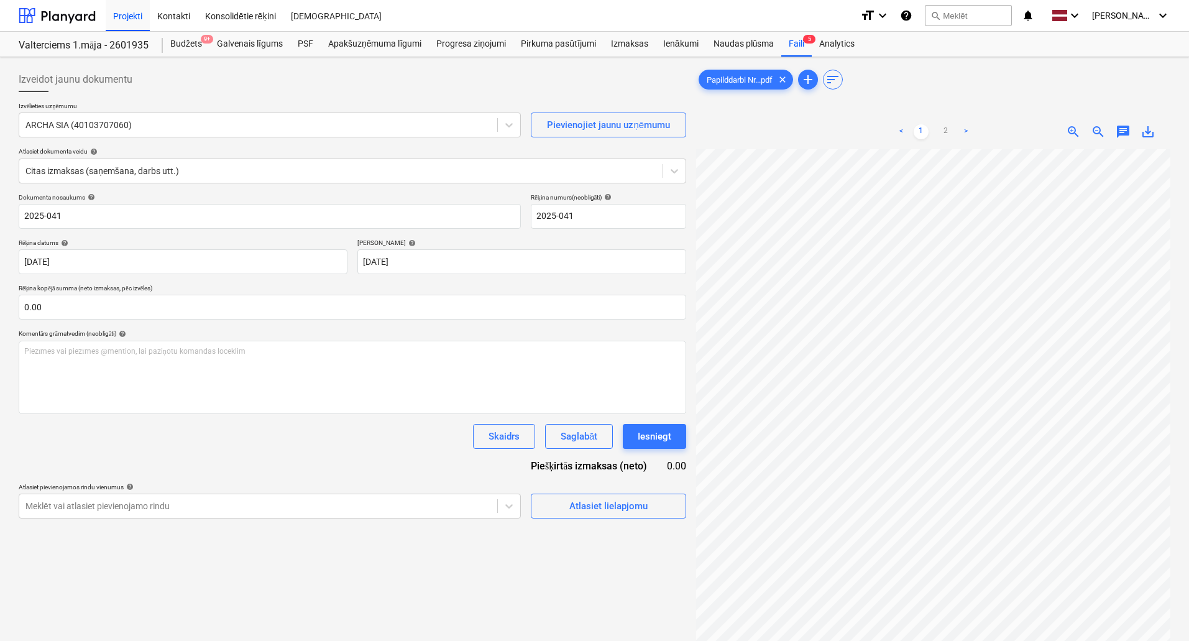
click at [451, 328] on div "Dokumenta nosaukums help 2025-041 Rēķina numurs (neobligāti) help 2025-041 Rēķi…" at bounding box center [353, 355] width 668 height 325
click at [334, 431] on div "Skaidrs Saglabāt Iesniegt" at bounding box center [353, 436] width 668 height 25
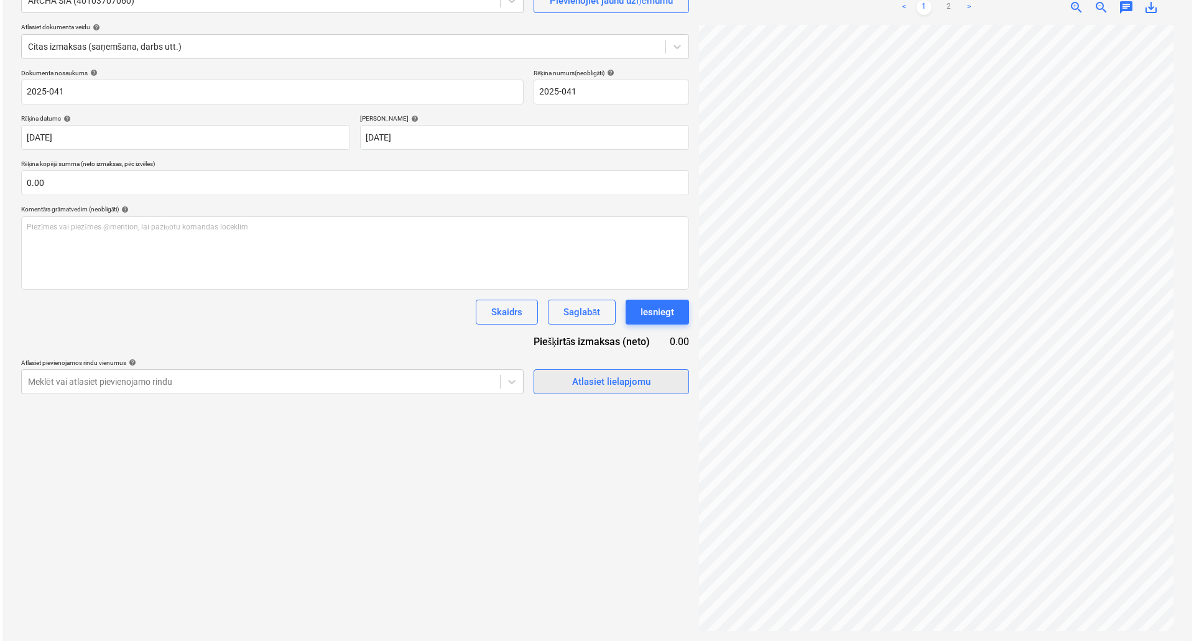
scroll to position [32, 39]
click at [548, 387] on span "Atlasiet lielapjomu" at bounding box center [608, 382] width 124 height 16
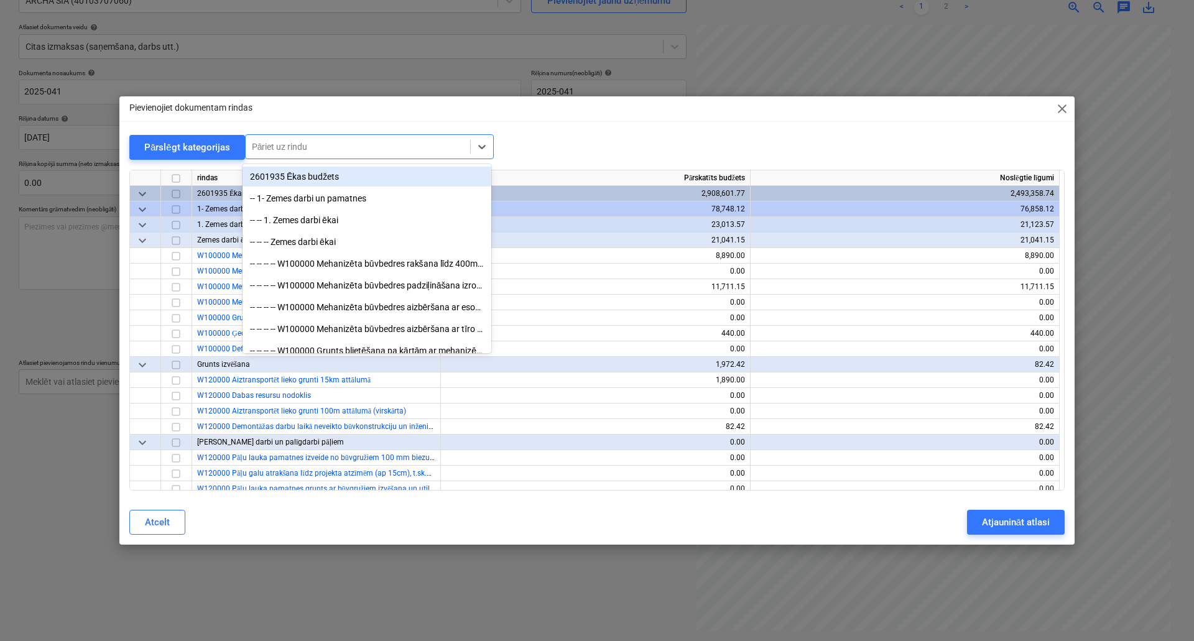
click at [273, 146] on div at bounding box center [358, 146] width 212 height 12
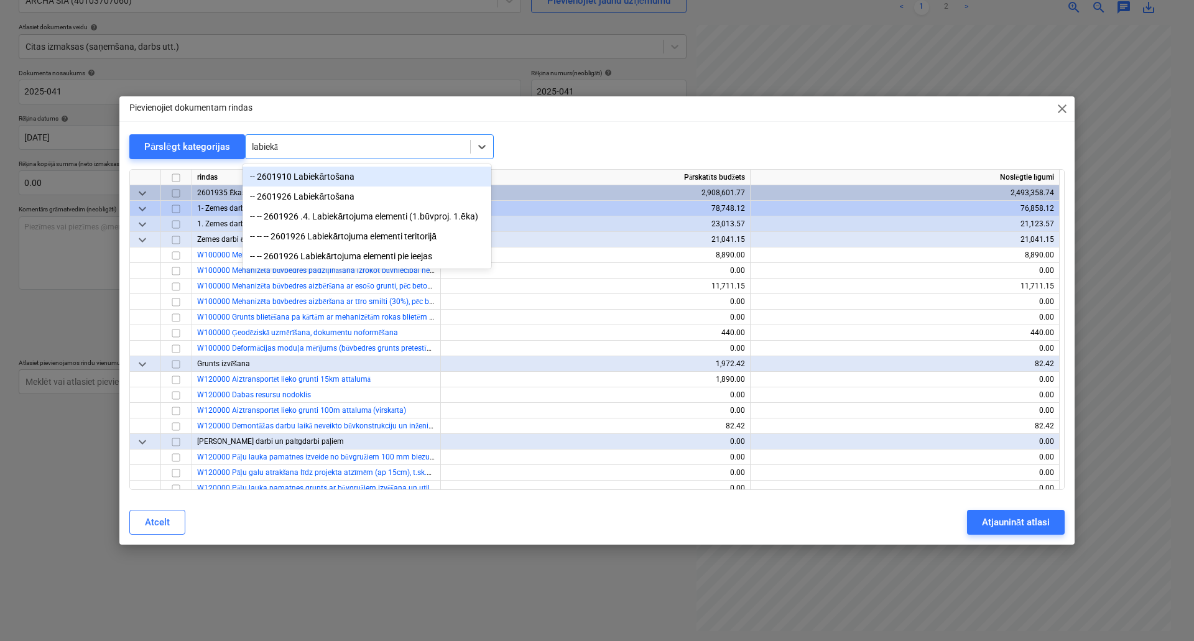
type input "labiekār"
click at [330, 181] on div "-- 2601910 Labiekārtošana" at bounding box center [366, 177] width 249 height 20
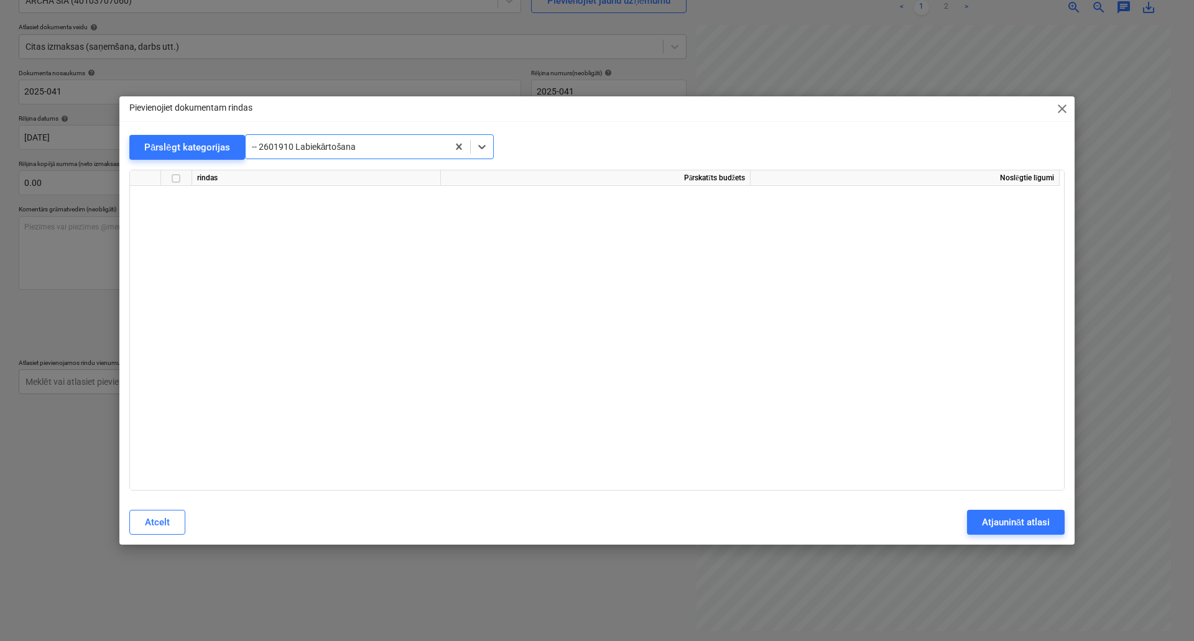
scroll to position [11889, 0]
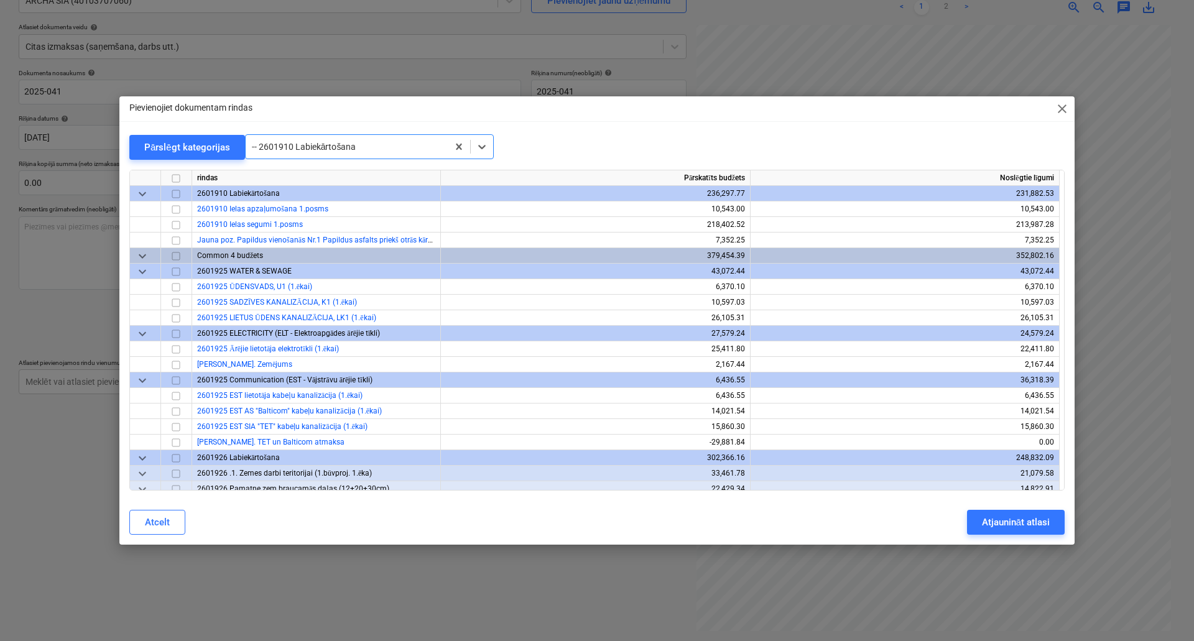
click at [380, 145] on div at bounding box center [347, 146] width 190 height 12
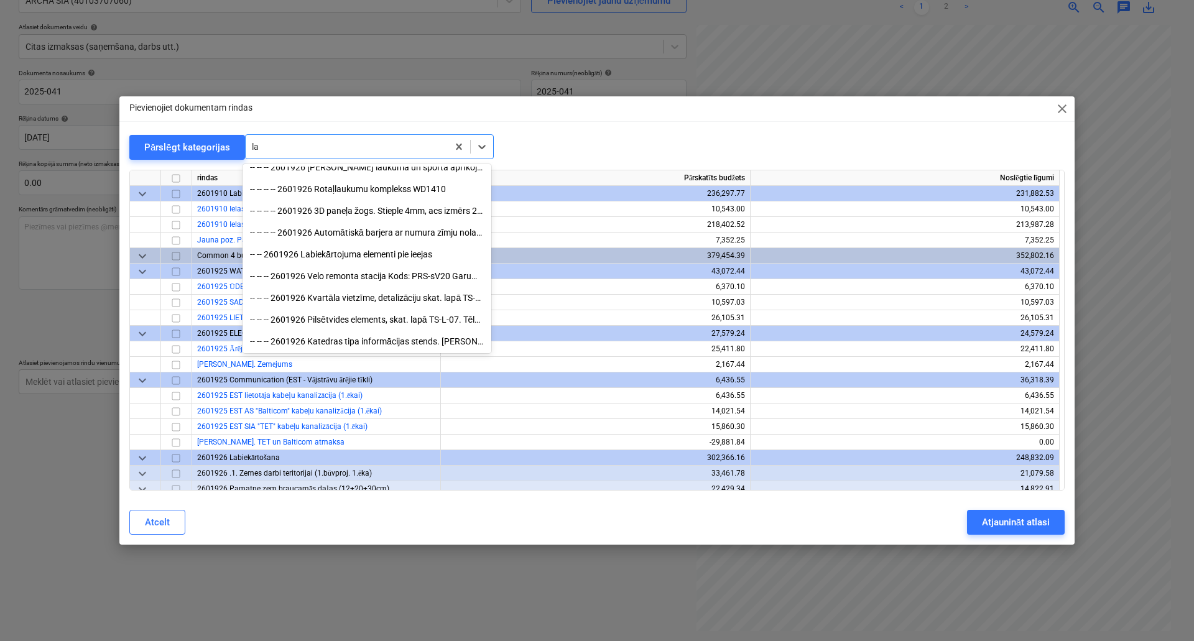
scroll to position [5601, 0]
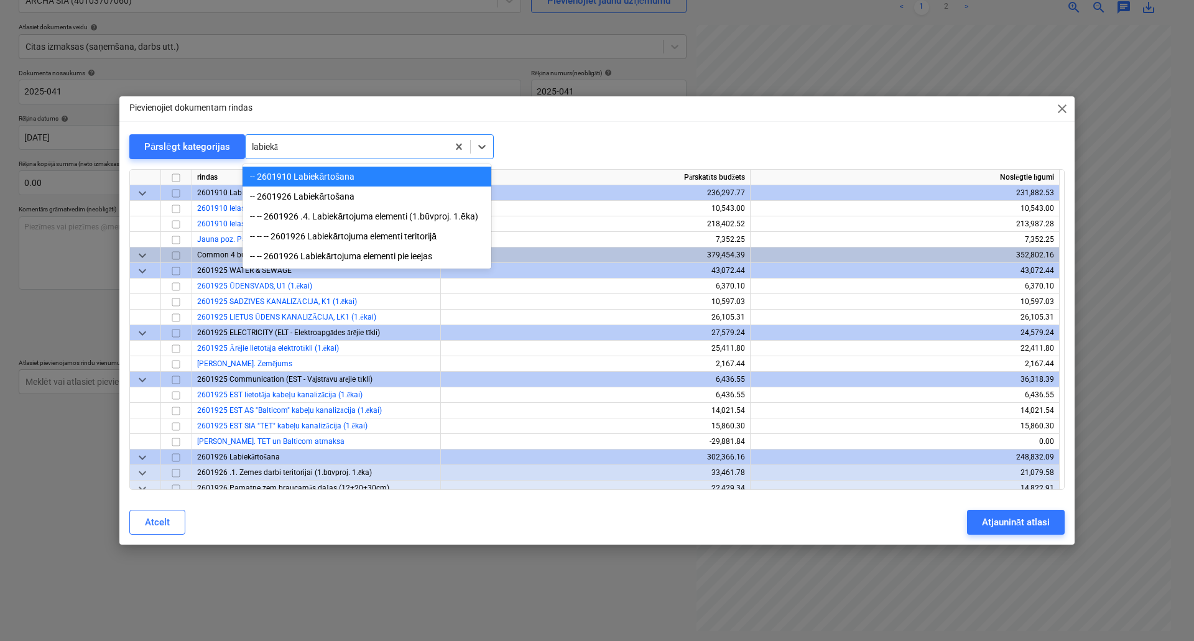
type input "labiekār"
click at [374, 194] on div "-- 2601926 Labiekārtošana" at bounding box center [366, 196] width 249 height 20
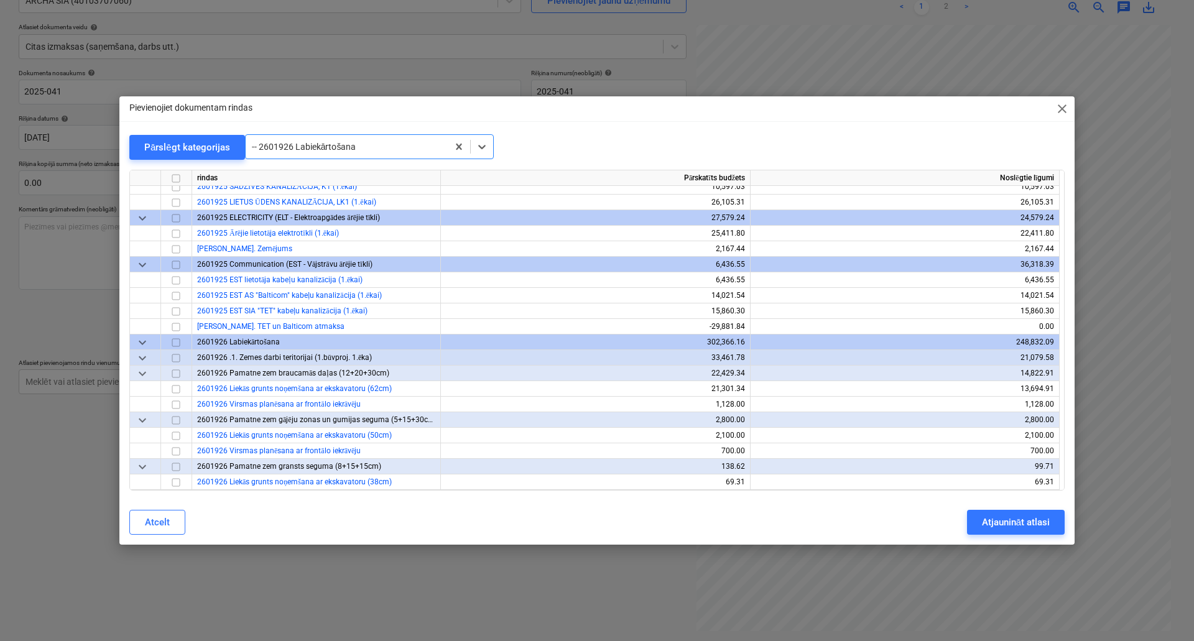
scroll to position [12377, 0]
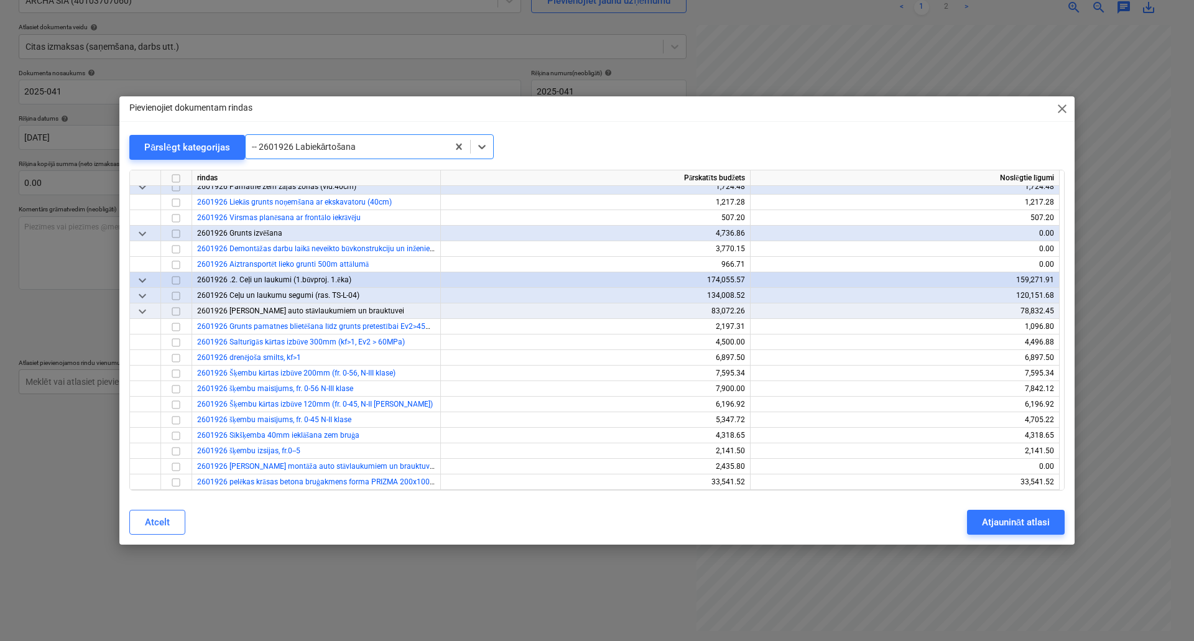
click at [177, 296] on input "checkbox" at bounding box center [175, 295] width 15 height 15
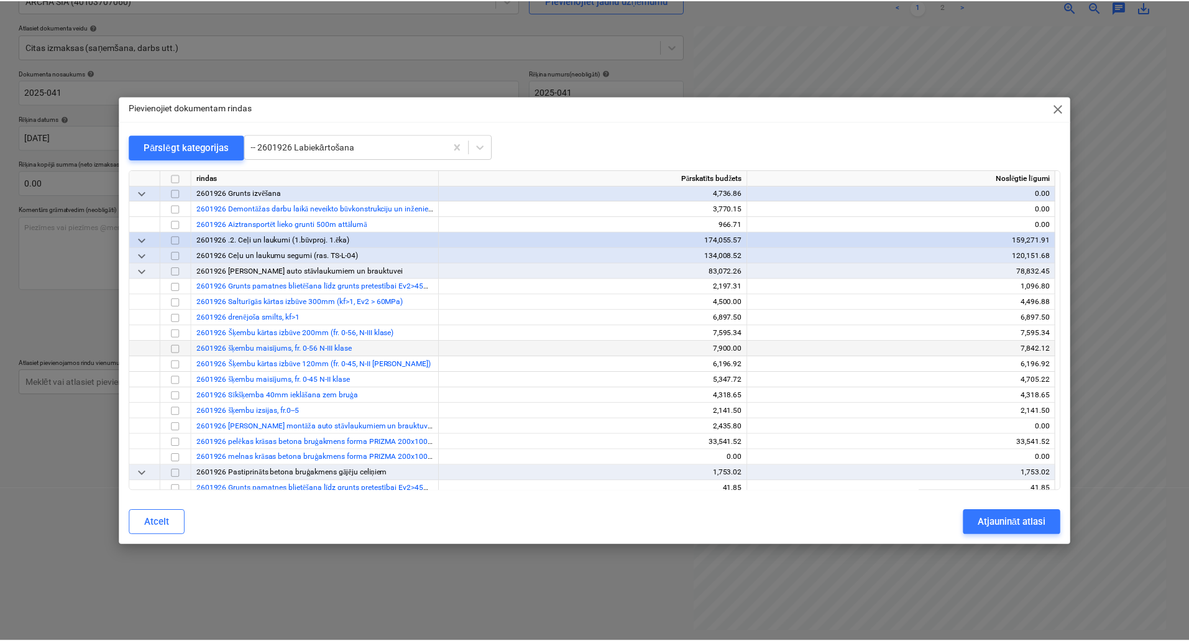
scroll to position [12439, 0]
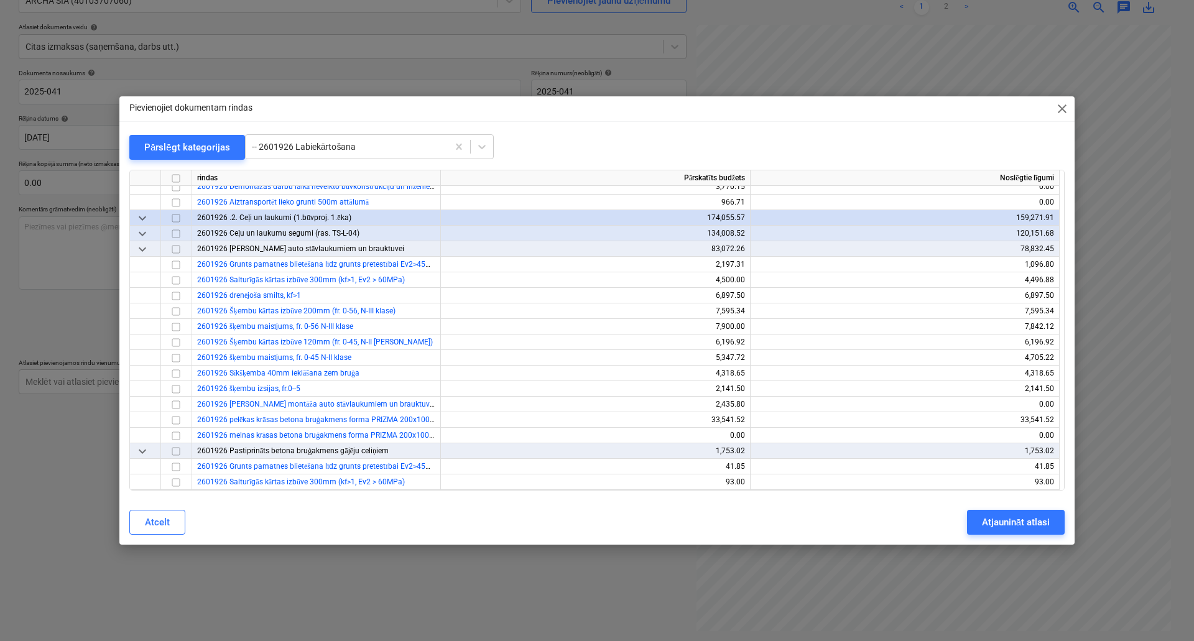
click at [1065, 111] on span "close" at bounding box center [1061, 108] width 15 height 15
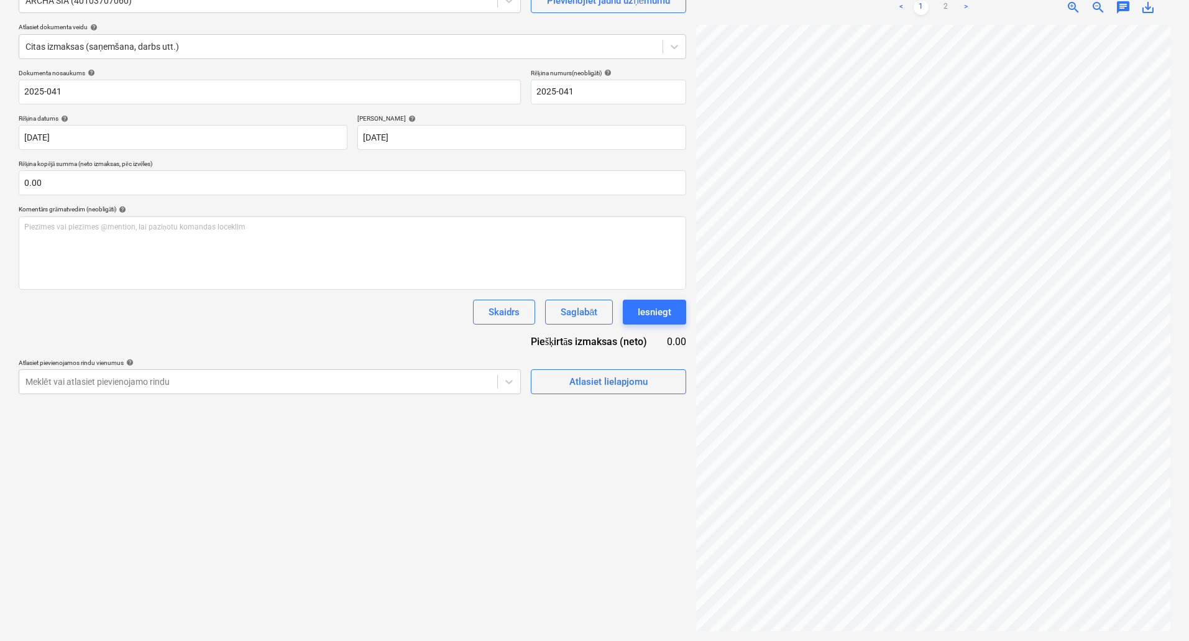
click at [472, 471] on div "Izveidot jaunu dokumentu Izvēlieties uzņēmumu ARCHA SIA (40103707060) Pievienoj…" at bounding box center [353, 287] width 678 height 698
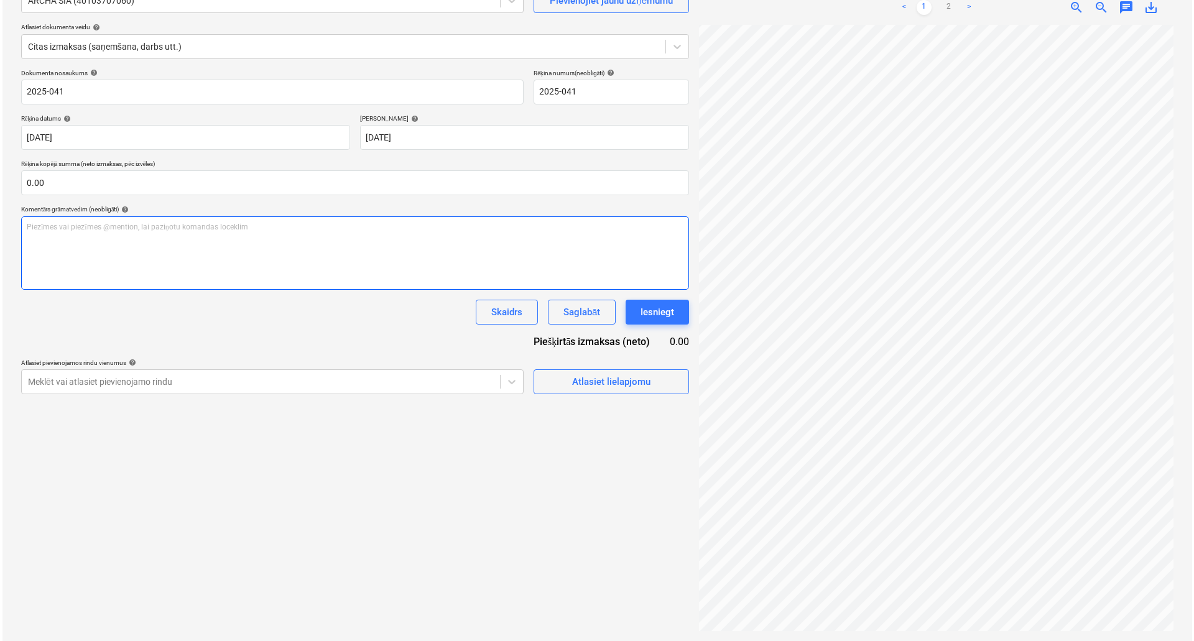
scroll to position [0, 0]
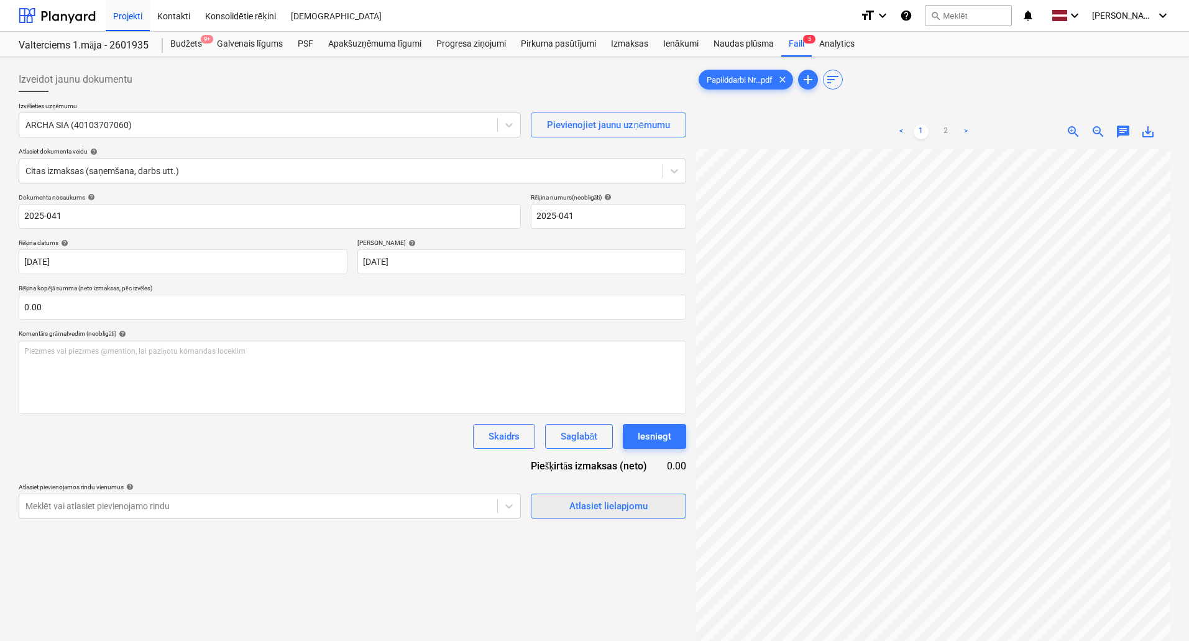
click at [637, 510] on div "Atlasiet lielapjomu" at bounding box center [608, 506] width 78 height 16
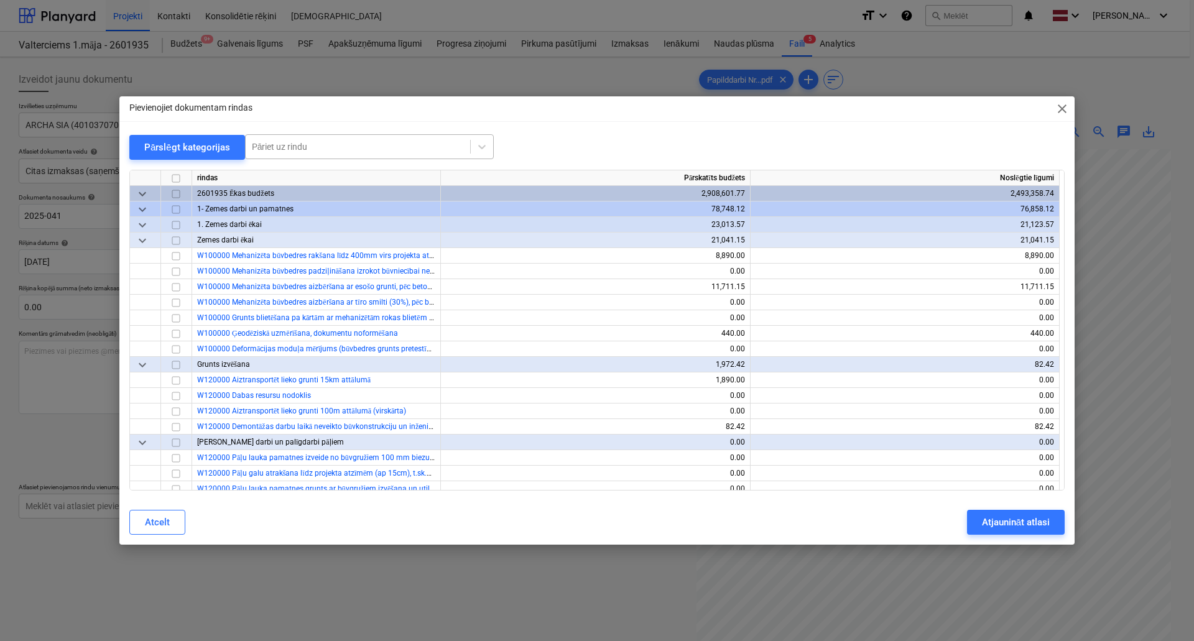
click at [321, 139] on div "Pāriet uz rindu" at bounding box center [358, 146] width 224 height 17
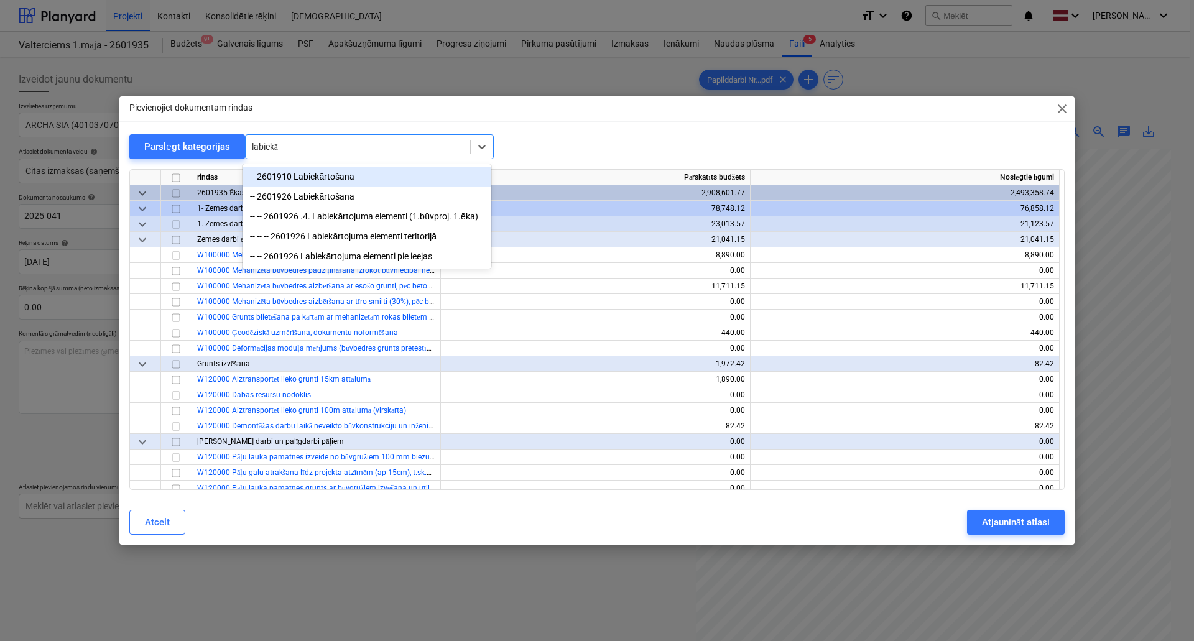
type input "labiekār"
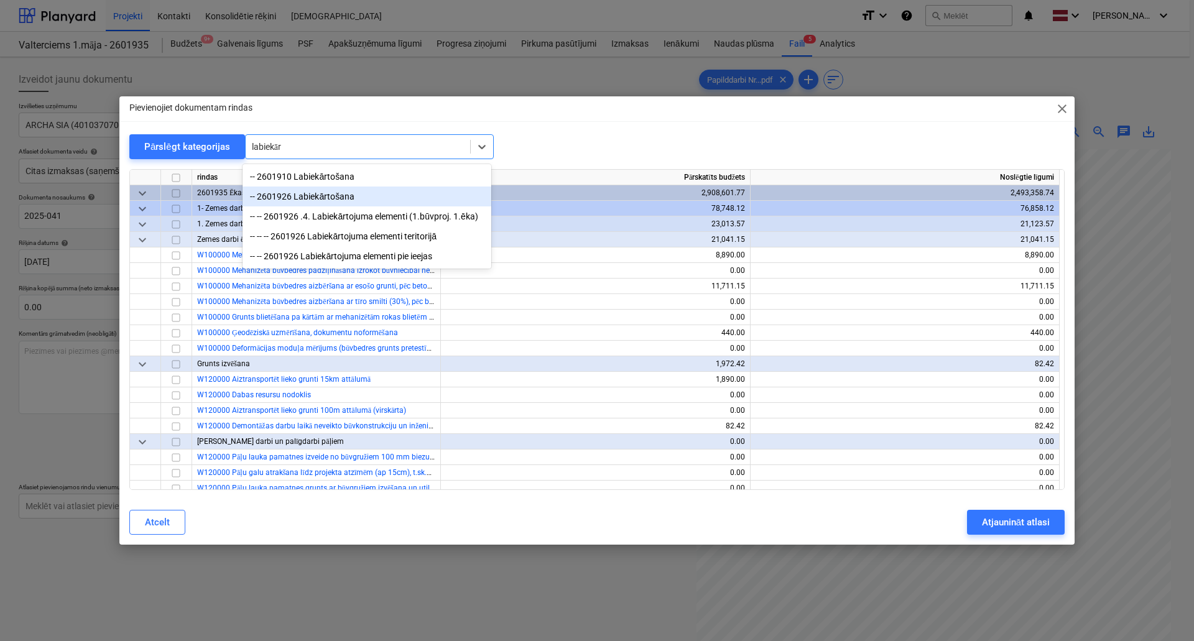
click at [336, 196] on div "-- 2601926 Labiekārtošana" at bounding box center [366, 196] width 249 height 20
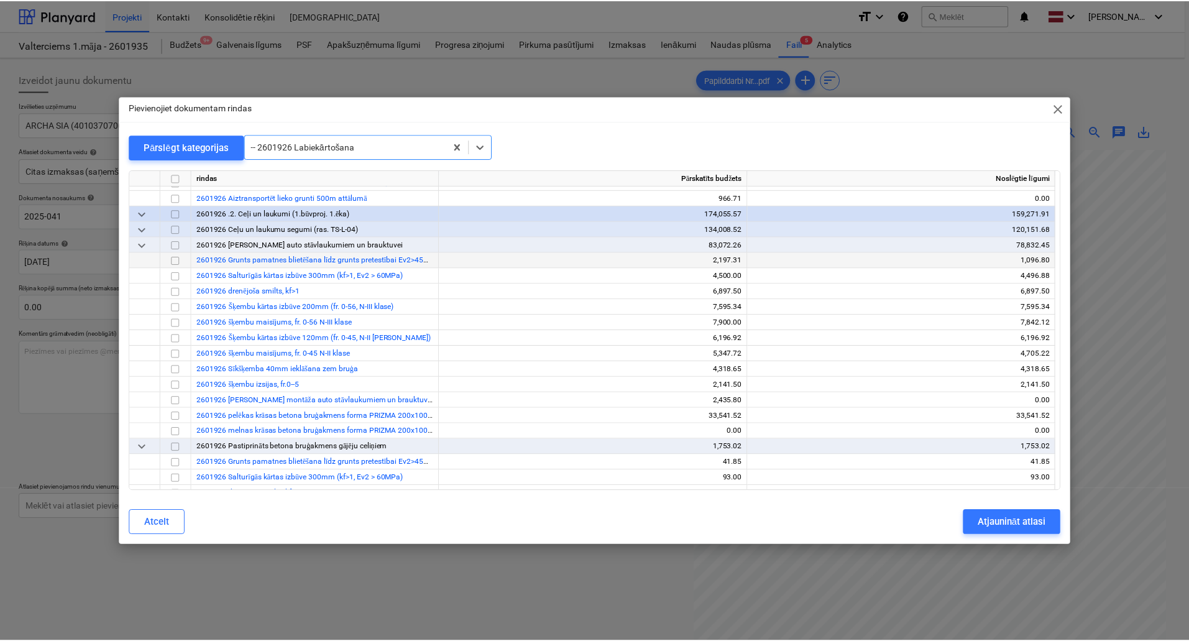
scroll to position [12464, 0]
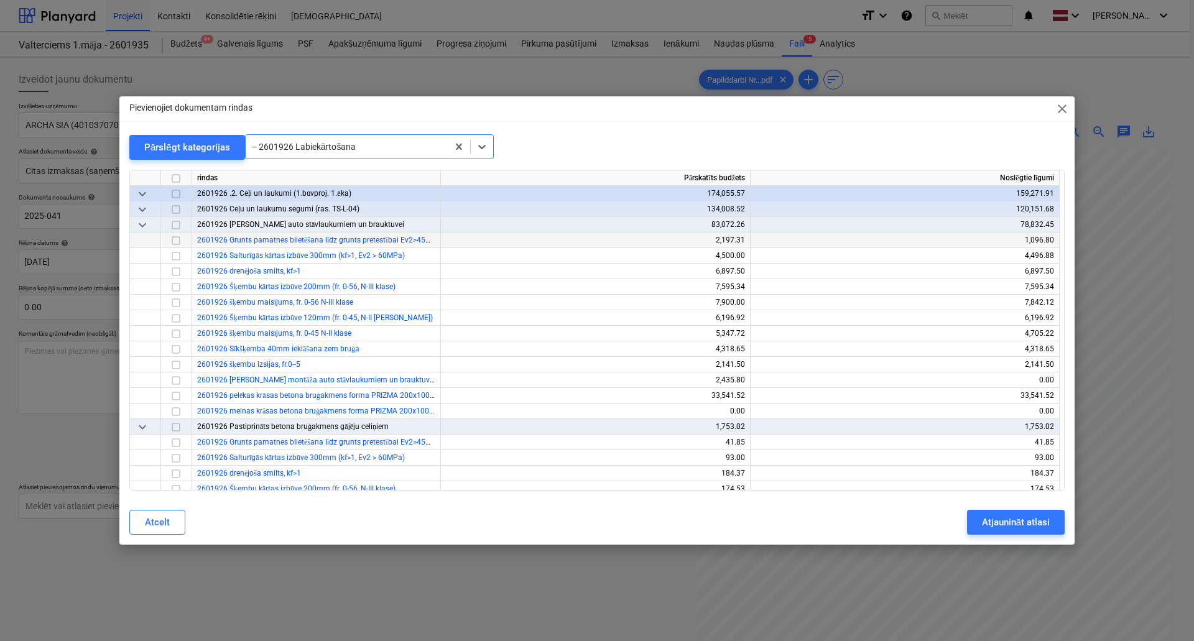
click at [178, 243] on input "checkbox" at bounding box center [175, 239] width 15 height 15
click at [181, 257] on input "checkbox" at bounding box center [175, 255] width 15 height 15
click at [171, 301] on input "checkbox" at bounding box center [175, 302] width 15 height 15
click at [175, 330] on input "checkbox" at bounding box center [175, 333] width 15 height 15
click at [177, 380] on input "checkbox" at bounding box center [175, 379] width 15 height 15
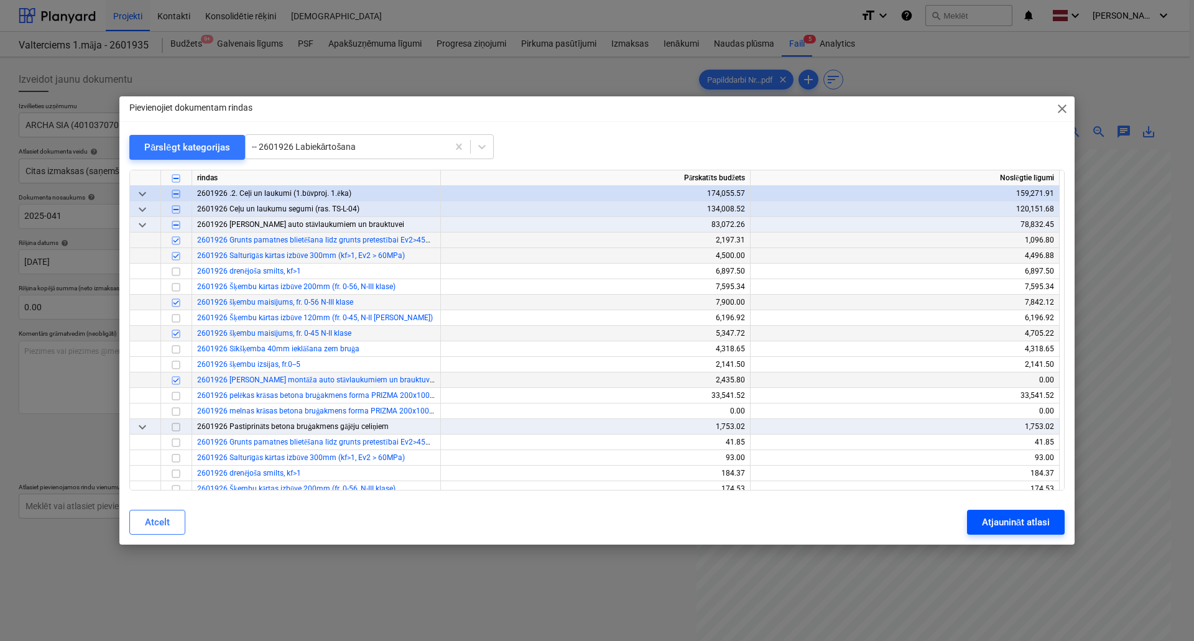
click at [994, 524] on div "Atjaunināt atlasi" at bounding box center [1016, 522] width 68 height 16
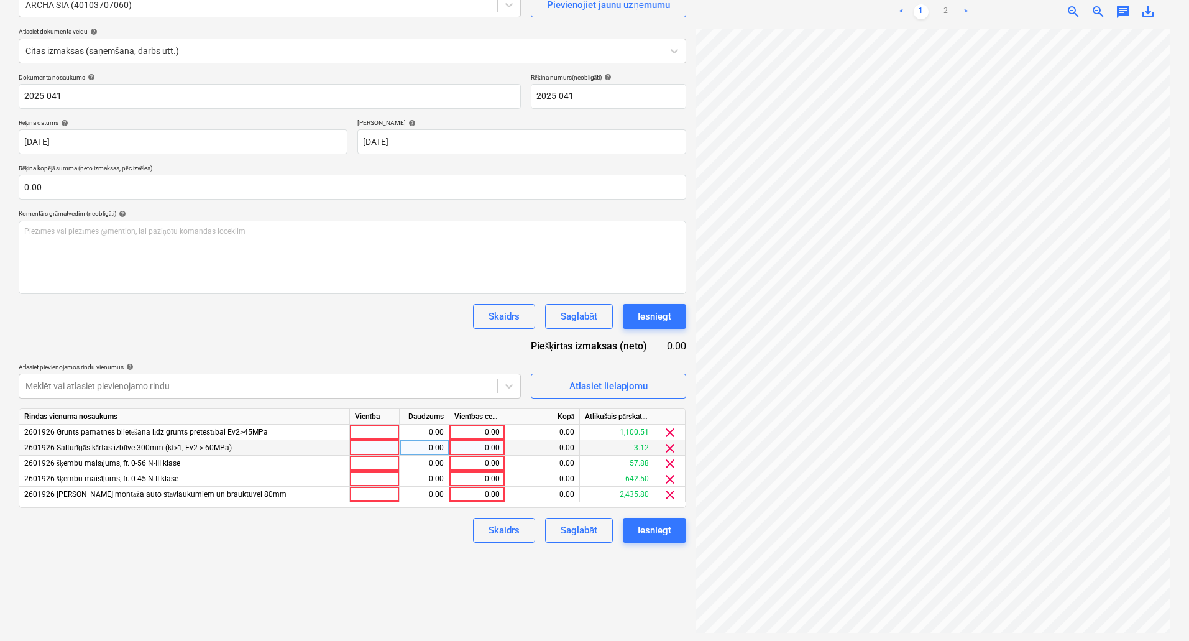
scroll to position [124, 0]
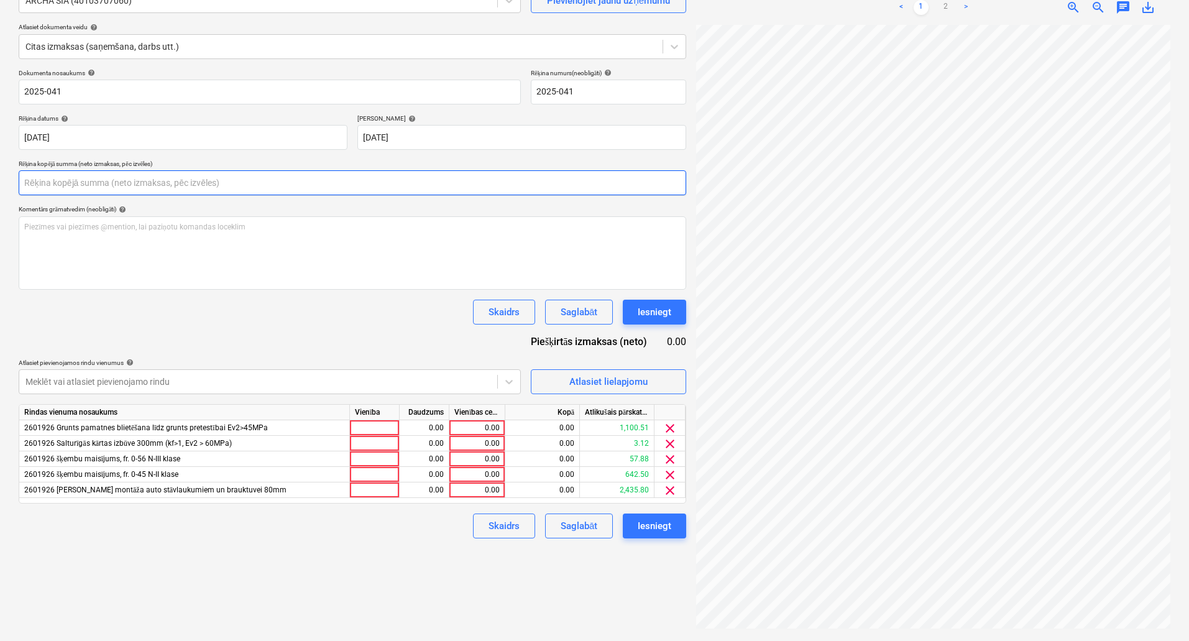
click at [86, 185] on input "text" at bounding box center [353, 182] width 668 height 25
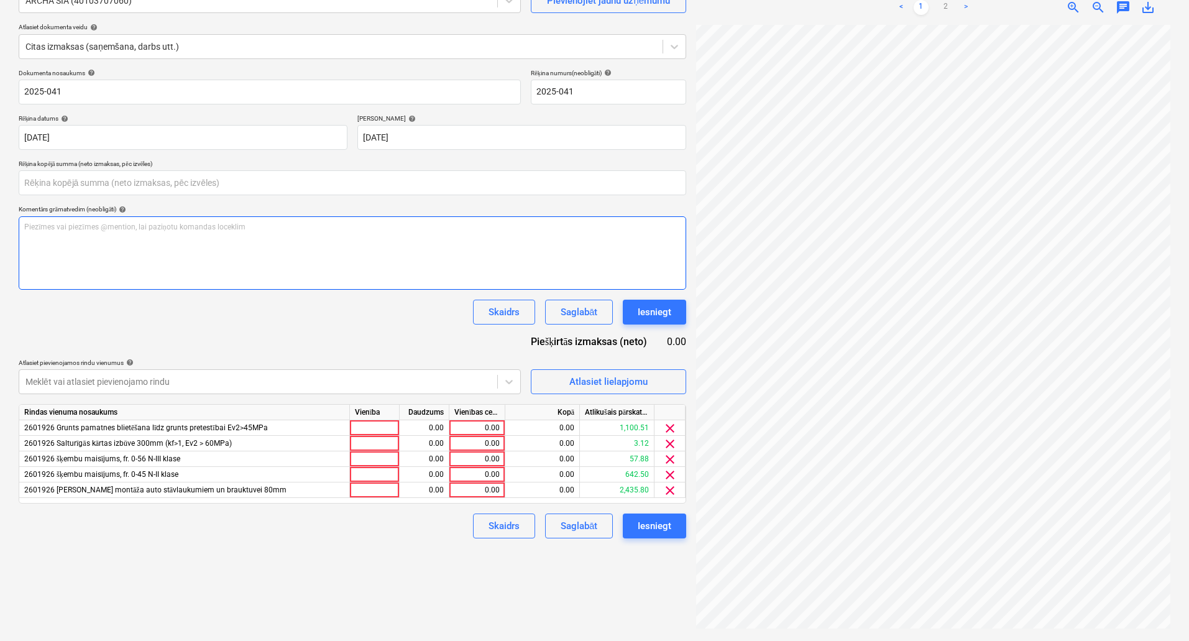
type input "0.00"
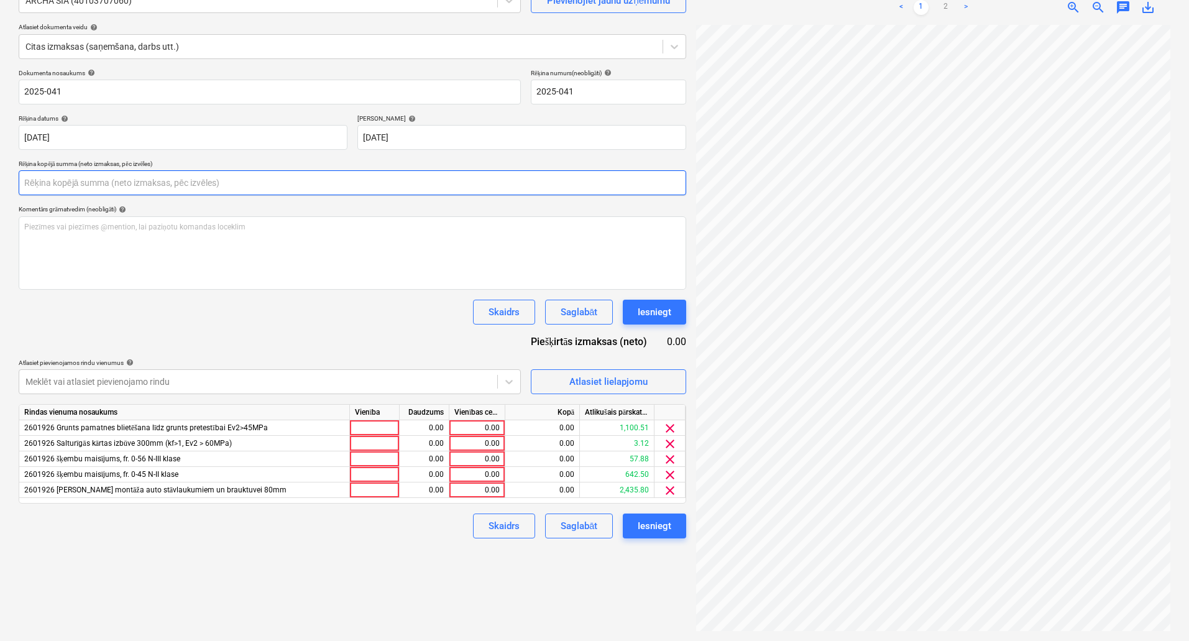
click at [63, 177] on input "text" at bounding box center [353, 182] width 668 height 25
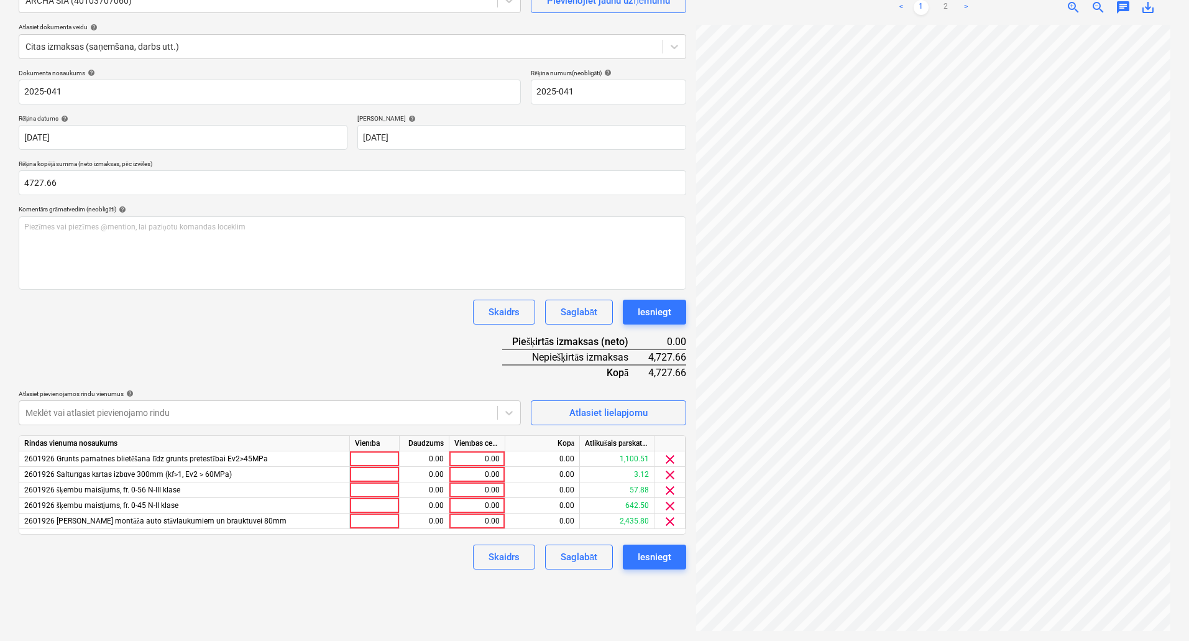
type input "4,727.66"
click at [306, 363] on div "Dokumenta nosaukums help 2025-041 Rēķina numurs (neobligāti) help 2025-041 Rēķi…" at bounding box center [353, 319] width 668 height 500
click at [474, 461] on div "0.00" at bounding box center [476, 459] width 45 height 16
type input "1100.51"
click at [437, 586] on div "Izveidot jaunu dokumentu Izvēlieties uzņēmumu ARCHA SIA (40103707060) Pievienoj…" at bounding box center [353, 287] width 678 height 698
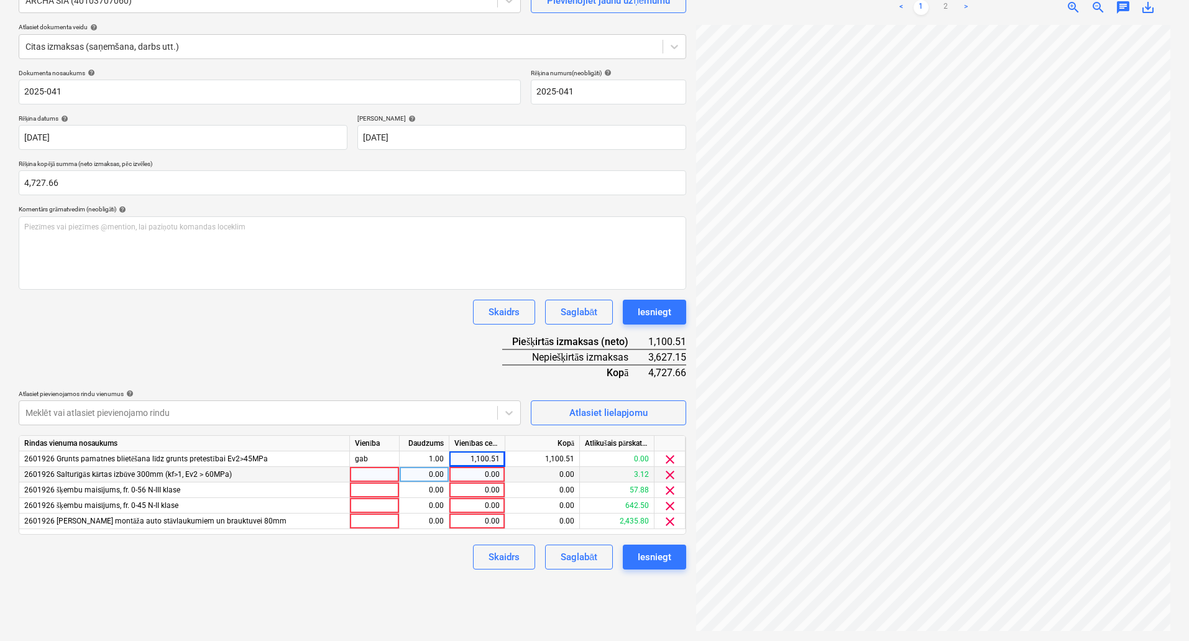
click at [477, 476] on div "0.00" at bounding box center [476, 475] width 45 height 16
type input "3.12"
click at [419, 555] on div "Skaidrs Saglabāt Iesniegt" at bounding box center [353, 557] width 668 height 25
click at [469, 495] on div "0.00" at bounding box center [476, 490] width 45 height 16
type input "57.88"
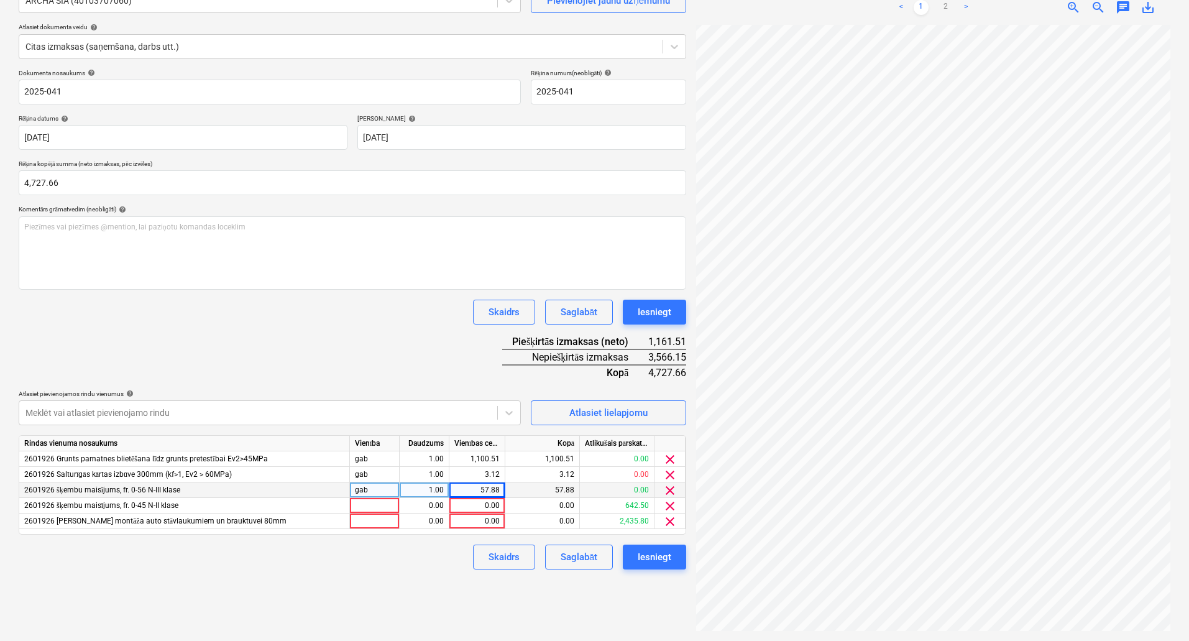
click at [452, 563] on div "Skaidrs Saglabāt Iesniegt" at bounding box center [353, 557] width 668 height 25
click at [483, 508] on div "0.00" at bounding box center [476, 506] width 45 height 16
type input "642.50"
click at [435, 573] on div "Izveidot jaunu dokumentu Izvēlieties uzņēmumu ARCHA SIA (40103707060) Pievienoj…" at bounding box center [353, 287] width 678 height 698
click at [473, 524] on div "0.00" at bounding box center [476, 521] width 45 height 16
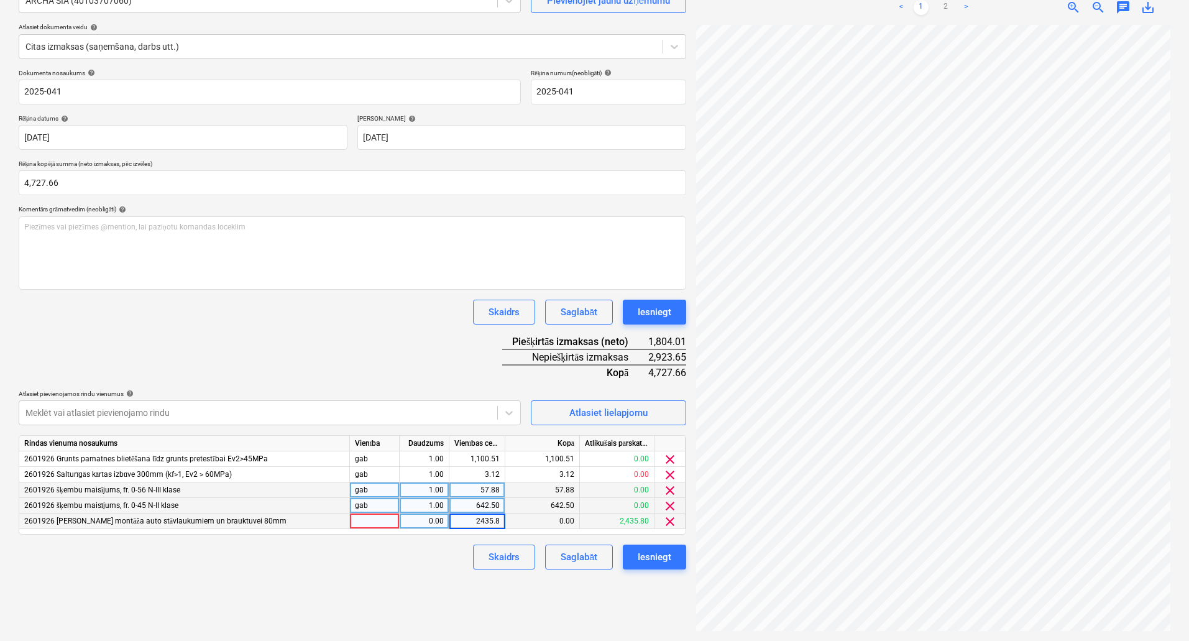
type input "2435.80"
click at [373, 600] on div "Izveidot jaunu dokumentu Izvēlieties uzņēmumu ARCHA SIA (40103707060) Pievienoj…" at bounding box center [353, 287] width 678 height 698
click at [638, 415] on div "Atlasiet lielapjomu" at bounding box center [608, 413] width 78 height 16
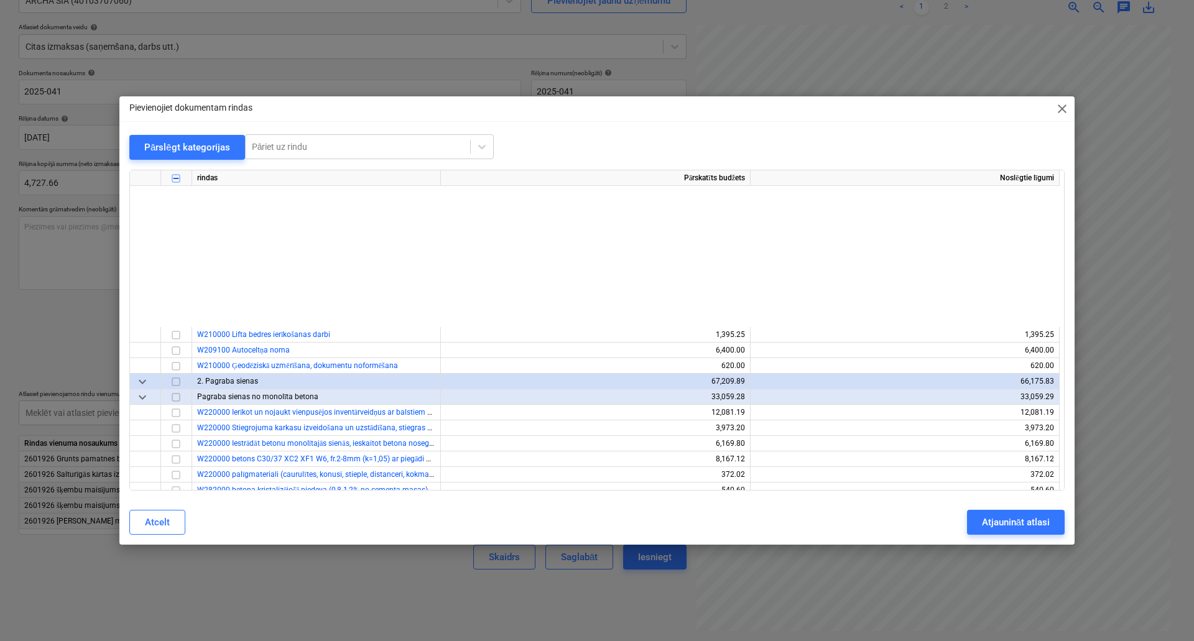
scroll to position [932, 0]
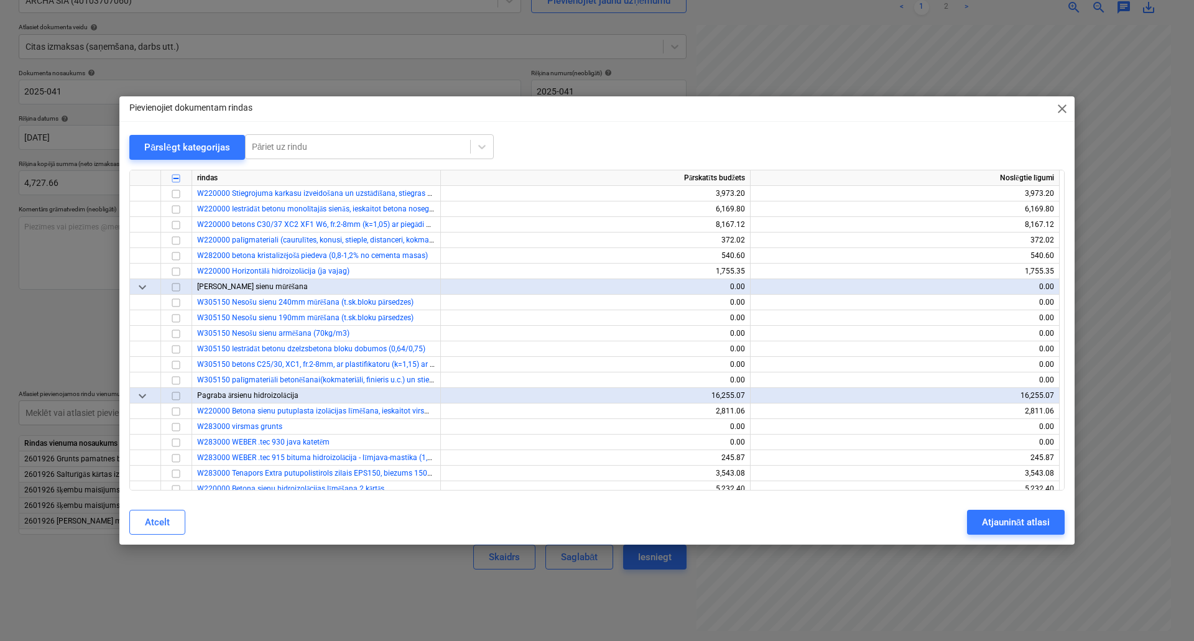
click at [385, 129] on div "Pievienojiet dokumentam rindas close Pārslēgt kategorijas Pāriet uz rindu rinda…" at bounding box center [596, 320] width 955 height 448
click at [382, 148] on div at bounding box center [358, 146] width 212 height 12
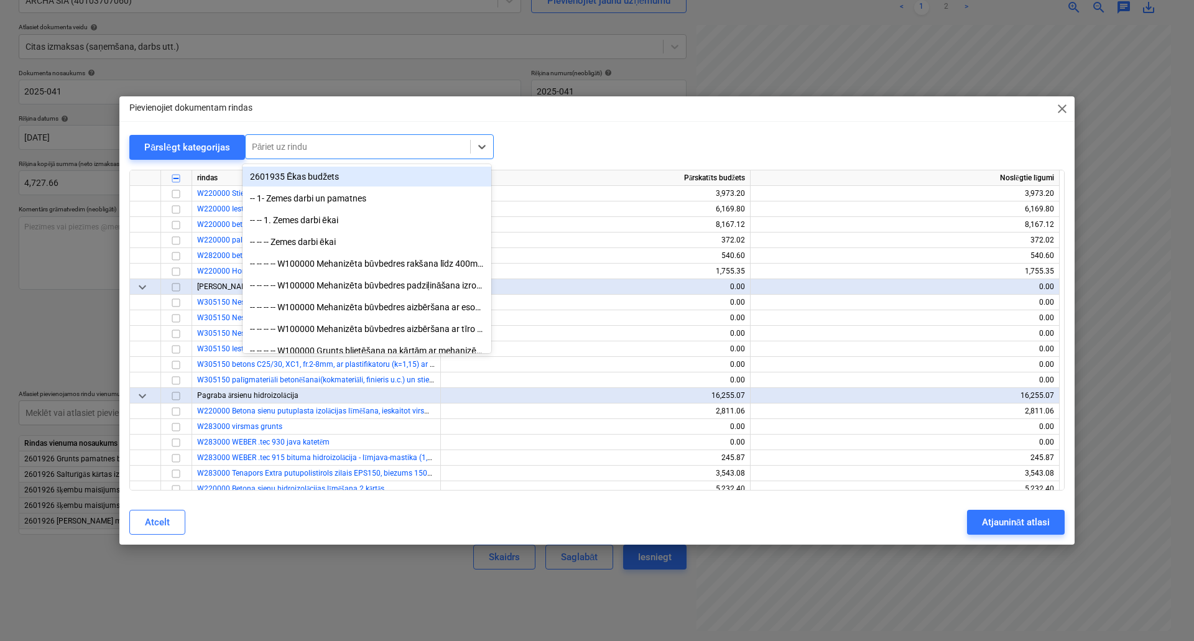
type input "a"
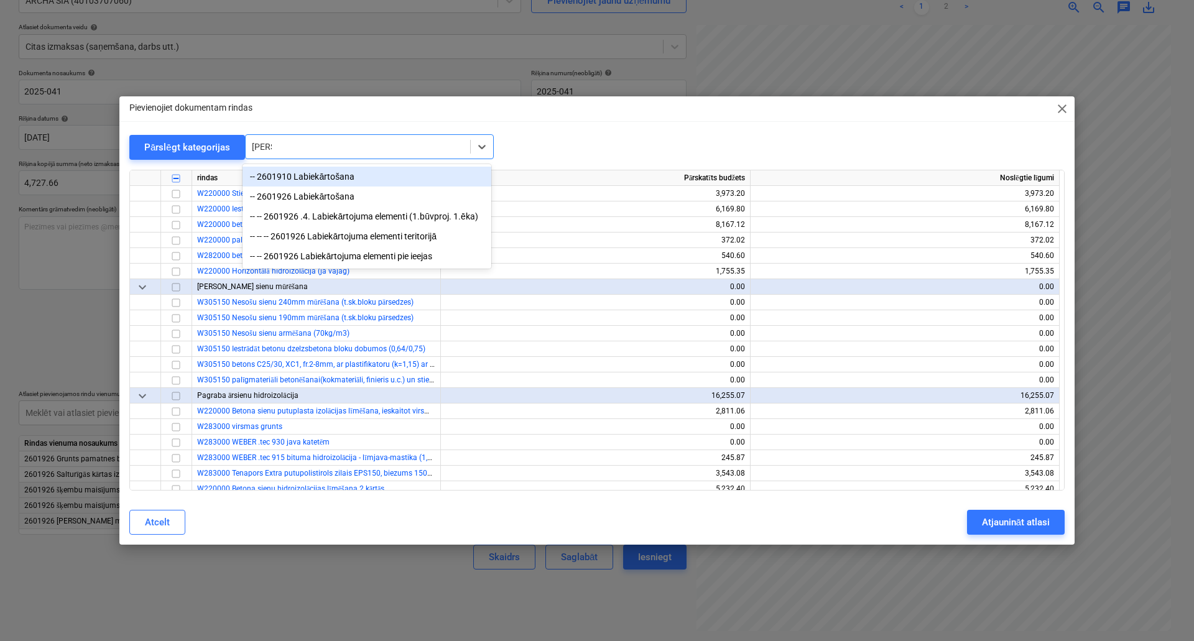
type input "labiek"
click at [364, 202] on div "-- 2601926 Labiekārtošana" at bounding box center [366, 196] width 249 height 20
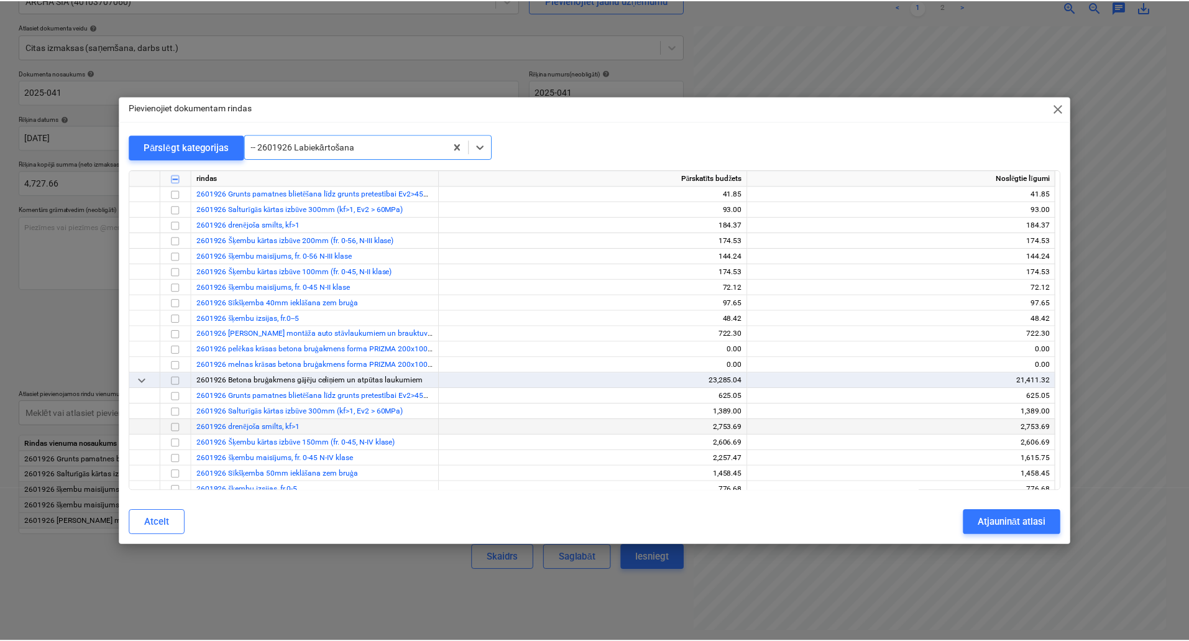
scroll to position [12837, 0]
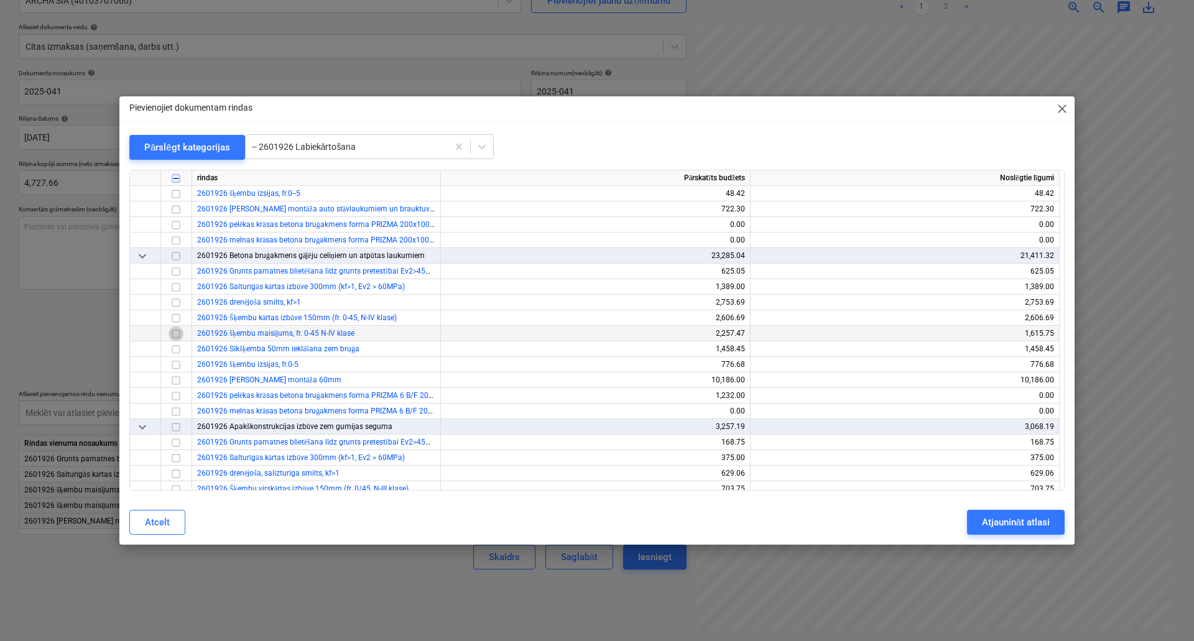
click at [177, 330] on input "checkbox" at bounding box center [175, 333] width 15 height 15
click at [1031, 520] on div "Atjaunināt atlasi" at bounding box center [1016, 522] width 68 height 16
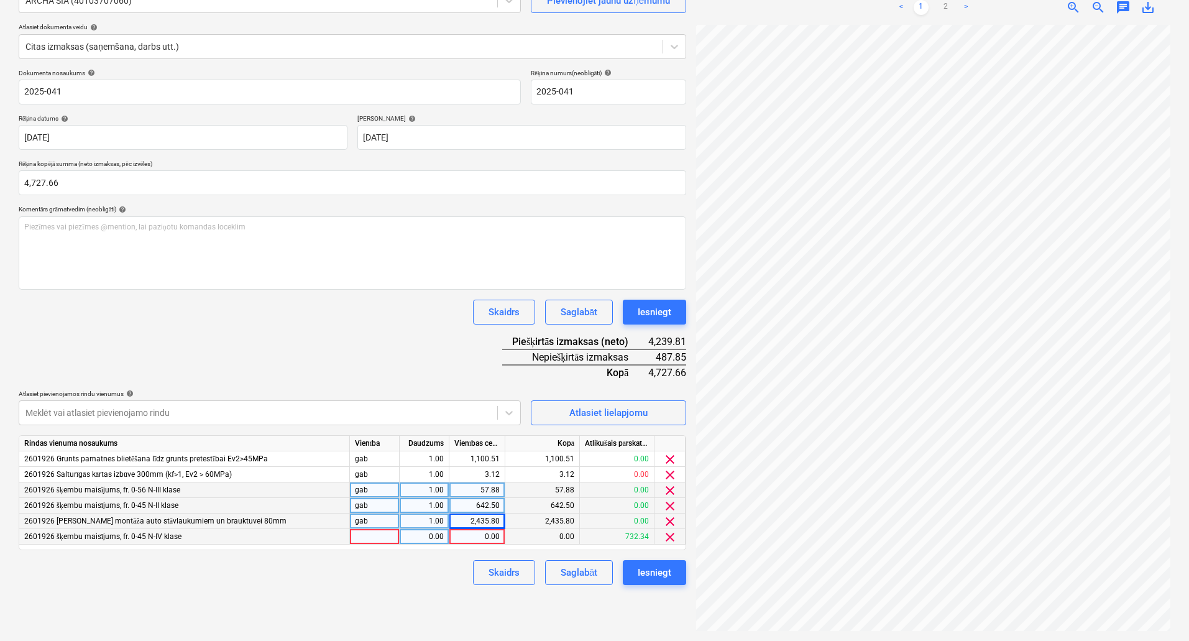
click at [486, 535] on div "0.00" at bounding box center [476, 537] width 45 height 16
type input "487.85"
click at [428, 607] on div "Izveidot jaunu dokumentu Izvēlieties uzņēmumu ARCHA SIA (40103707060) Pievienoj…" at bounding box center [353, 287] width 678 height 698
click at [948, 8] on link "2" at bounding box center [946, 7] width 15 height 15
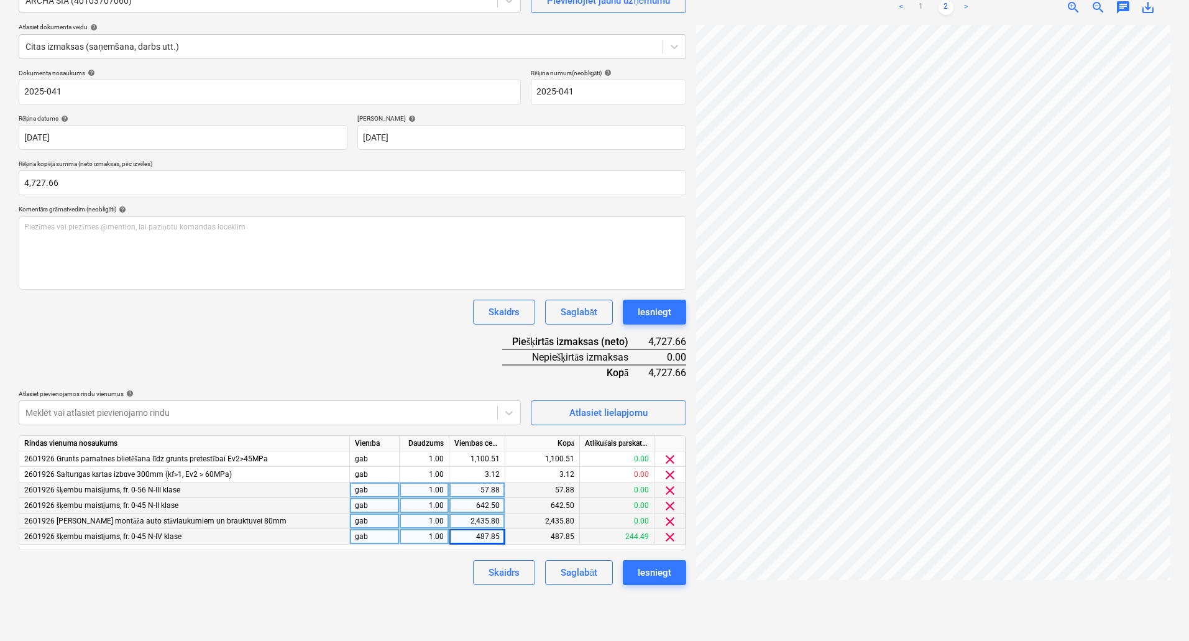
scroll to position [0, 140]
click at [384, 340] on div "Dokumenta nosaukums help 2025-041 Rēķina numurs (neobligāti) help 2025-041 Rēķi…" at bounding box center [353, 327] width 668 height 516
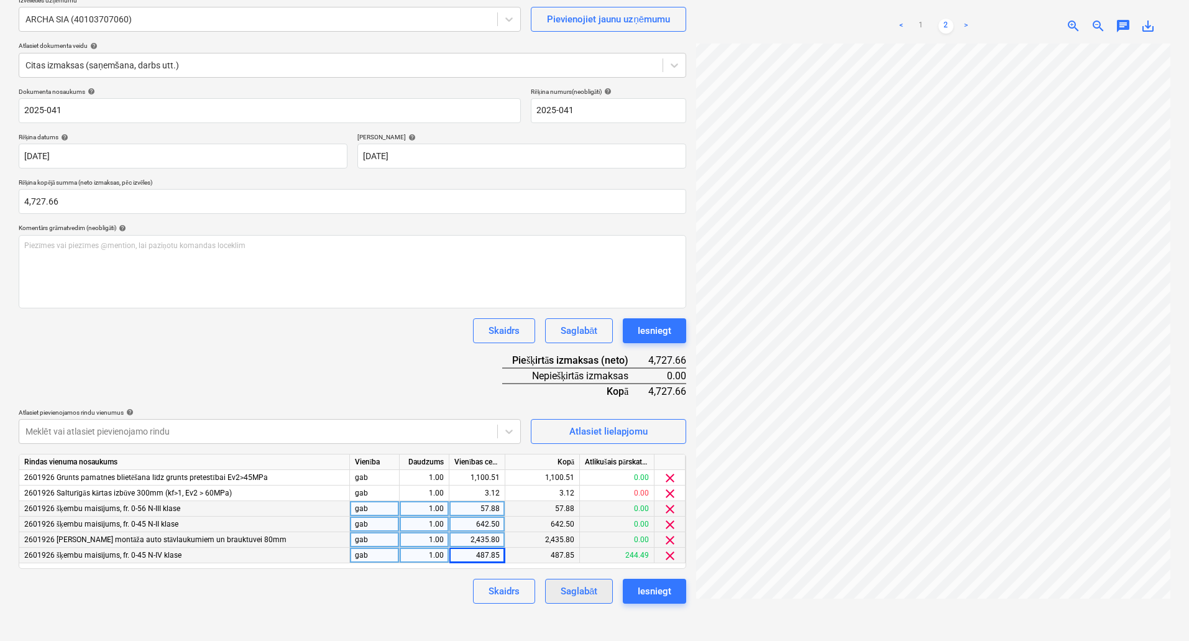
scroll to position [124, 0]
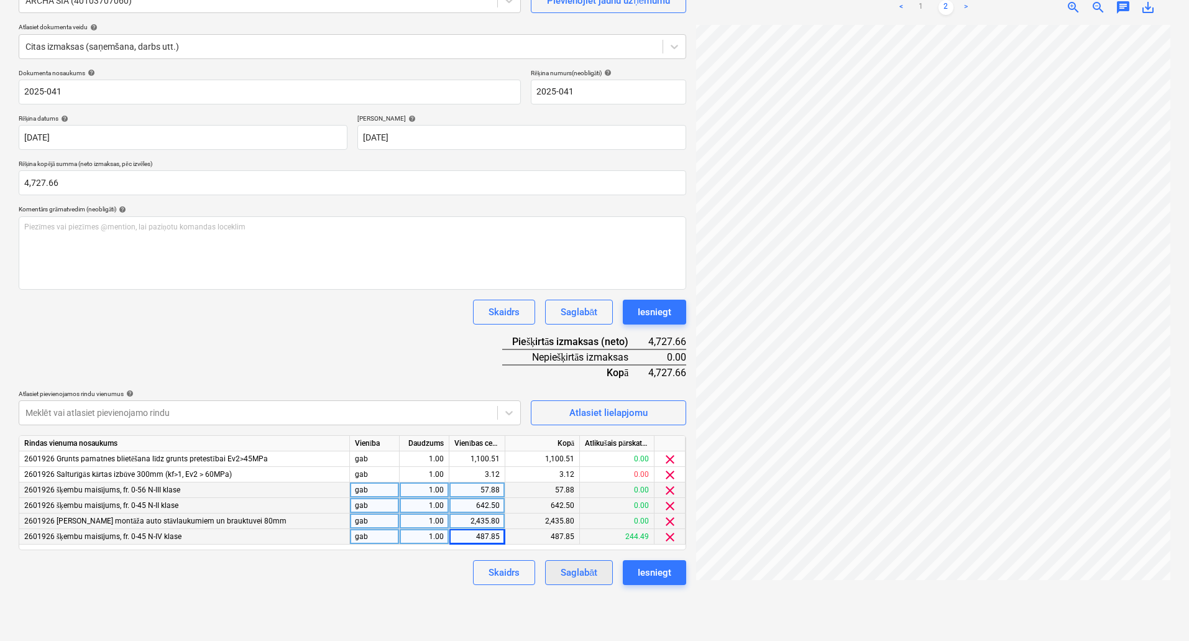
click at [593, 567] on div "Saglabāt" at bounding box center [579, 572] width 37 height 16
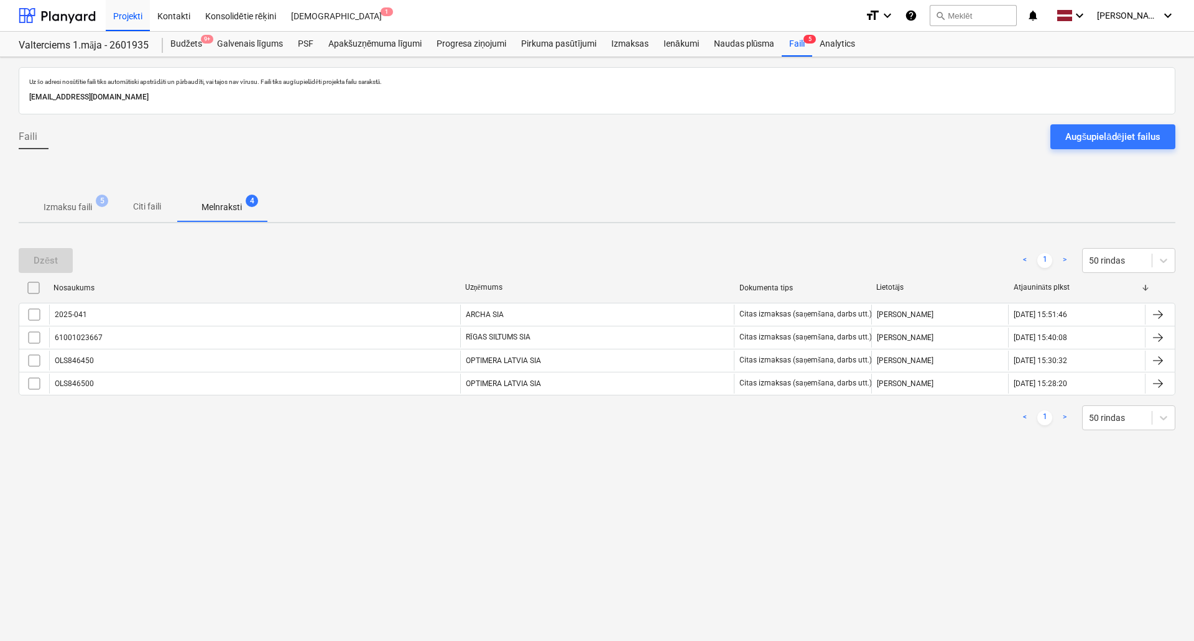
click at [86, 214] on p "Izmaksu faili" at bounding box center [68, 207] width 48 height 13
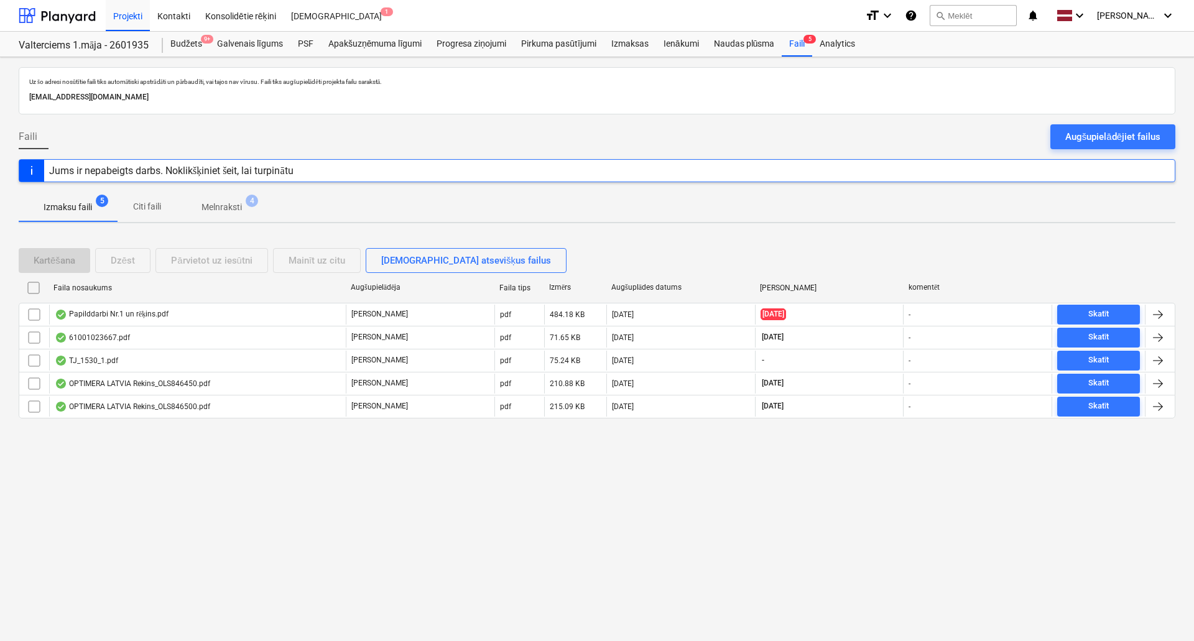
click at [696, 239] on div "Kartēšana Dzēst Pārvietot uz iesūtni Mainīt uz citu Skatīt atsevišķus failus Fa…" at bounding box center [597, 338] width 1156 height 210
click at [222, 206] on p "Melnraksti" at bounding box center [221, 207] width 40 height 13
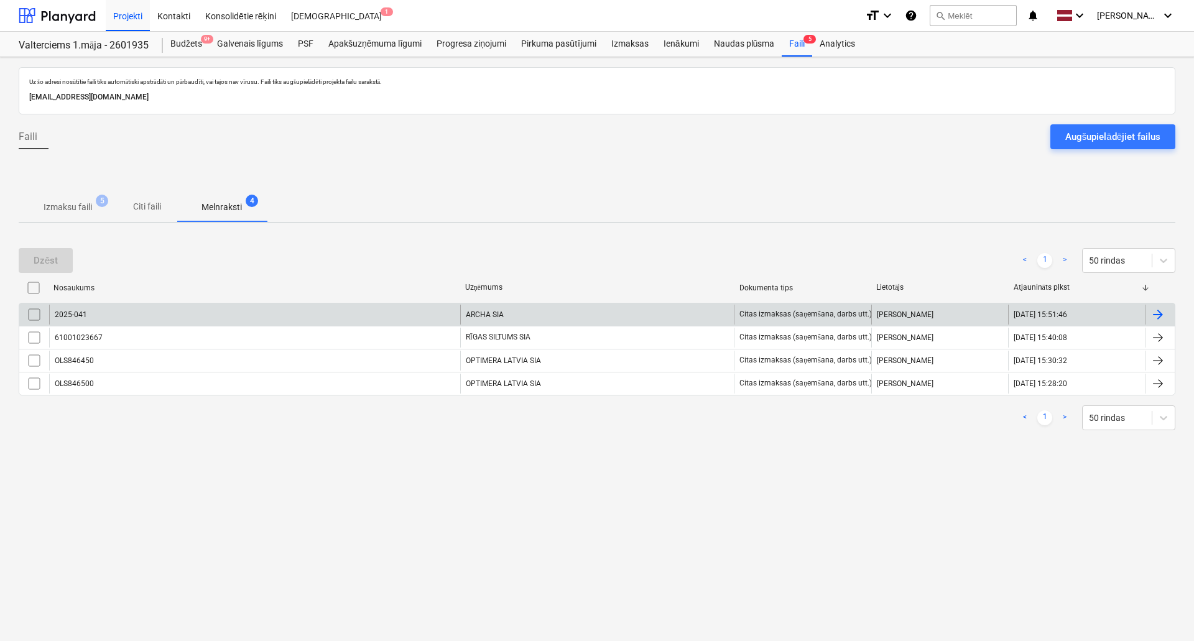
click at [203, 311] on div "2025-041" at bounding box center [254, 315] width 411 height 20
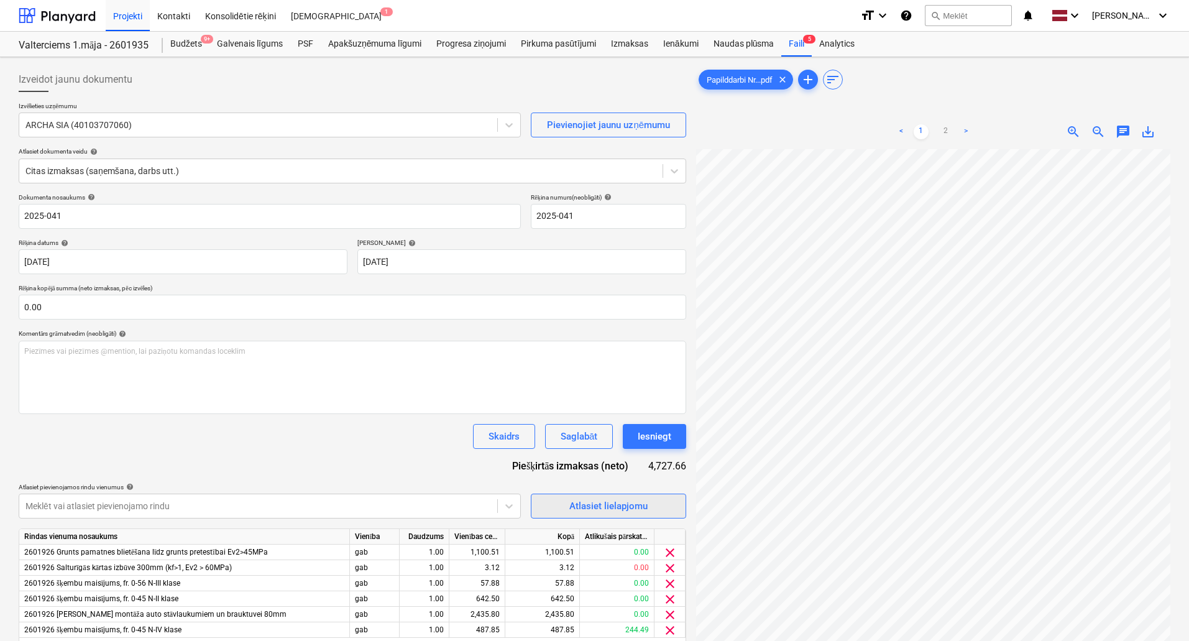
scroll to position [188, 0]
click at [266, 459] on div "Dokumenta nosaukums help 2025-041 Rēķina numurs (neobligāti) help 2025-041 Rēķi…" at bounding box center [353, 435] width 668 height 485
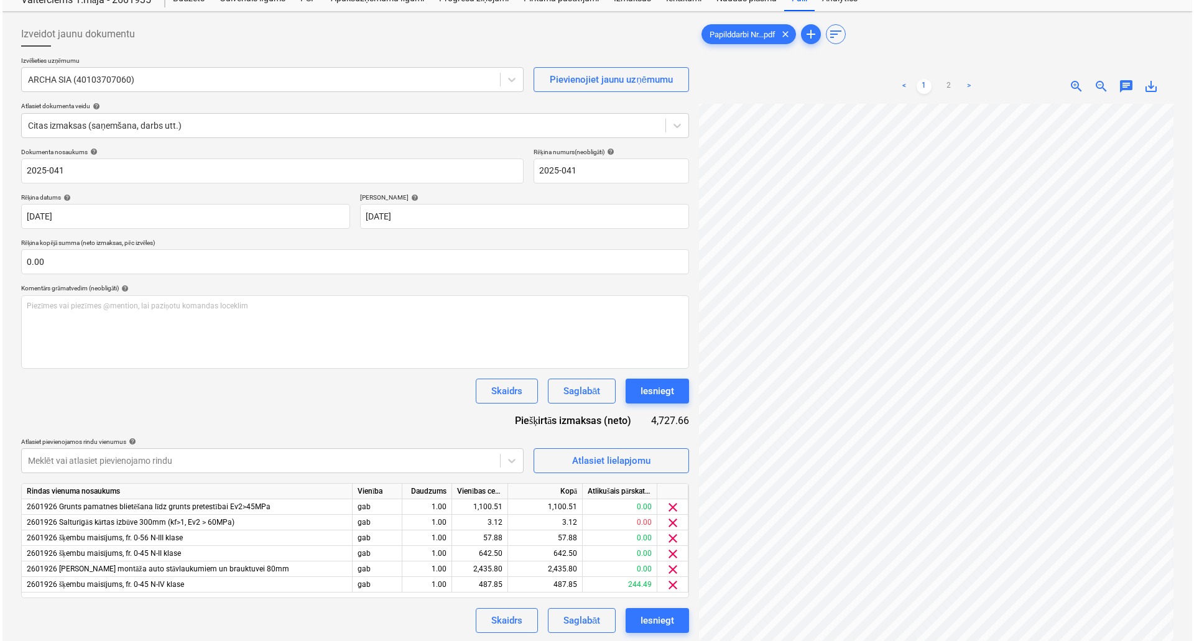
scroll to position [0, 0]
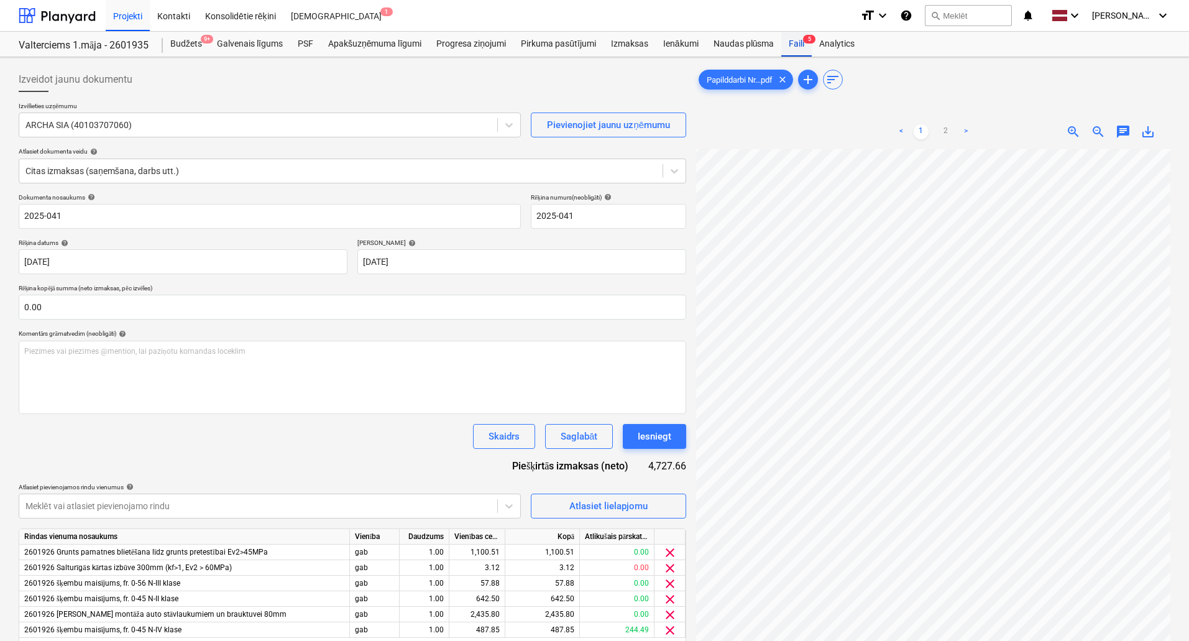
click at [795, 50] on div "Faili 5" at bounding box center [796, 44] width 30 height 25
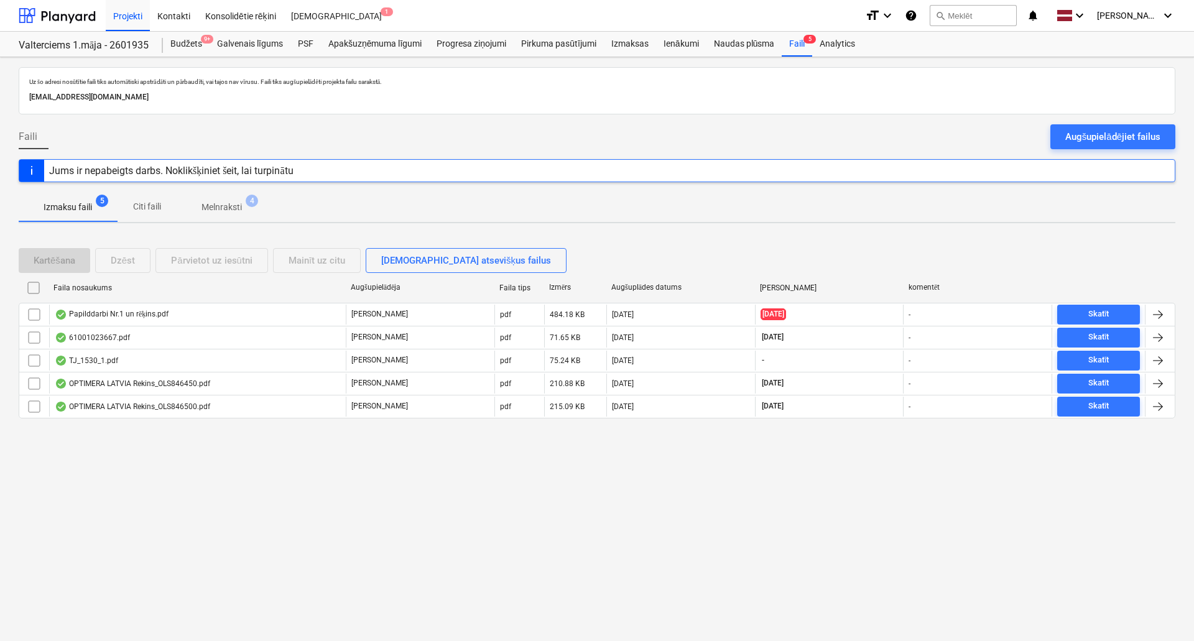
click at [219, 214] on p "Melnraksti" at bounding box center [221, 207] width 40 height 13
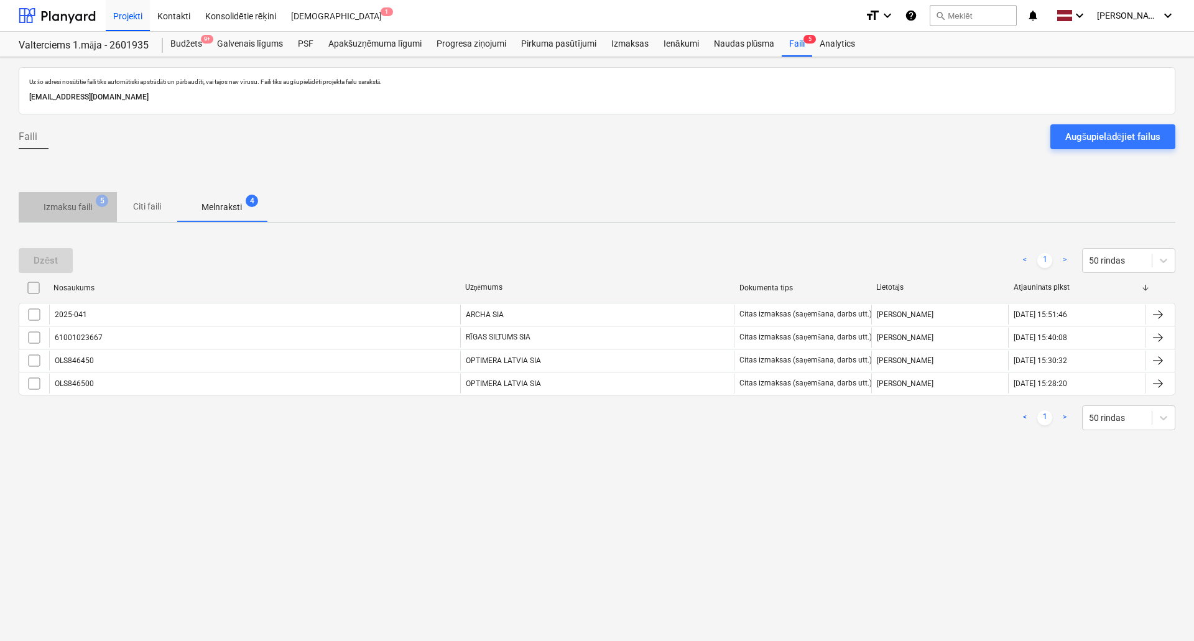
click at [80, 211] on p "Izmaksu faili" at bounding box center [68, 207] width 48 height 13
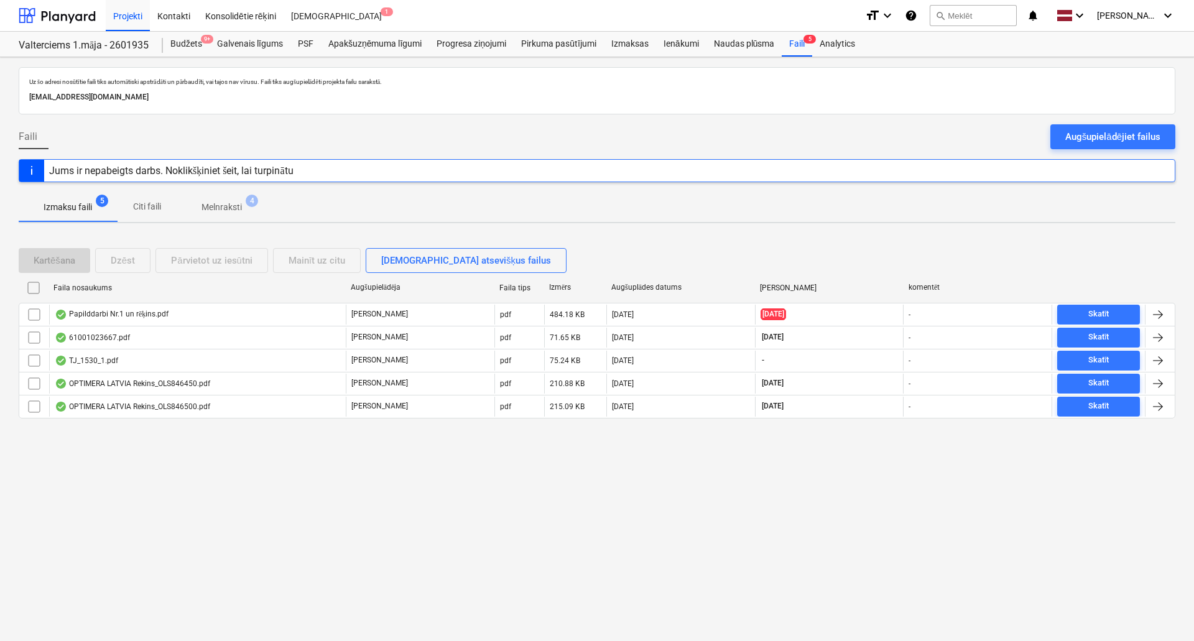
click at [468, 122] on div at bounding box center [597, 119] width 1156 height 10
